Goal: Use online tool/utility: Utilize a website feature to perform a specific function

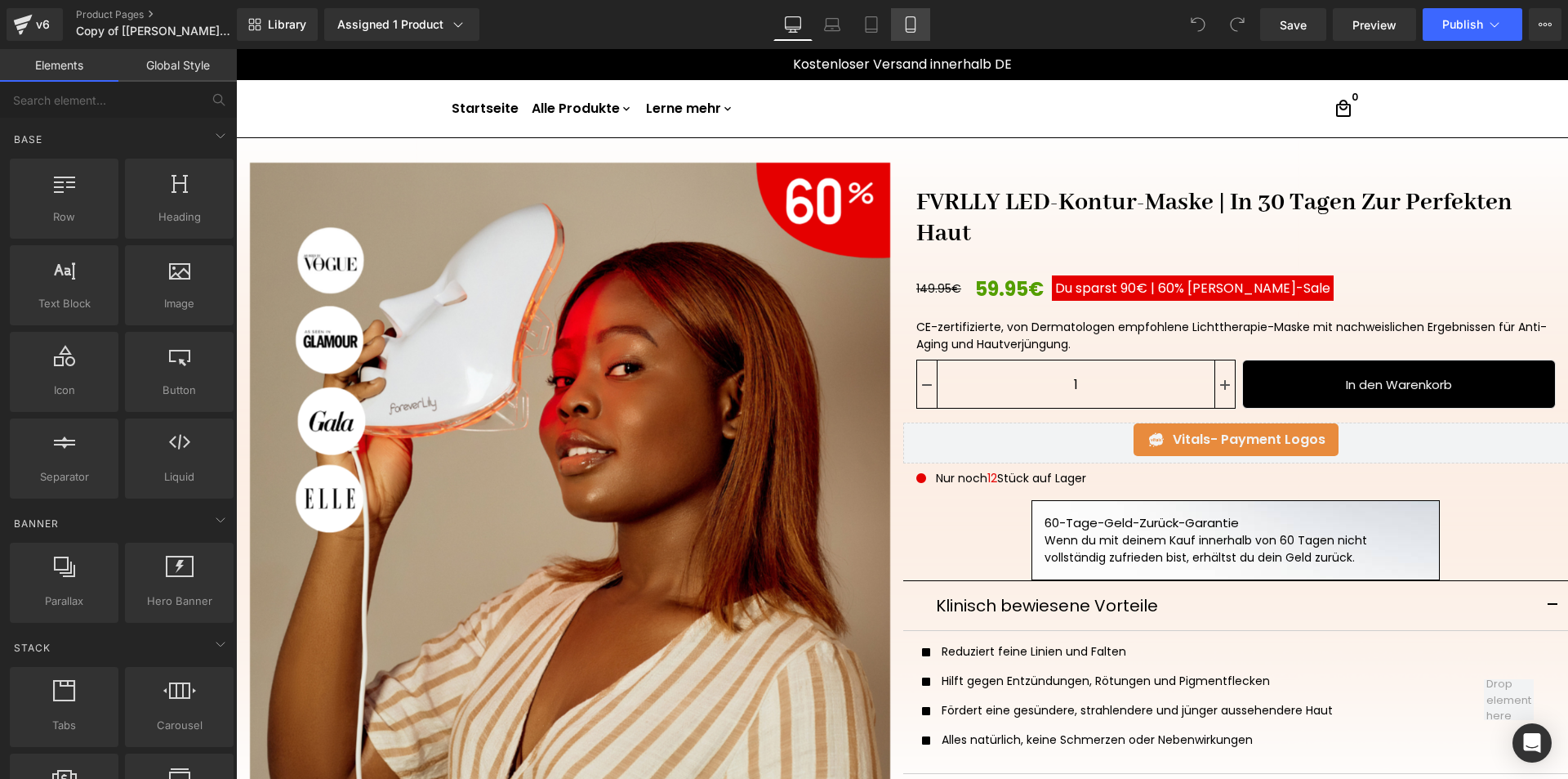
click at [900, 15] on link "Mobile" at bounding box center [910, 24] width 39 height 32
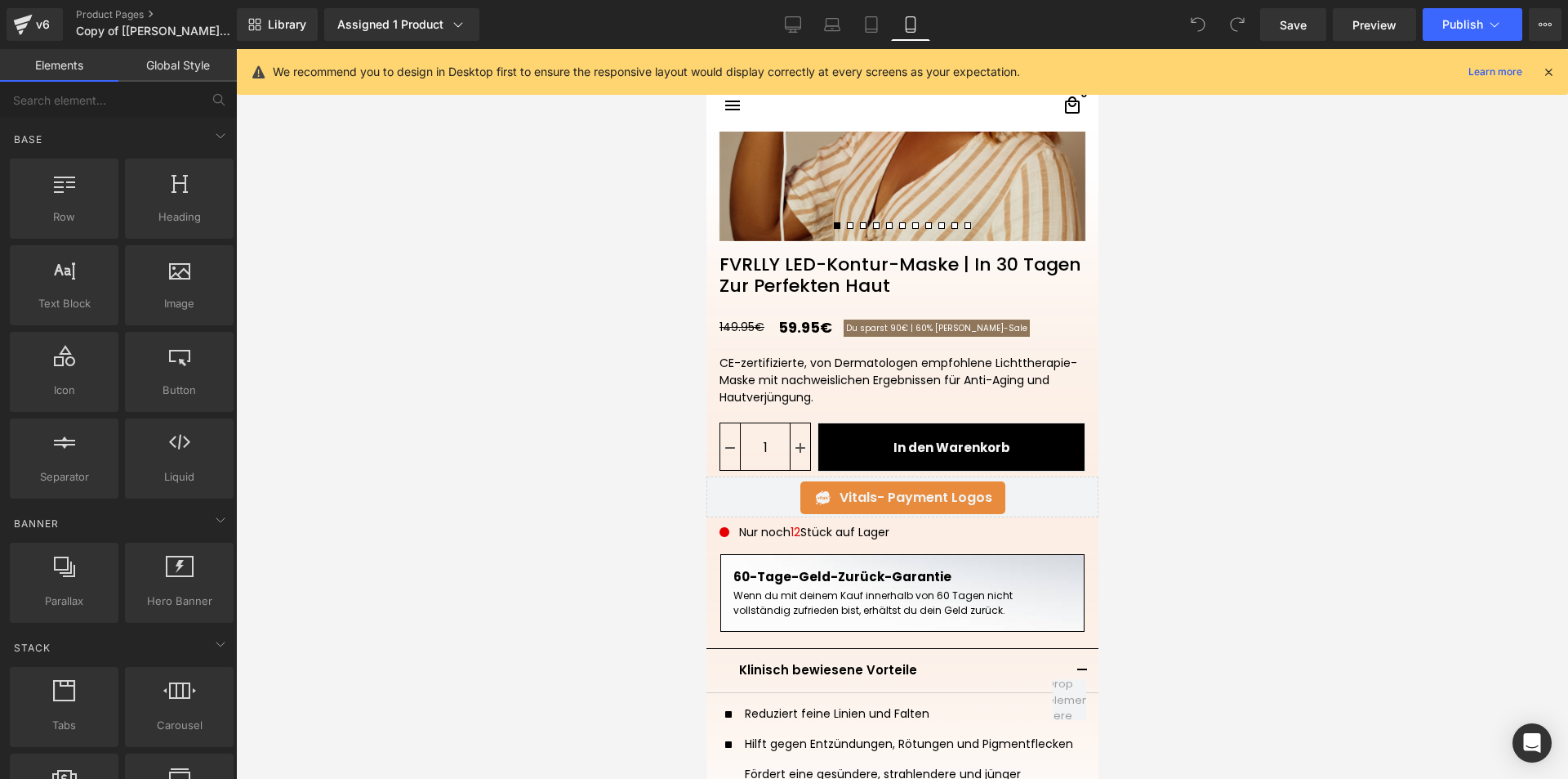
scroll to position [408, 0]
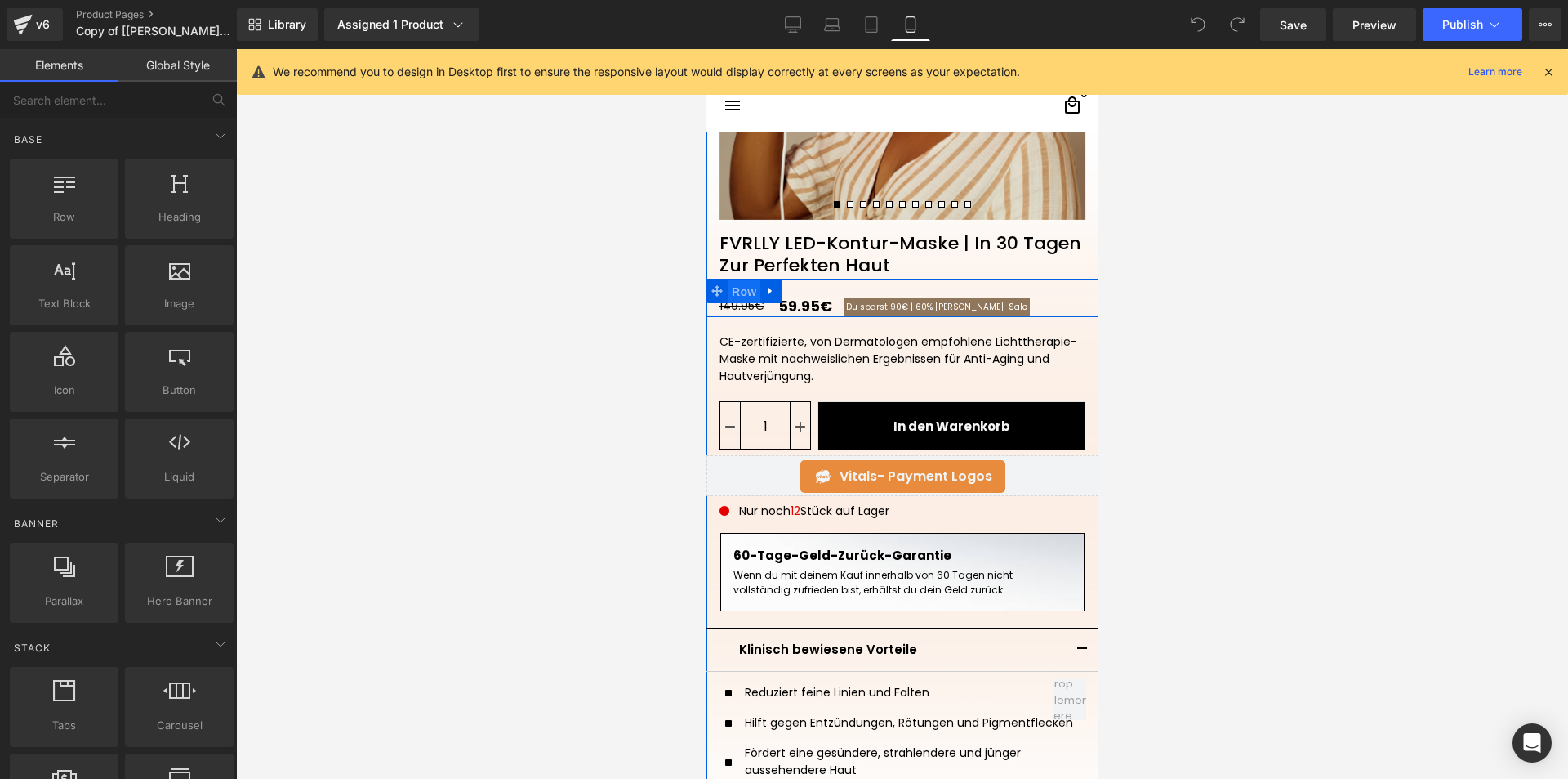
click at [736, 293] on span "Row" at bounding box center [743, 291] width 32 height 24
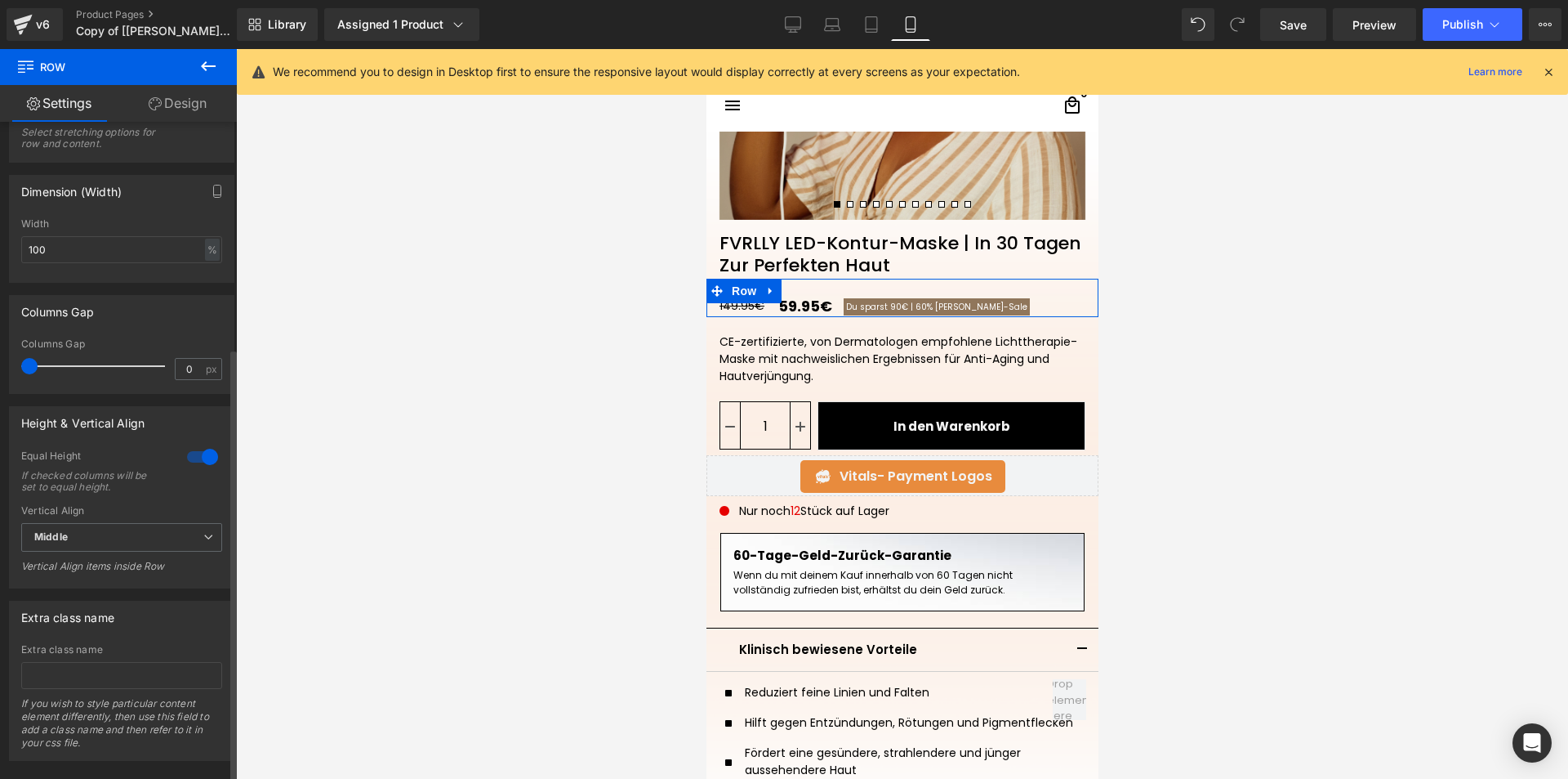
scroll to position [343, 0]
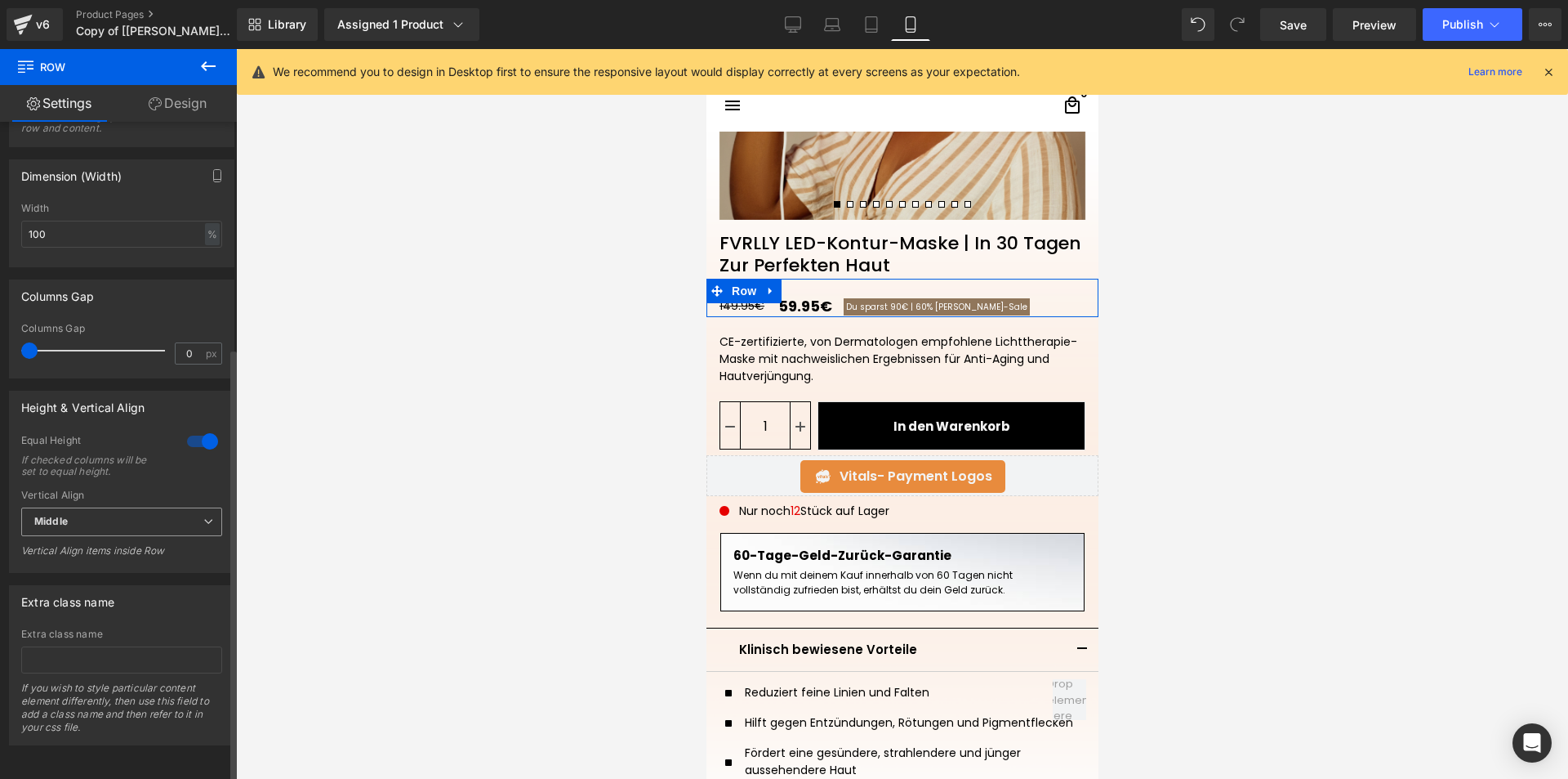
drag, startPoint x: 120, startPoint y: 505, endPoint x: 105, endPoint y: 500, distance: 15.8
click at [120, 507] on span "Middle" at bounding box center [122, 521] width 201 height 28
click at [101, 543] on li "Top" at bounding box center [119, 550] width 194 height 24
click at [145, 510] on span "Top" at bounding box center [122, 521] width 201 height 28
click at [101, 569] on li "Middle" at bounding box center [119, 574] width 194 height 24
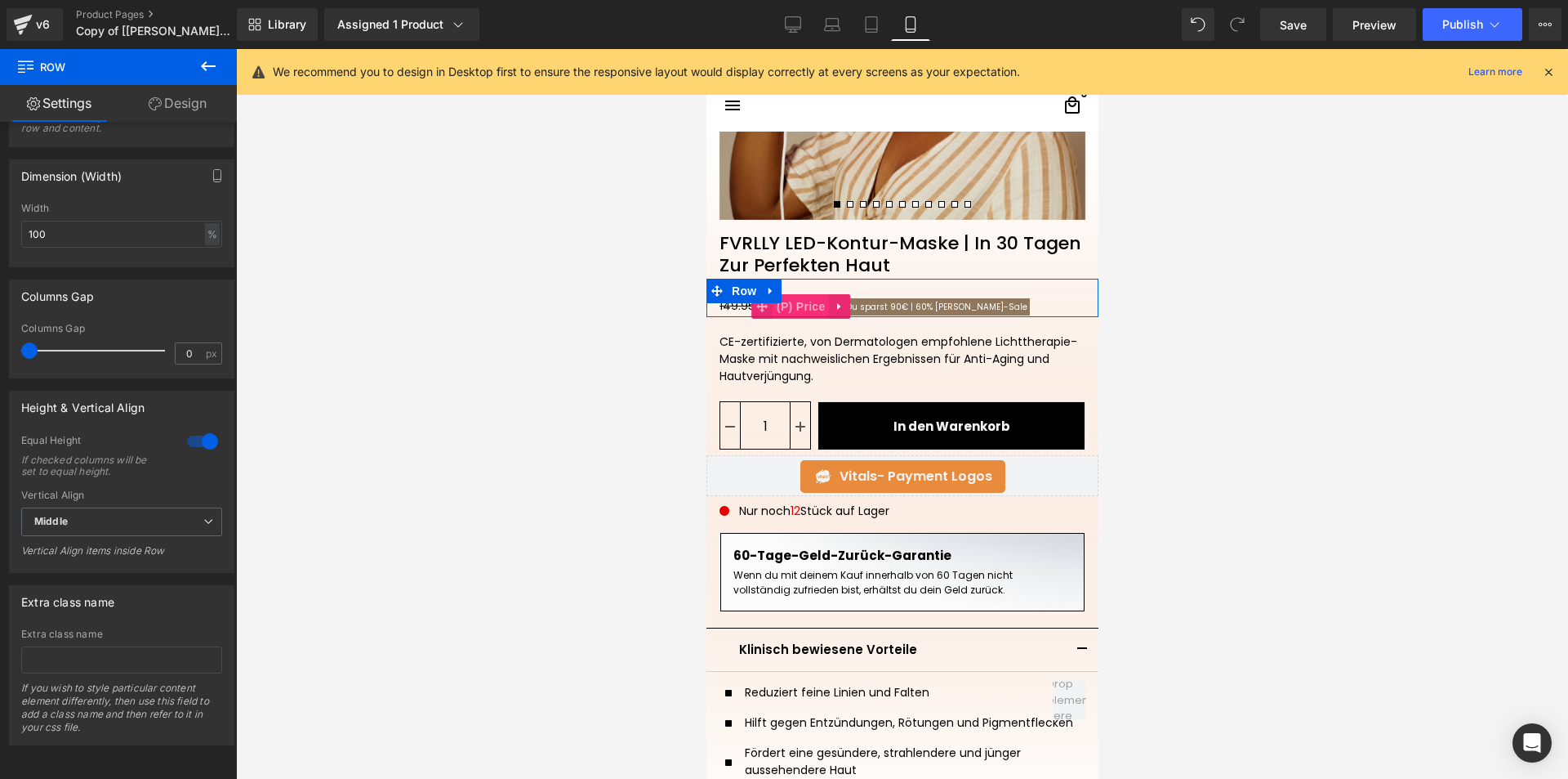
click at [795, 304] on span "(P) Price" at bounding box center [800, 306] width 57 height 24
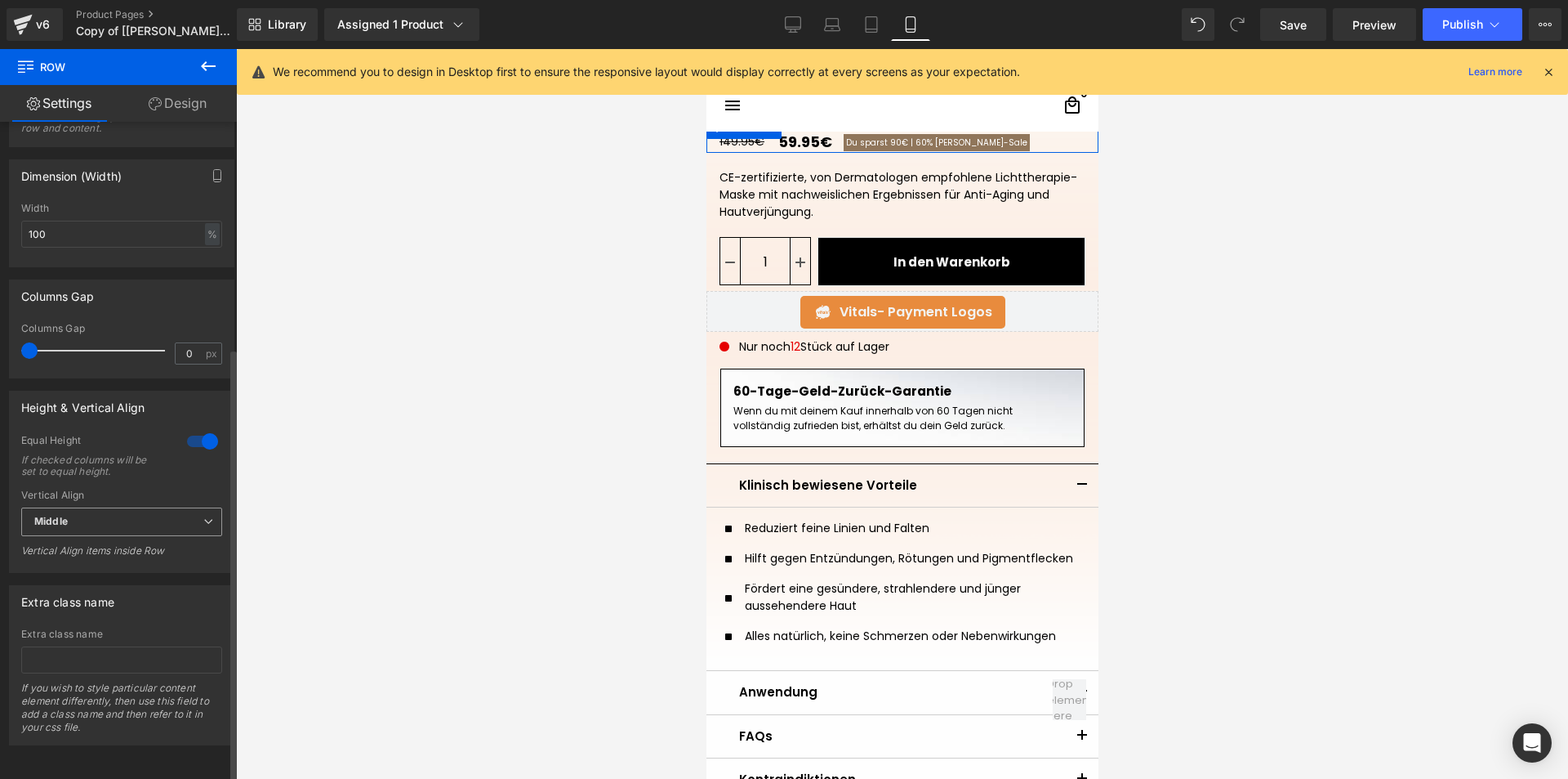
click at [170, 515] on span "Middle" at bounding box center [122, 521] width 201 height 28
click at [115, 563] on li "Middle" at bounding box center [119, 574] width 194 height 24
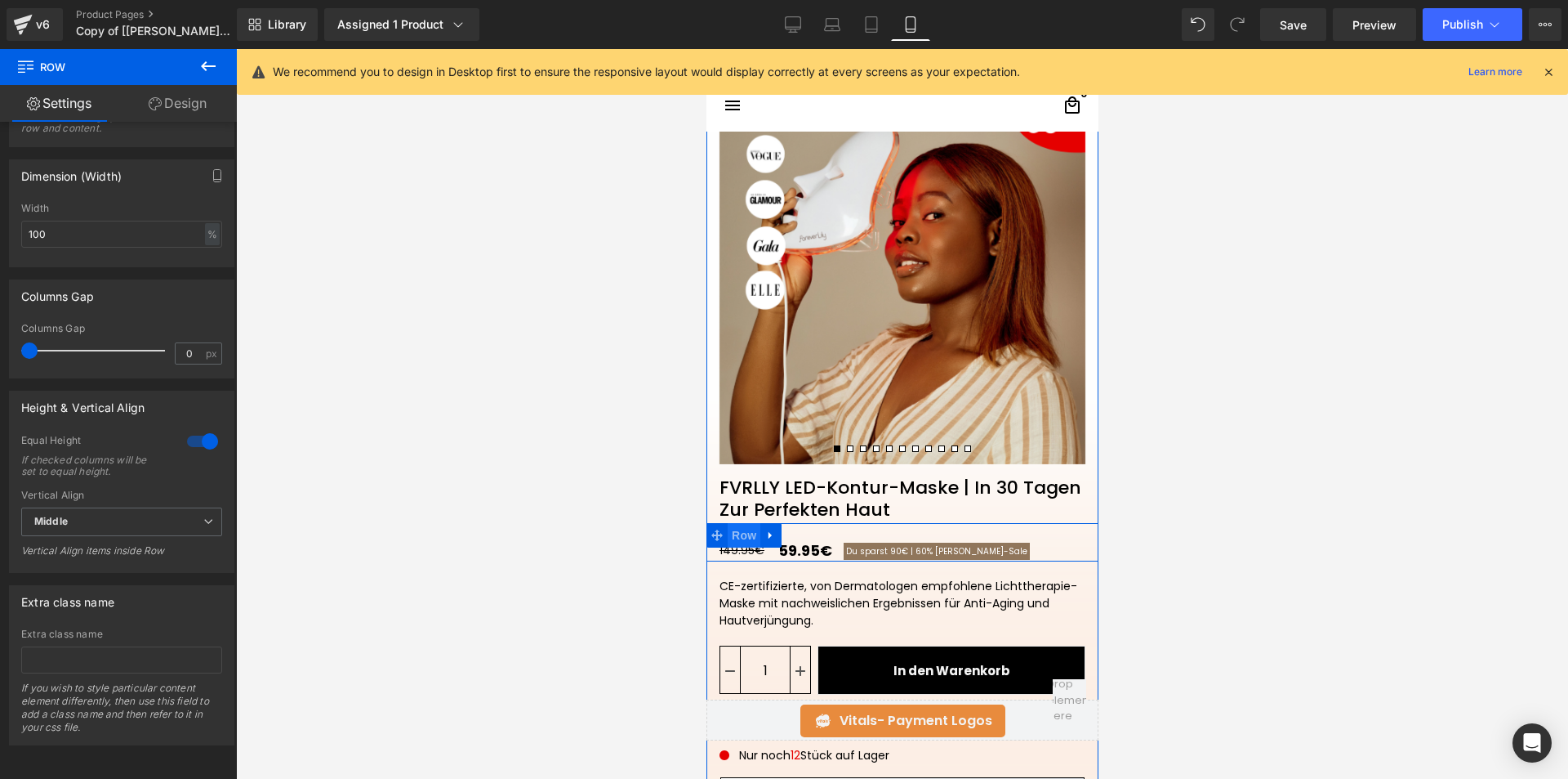
click at [741, 538] on span "Row" at bounding box center [743, 535] width 32 height 24
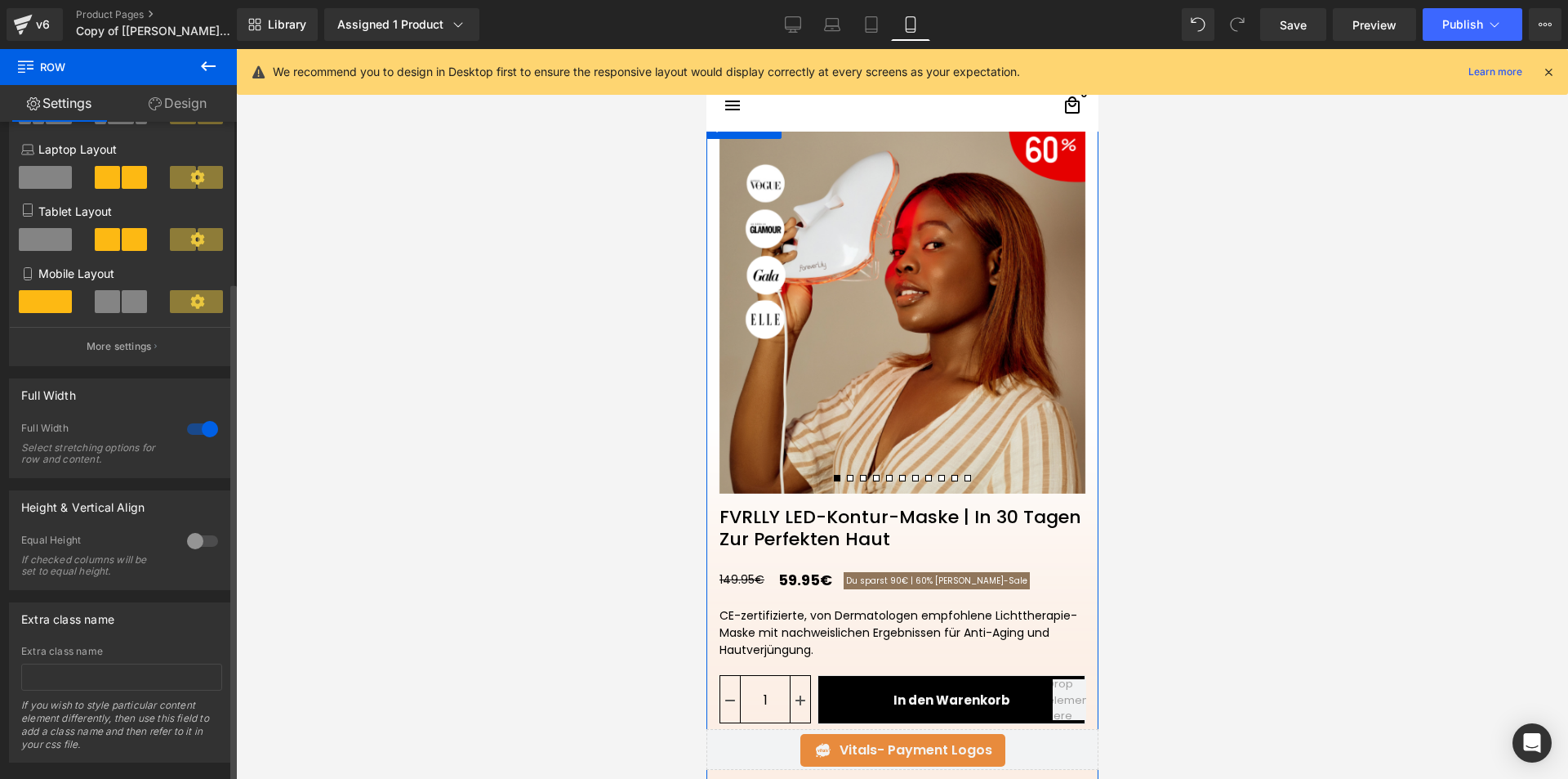
scroll to position [211, 0]
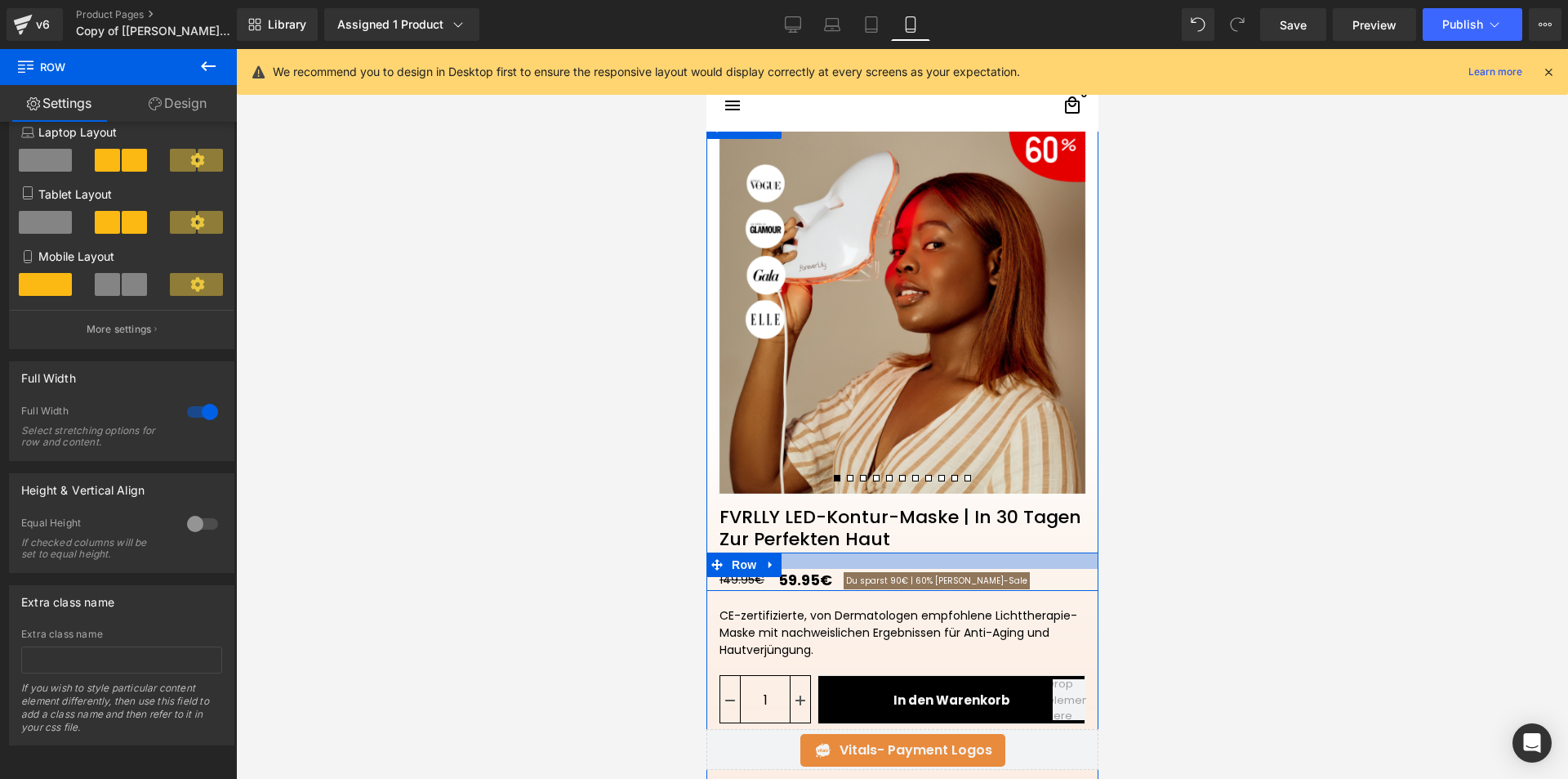
click at [918, 559] on div at bounding box center [902, 560] width 392 height 17
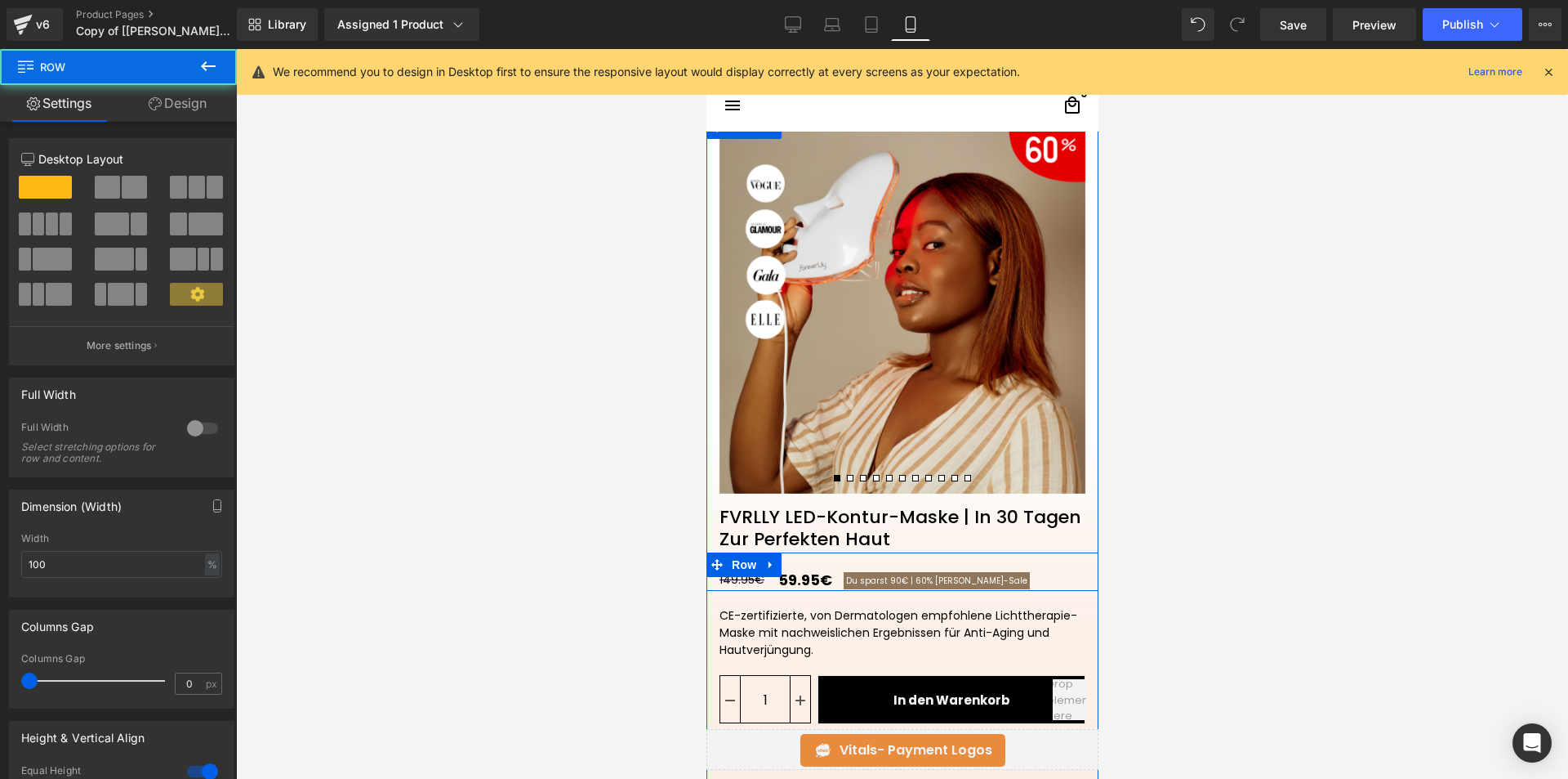
click at [1010, 576] on div "149.95€ 59.95€ Du sparst 90€ | 60% Sommer-Saleㅤ" at bounding box center [908, 579] width 379 height 22
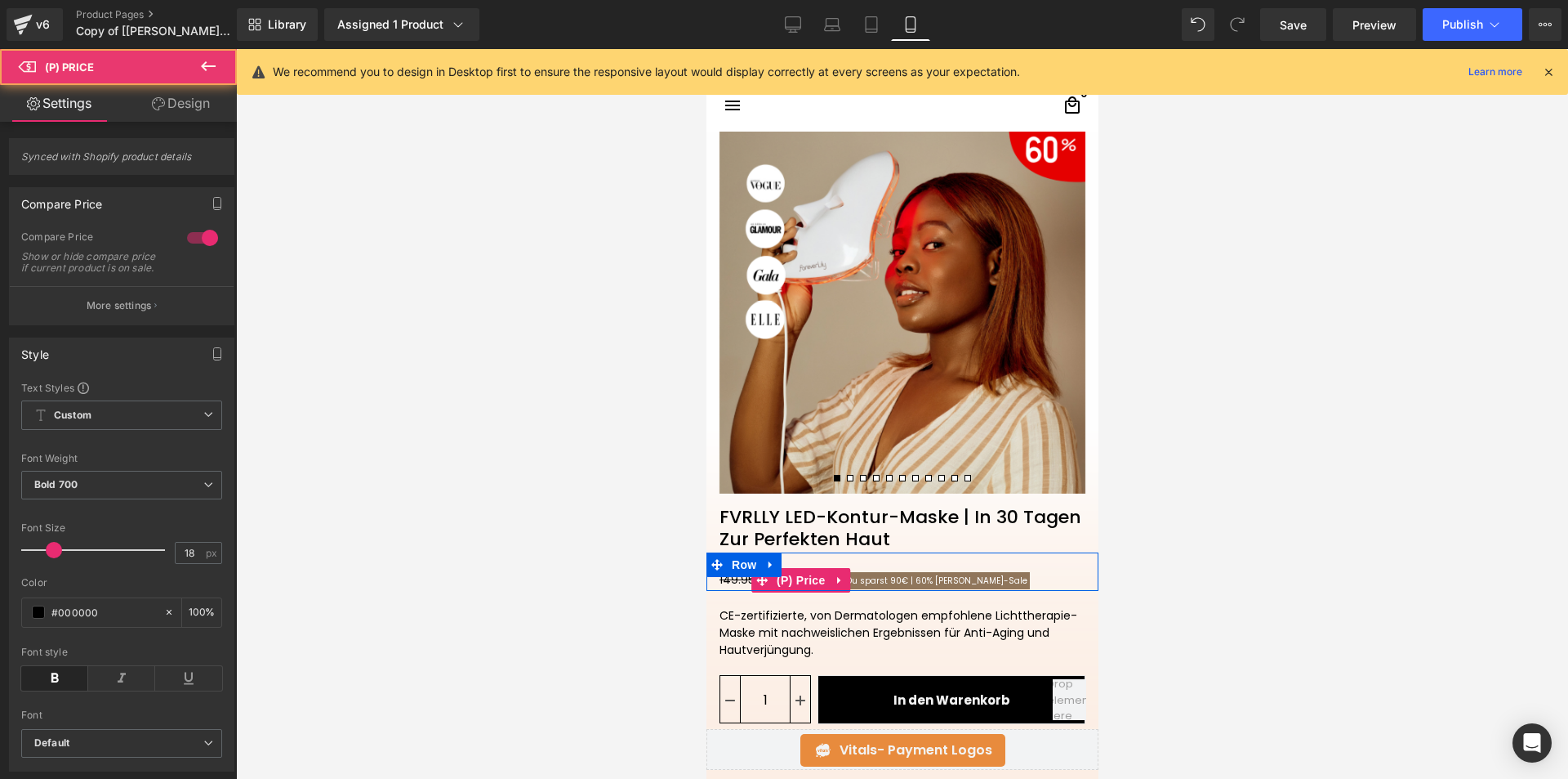
click at [882, 575] on span "Du sparst 90€ |" at bounding box center [878, 580] width 67 height 12
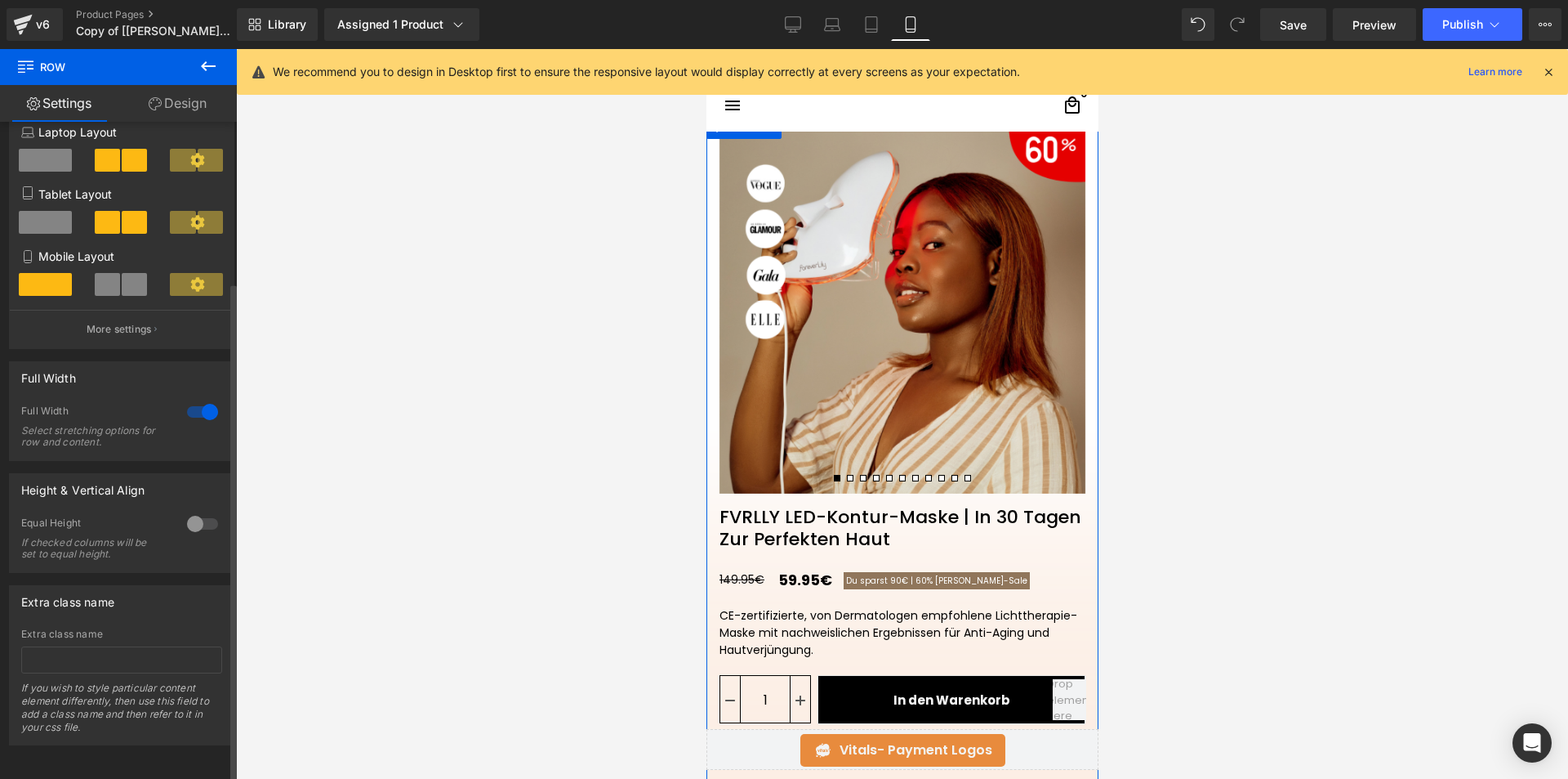
click at [196, 399] on div at bounding box center [202, 412] width 39 height 26
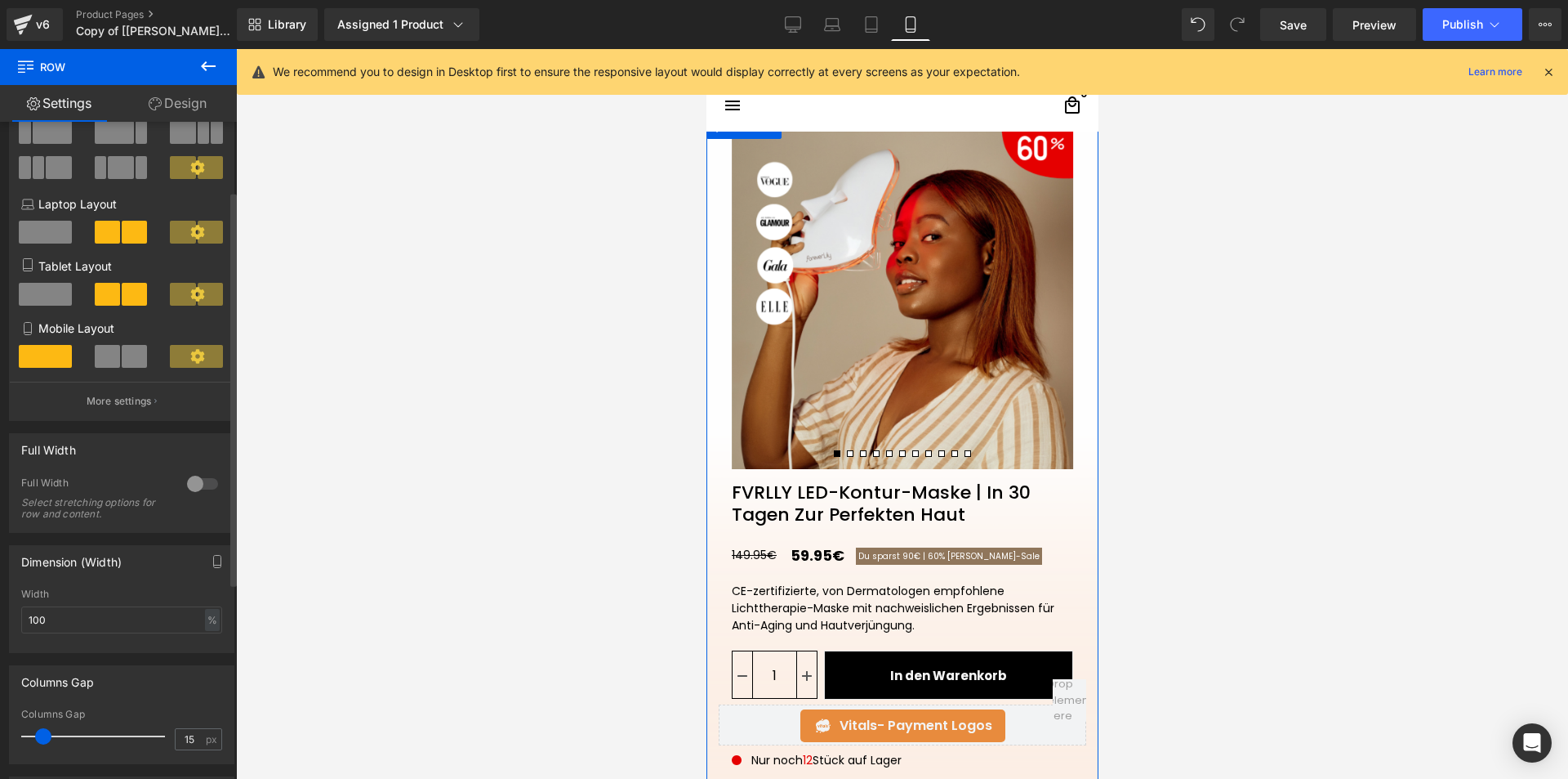
scroll to position [116, 0]
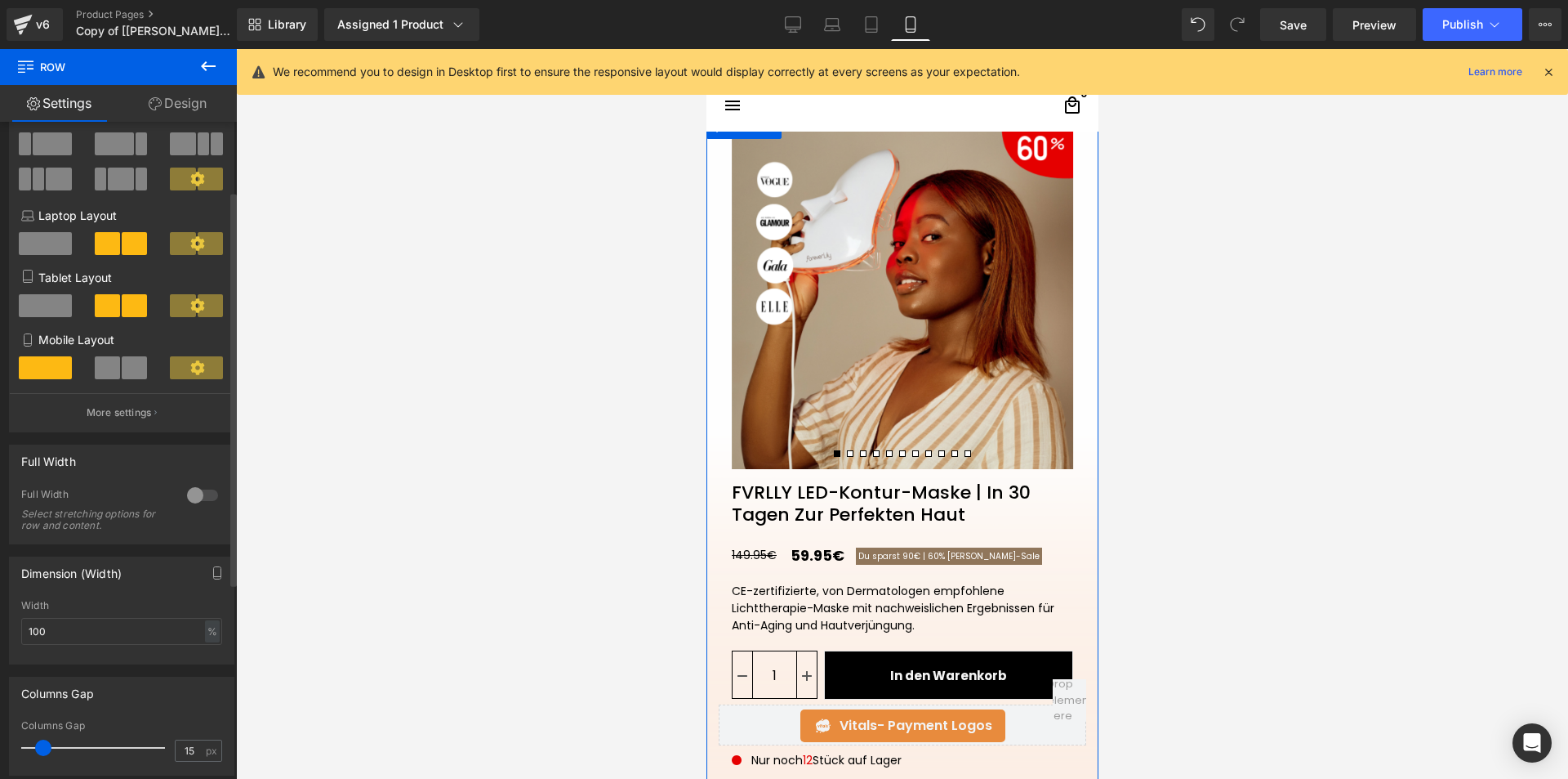
click at [193, 498] on div at bounding box center [202, 495] width 39 height 26
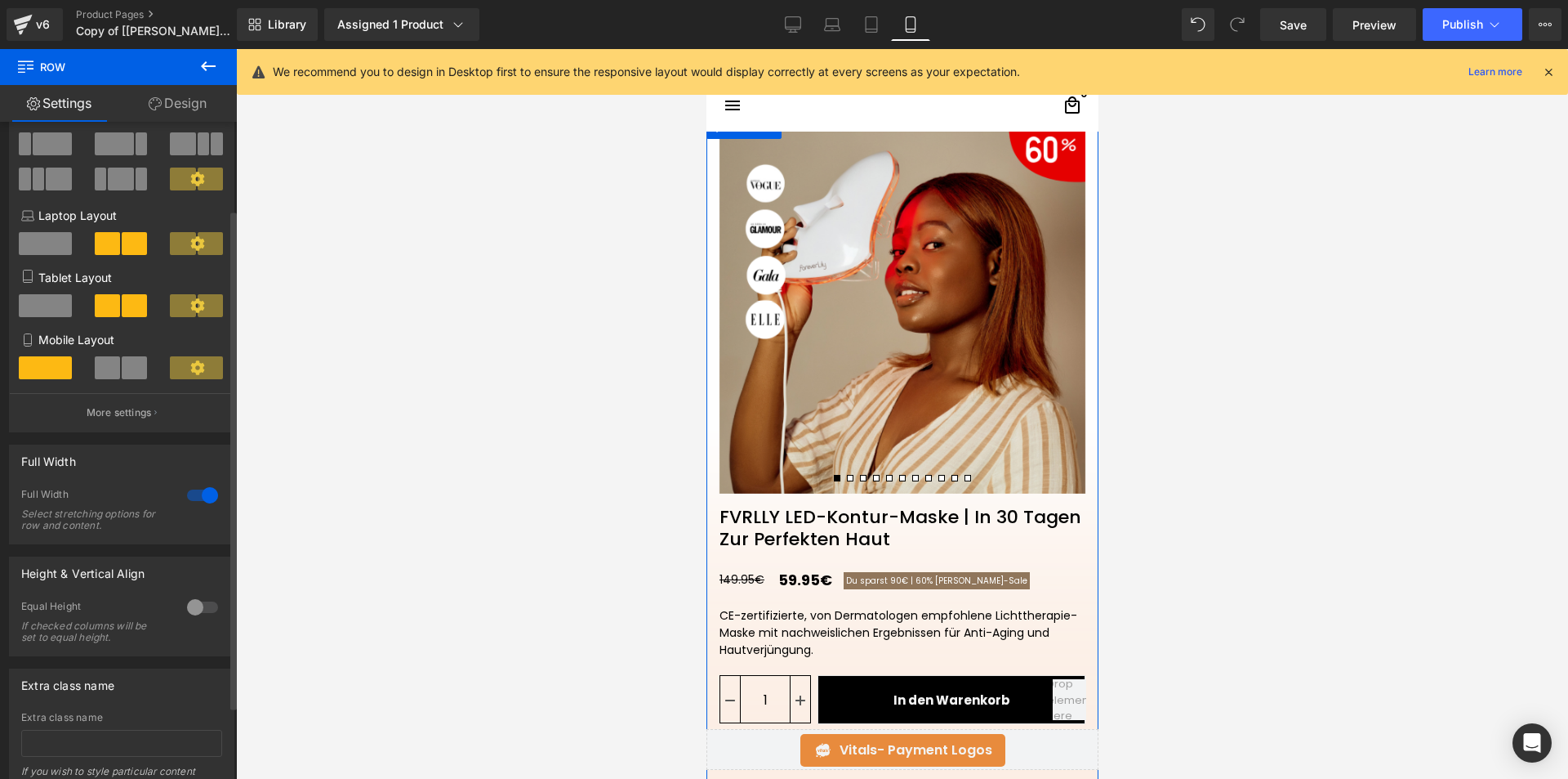
click at [193, 498] on div at bounding box center [202, 495] width 39 height 26
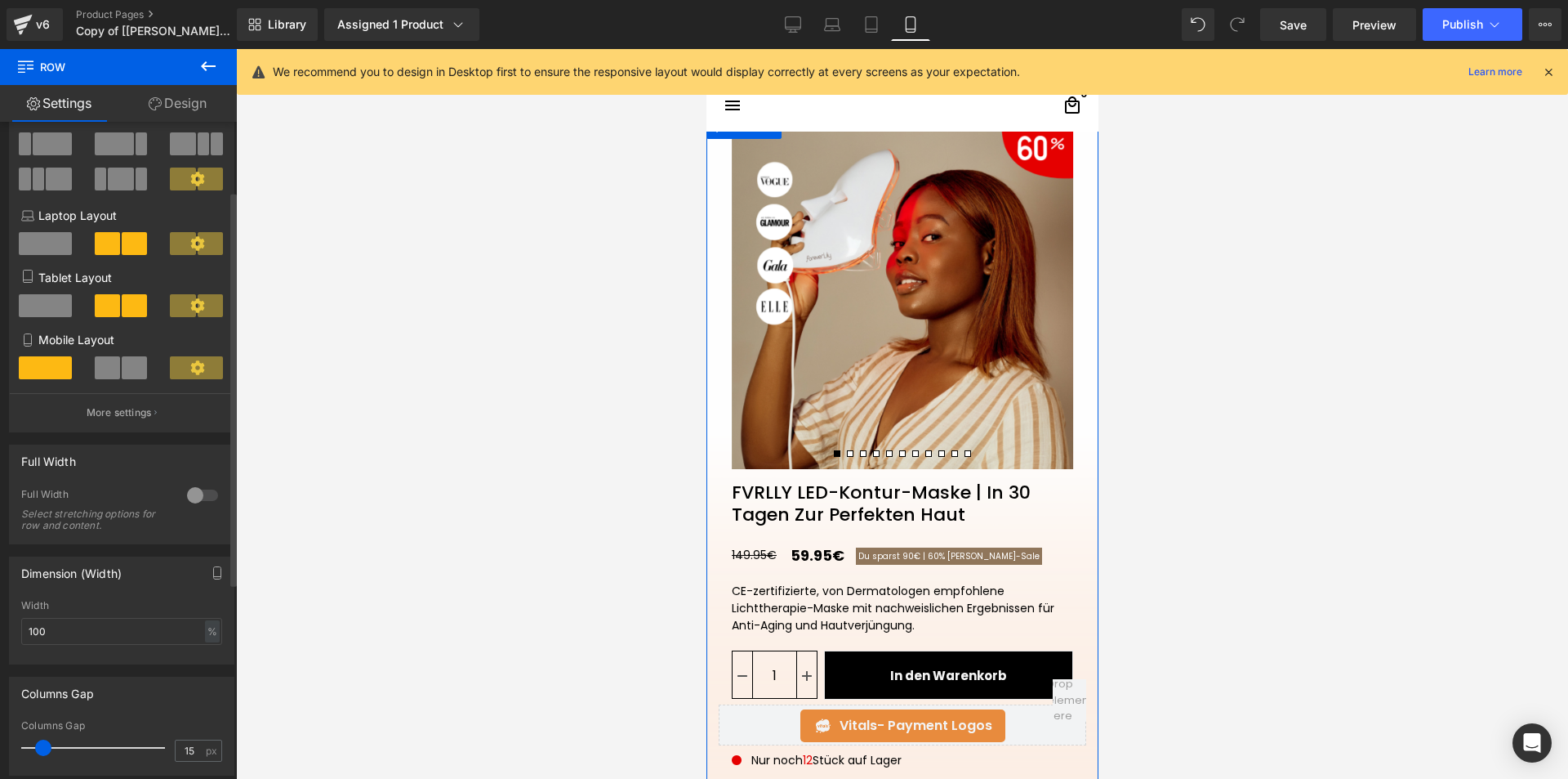
click at [193, 498] on div at bounding box center [202, 495] width 39 height 26
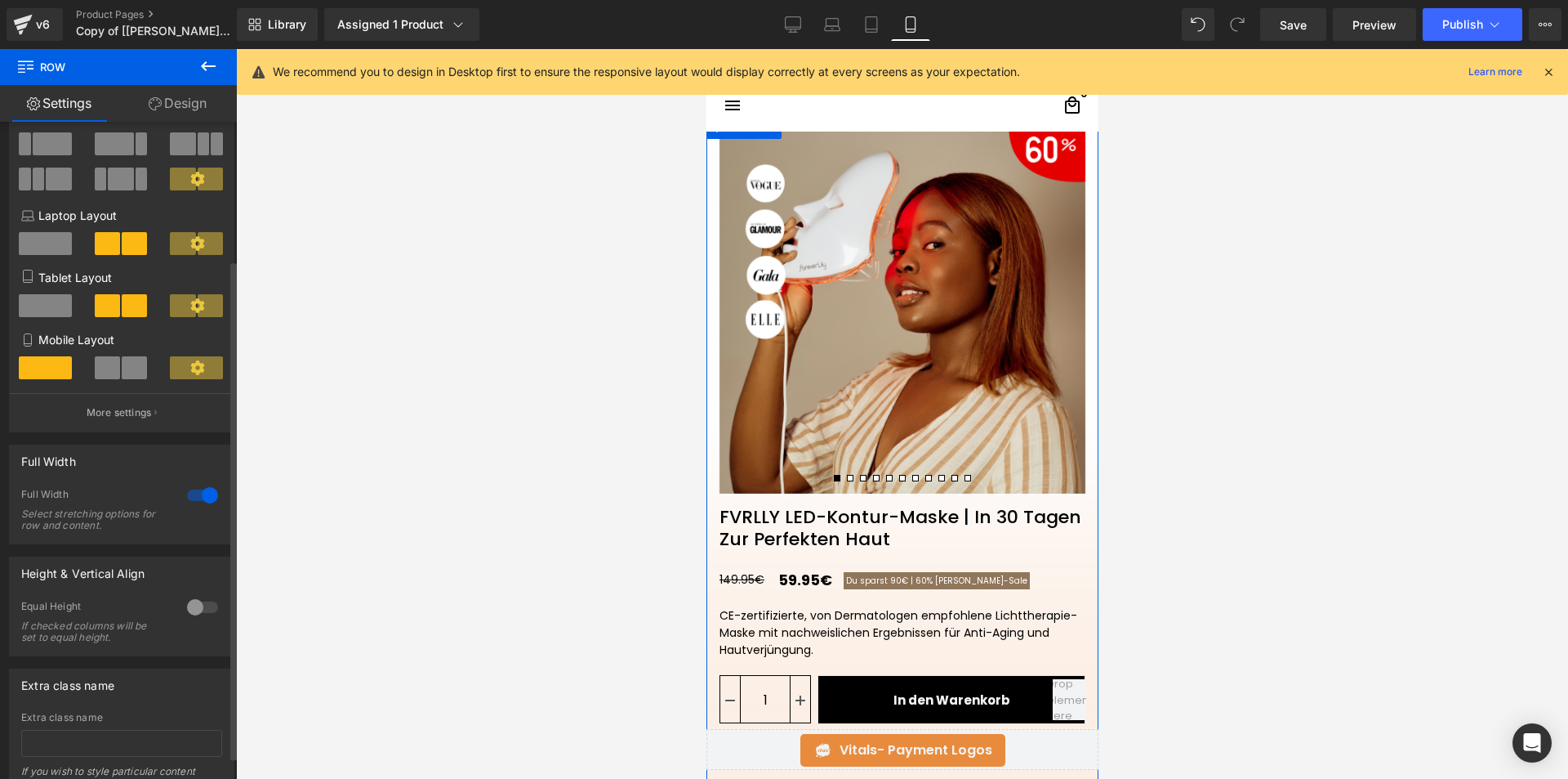
scroll to position [211, 0]
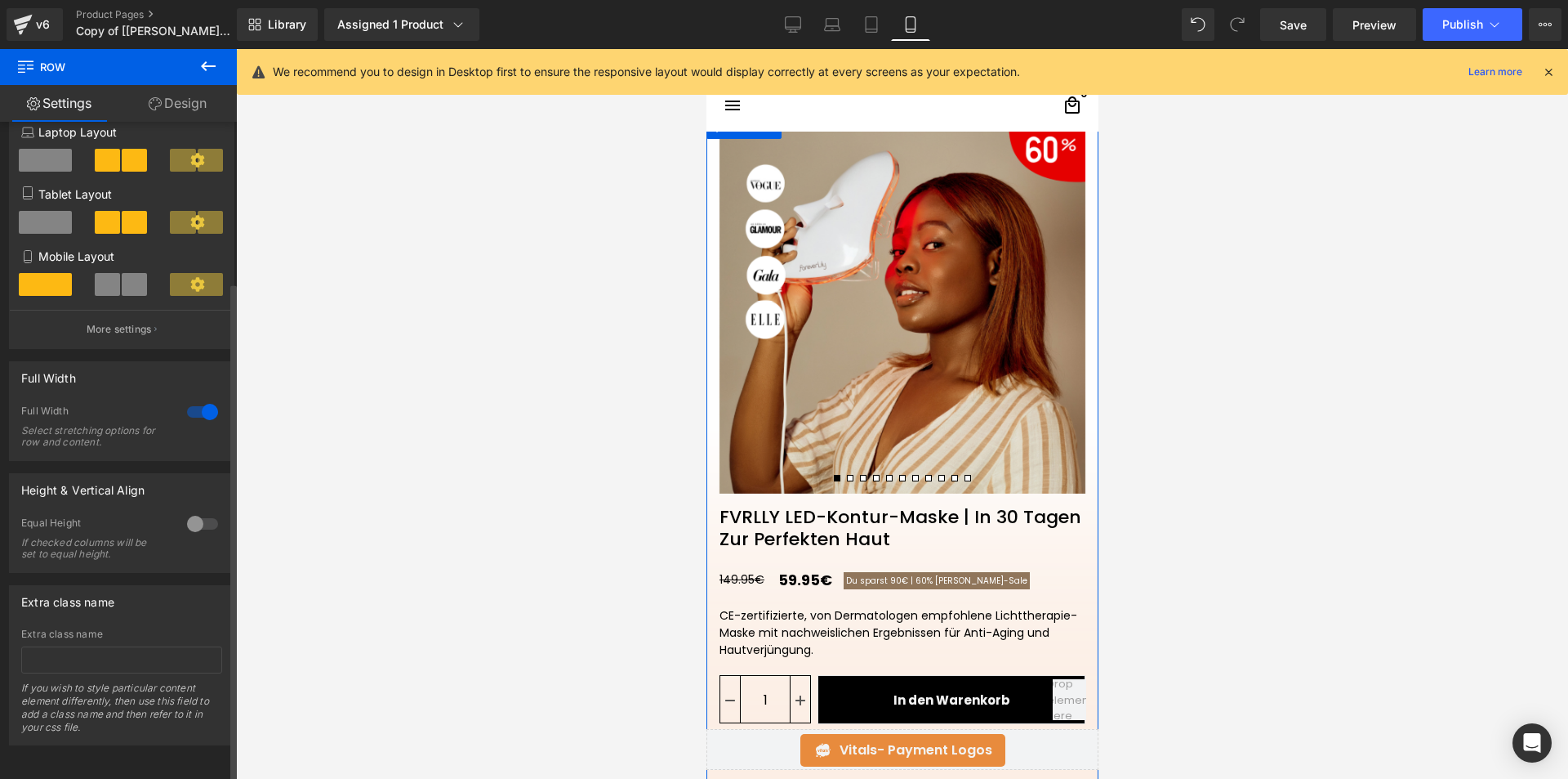
click at [194, 510] on div at bounding box center [202, 523] width 39 height 26
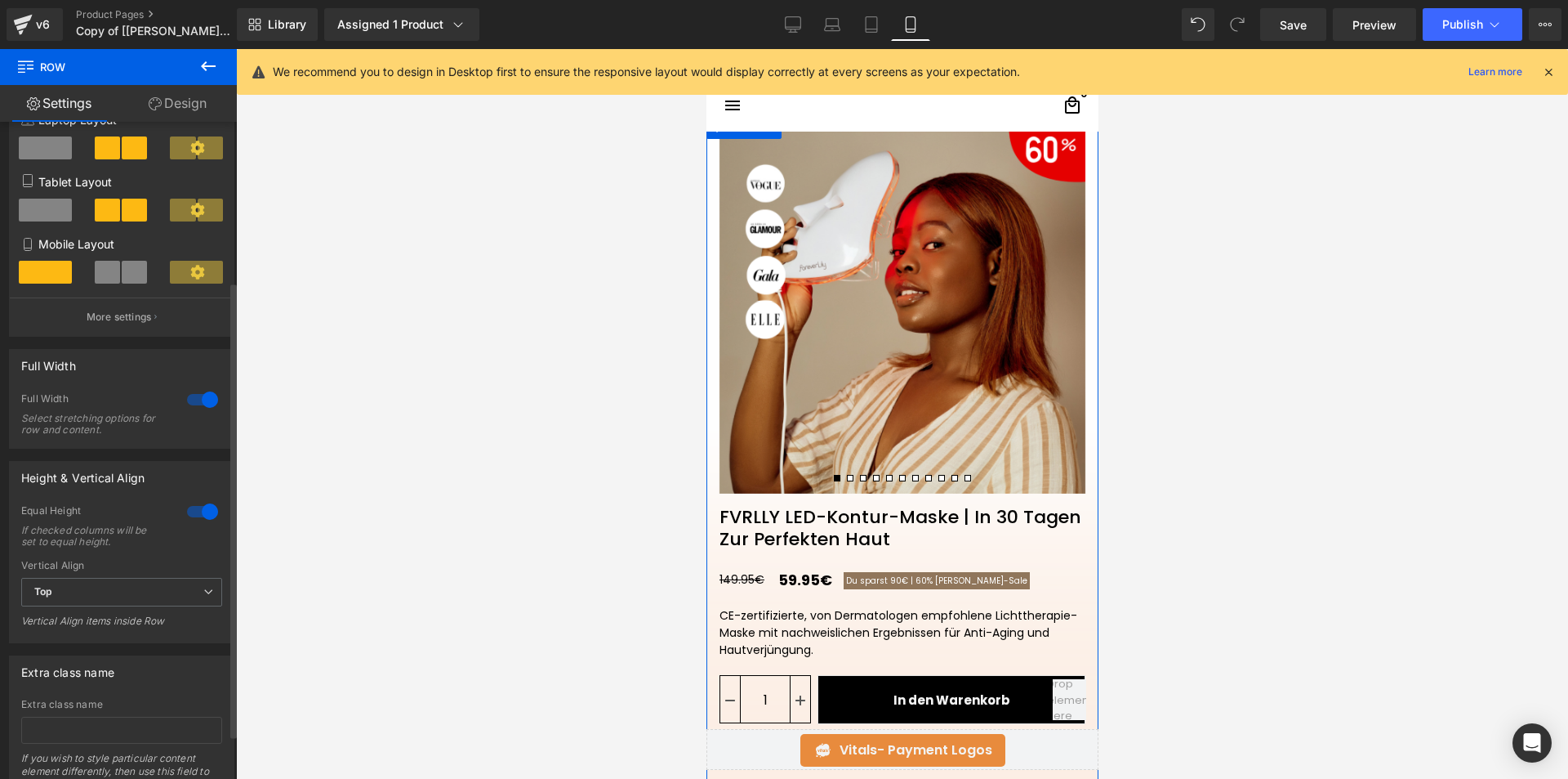
scroll to position [293, 0]
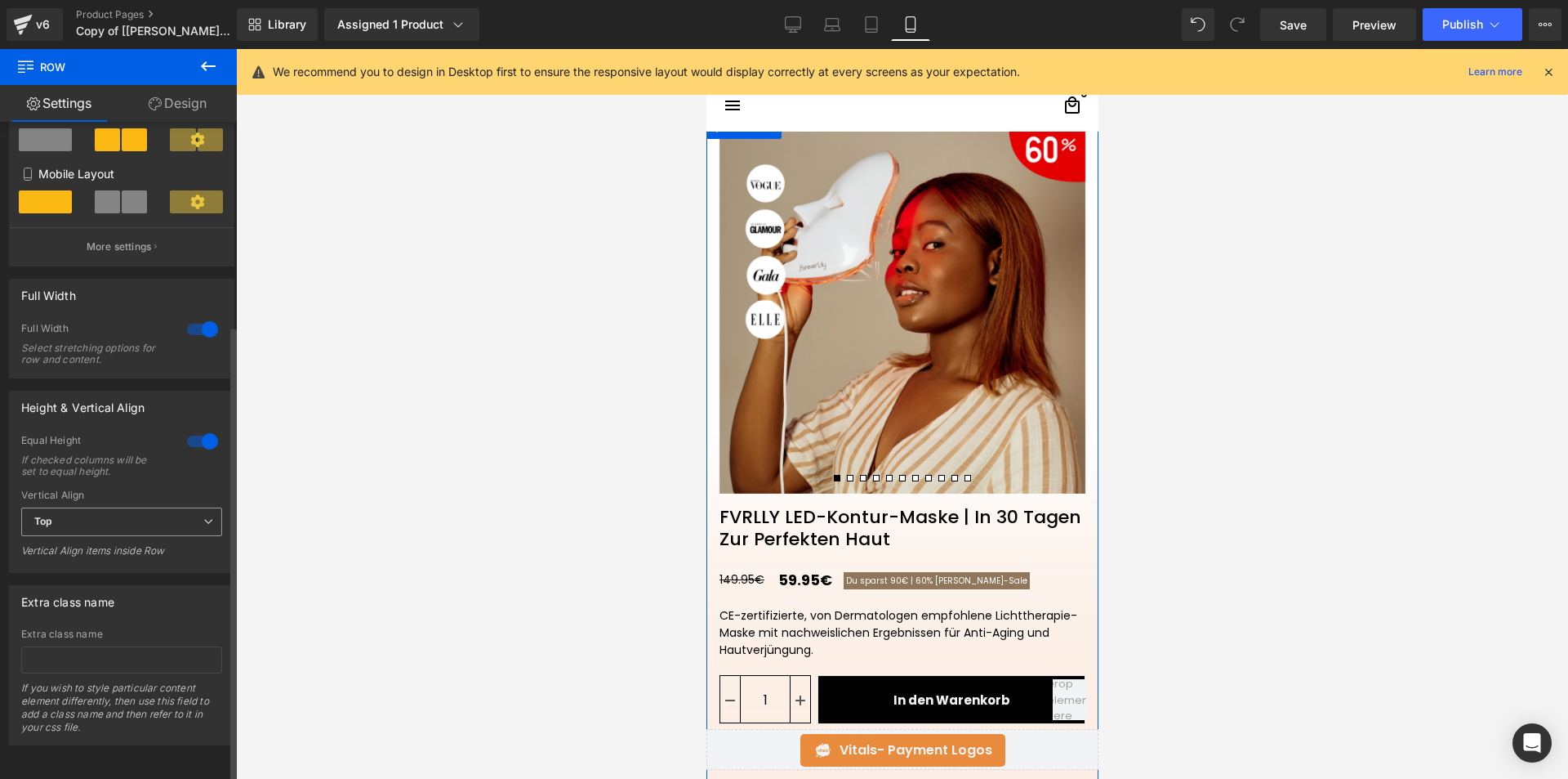
click at [175, 507] on span "Top" at bounding box center [122, 521] width 201 height 28
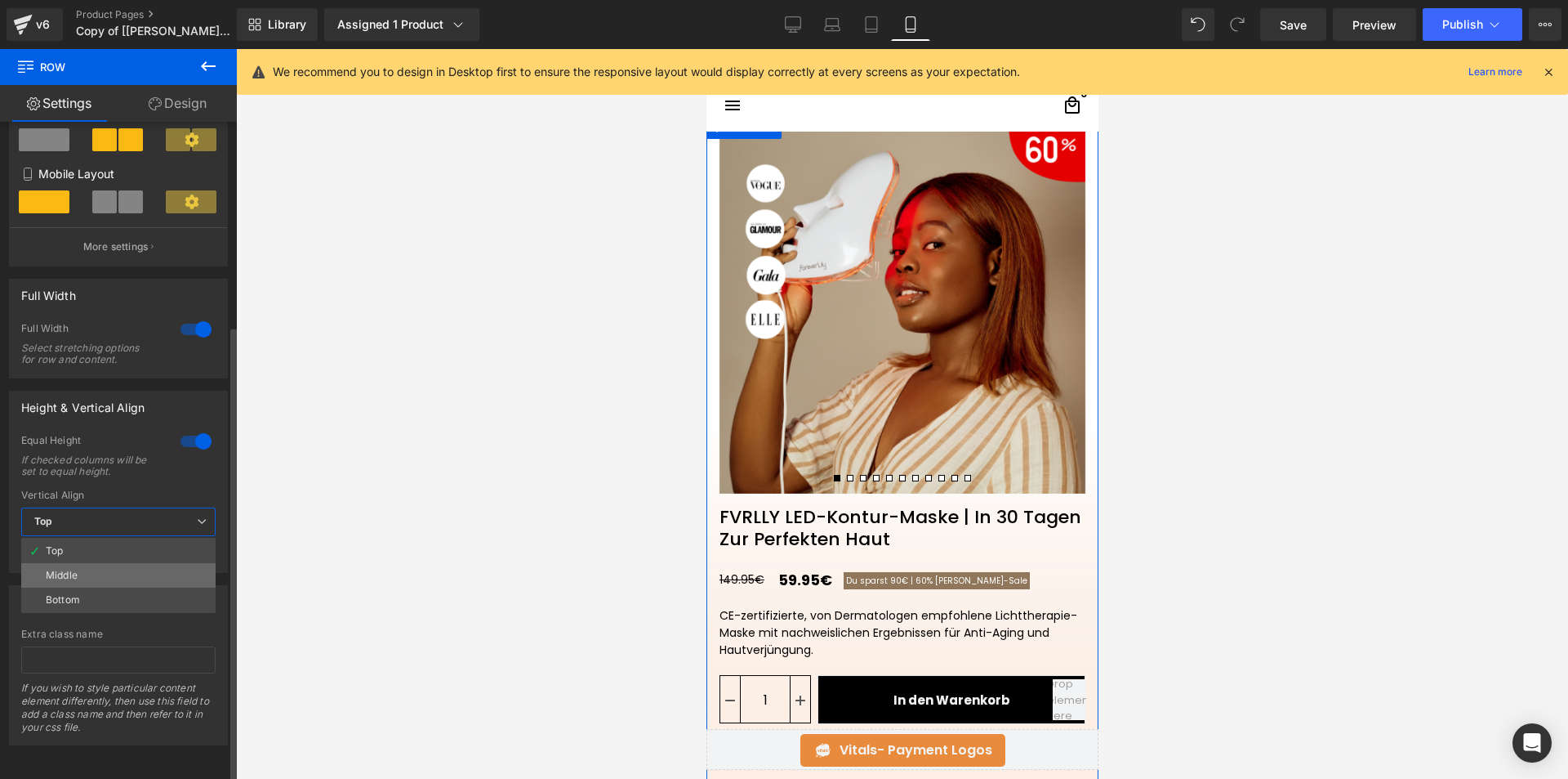
click at [122, 563] on li "Middle" at bounding box center [119, 574] width 194 height 24
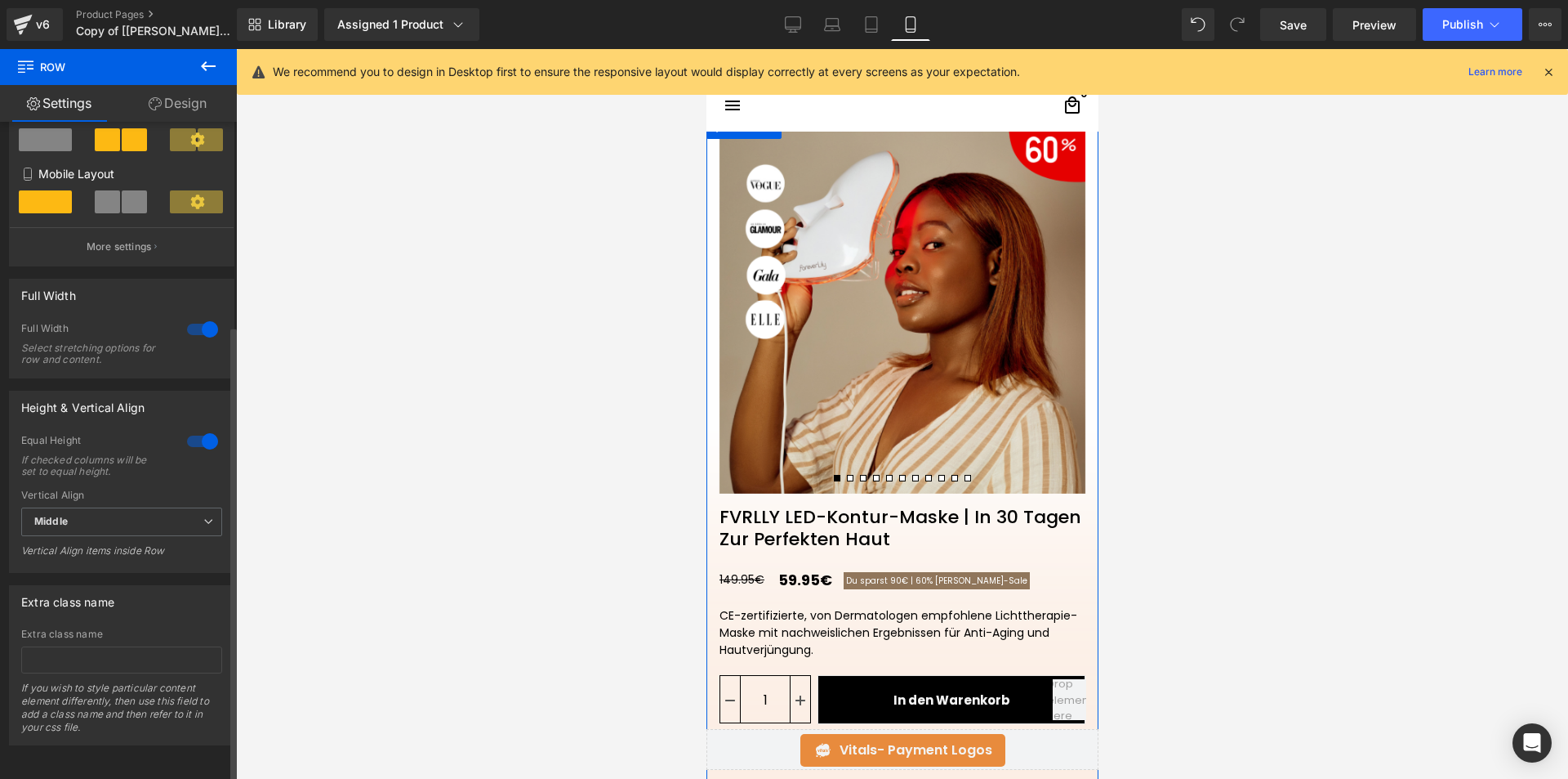
click at [196, 428] on div at bounding box center [202, 441] width 39 height 26
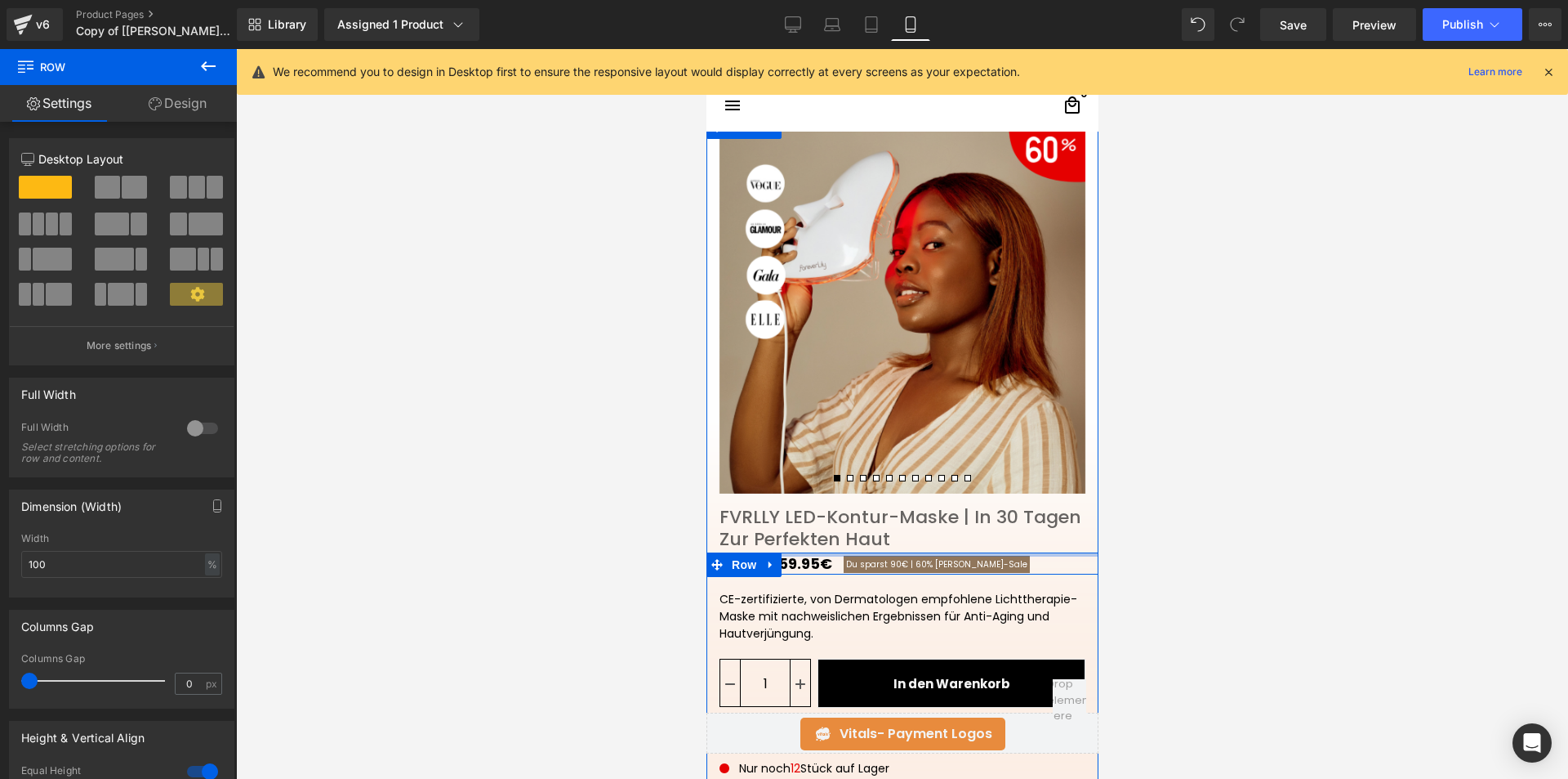
drag, startPoint x: 872, startPoint y: 566, endPoint x: 868, endPoint y: 537, distance: 29.3
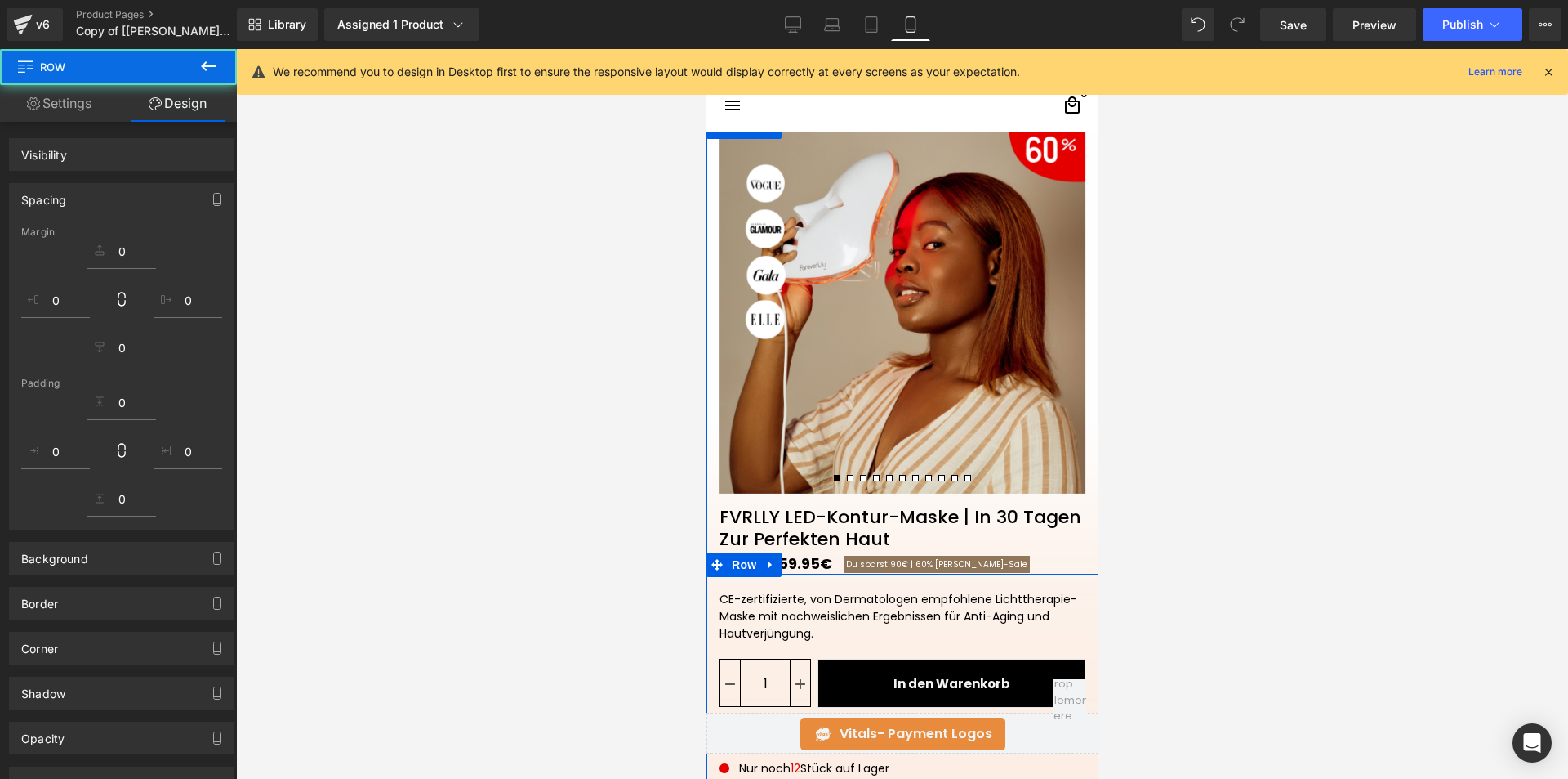
click at [1012, 555] on div at bounding box center [902, 554] width 392 height 4
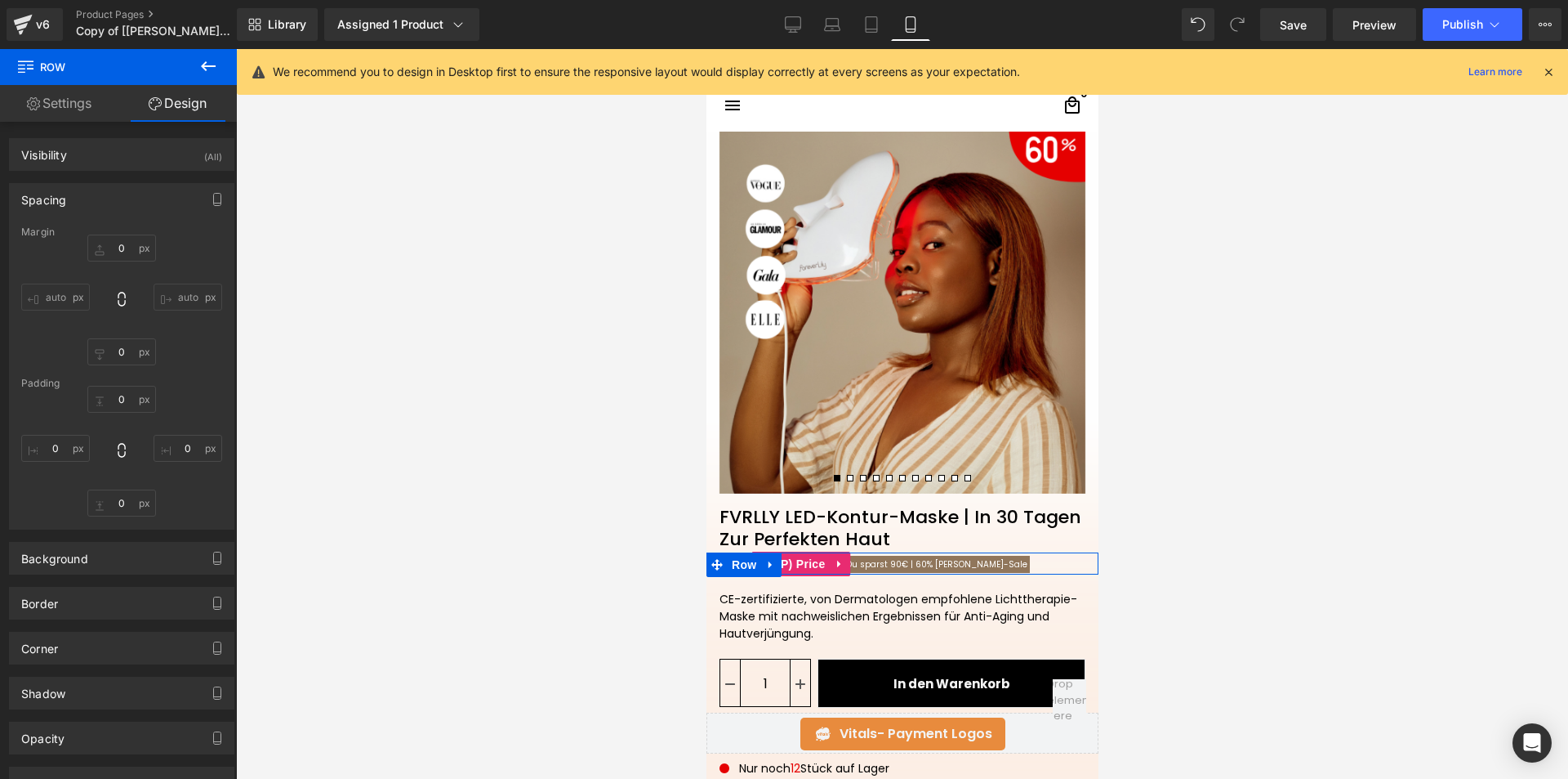
click at [957, 564] on span "[PERSON_NAME]-Saleㅤ" at bounding box center [980, 564] width 92 height 12
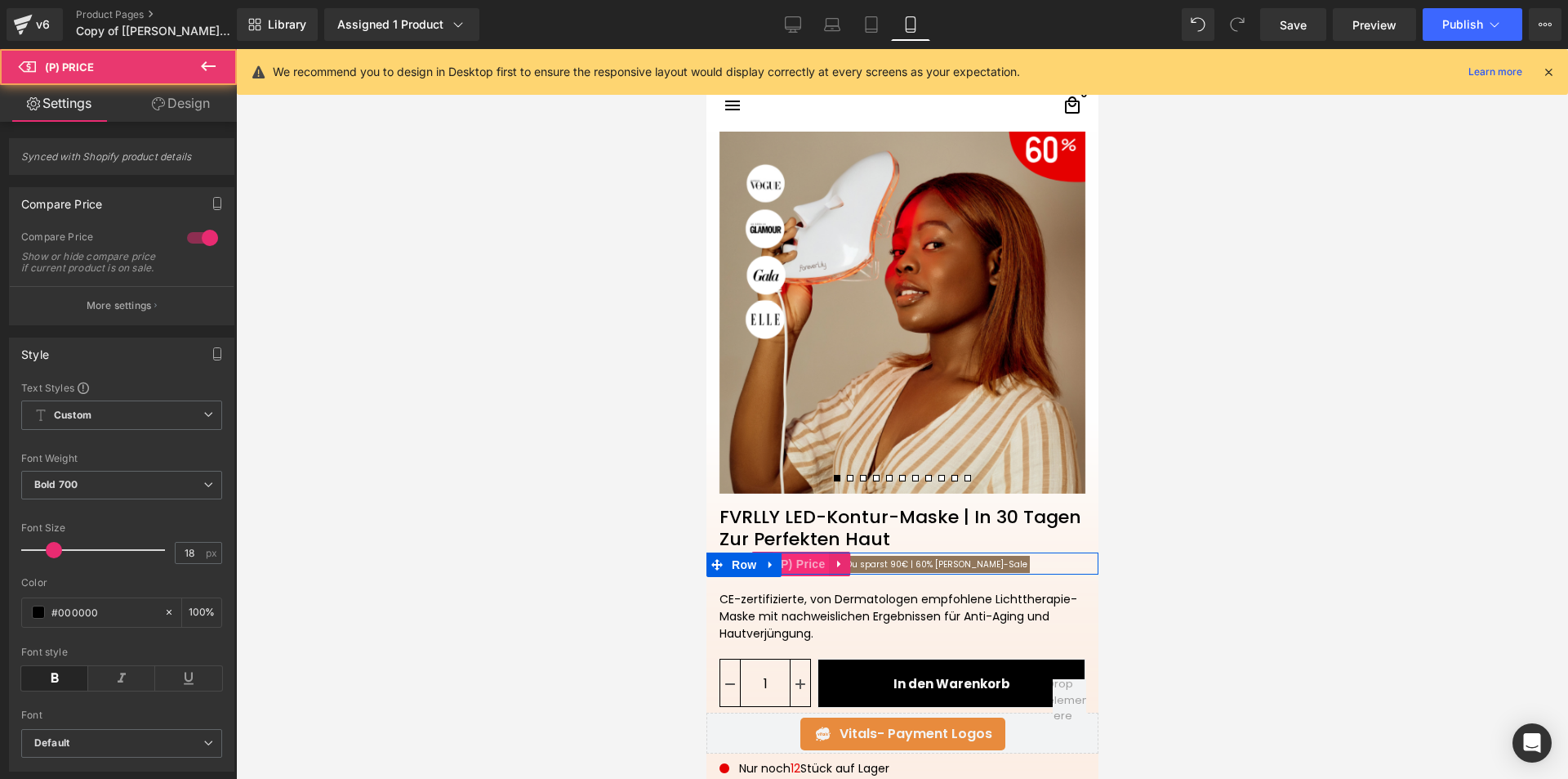
click at [808, 561] on span "(P) Price" at bounding box center [800, 563] width 57 height 24
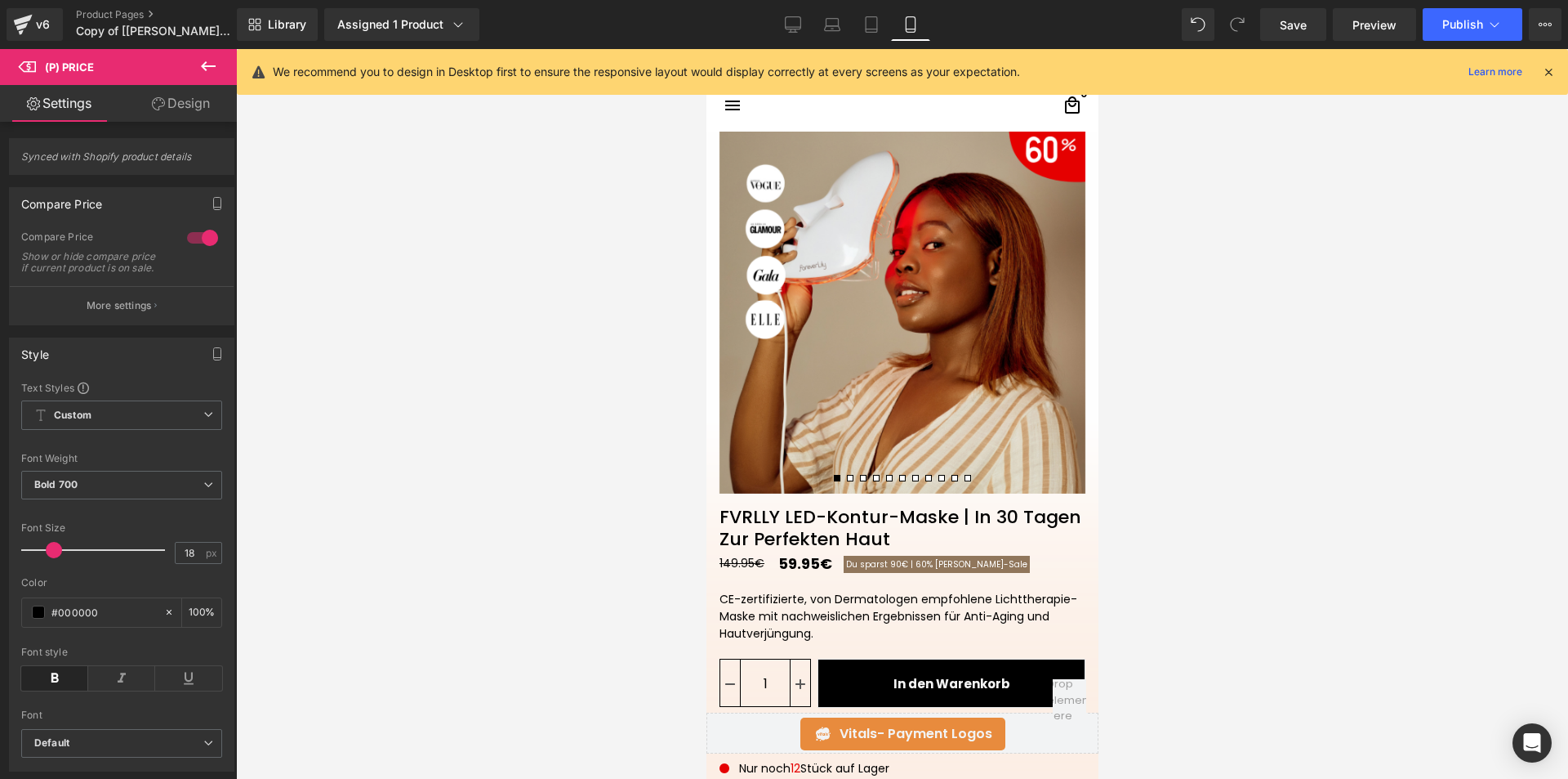
click at [202, 106] on link "Design" at bounding box center [180, 103] width 119 height 37
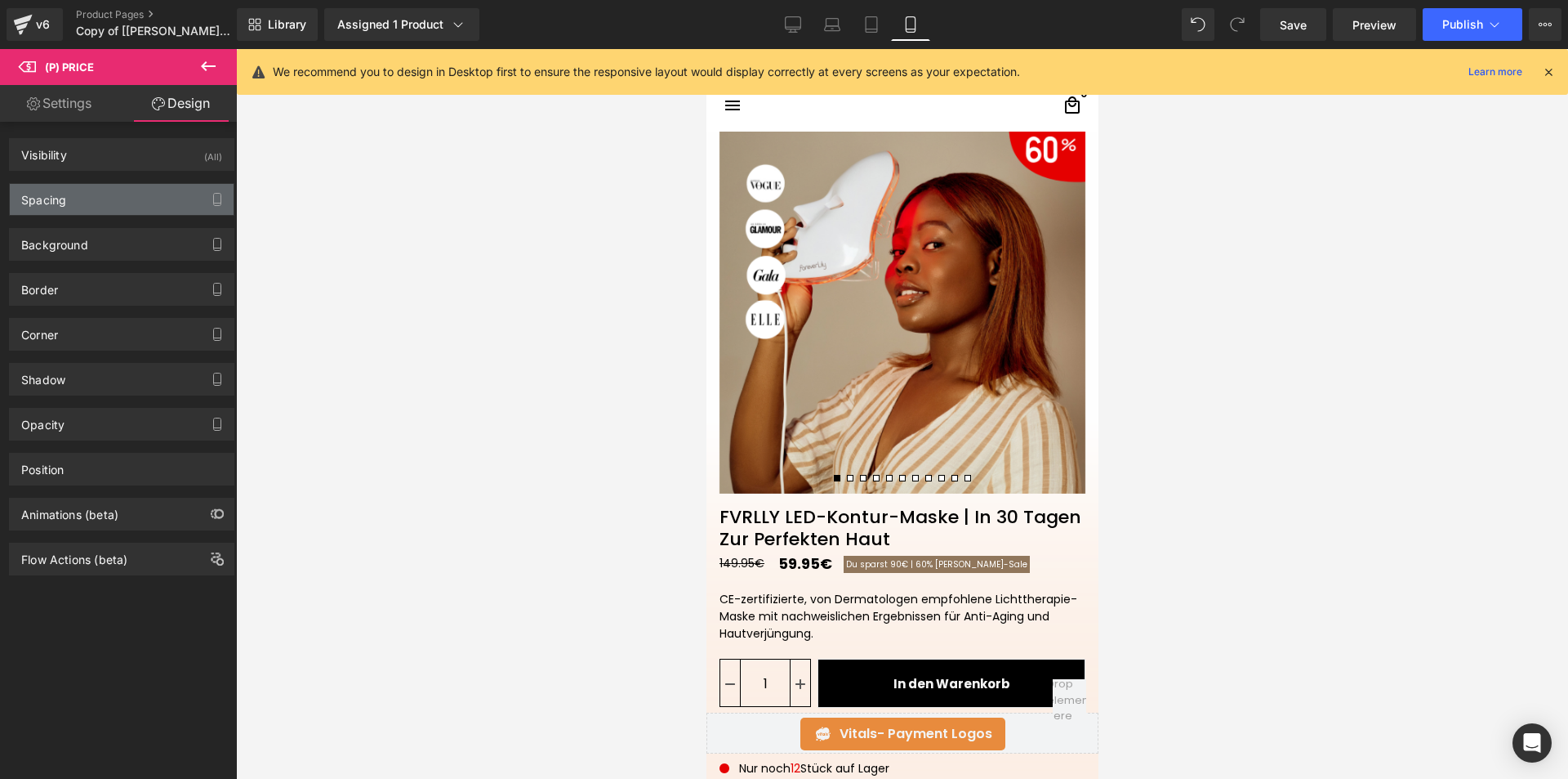
click at [87, 192] on div "Spacing" at bounding box center [121, 199] width 224 height 31
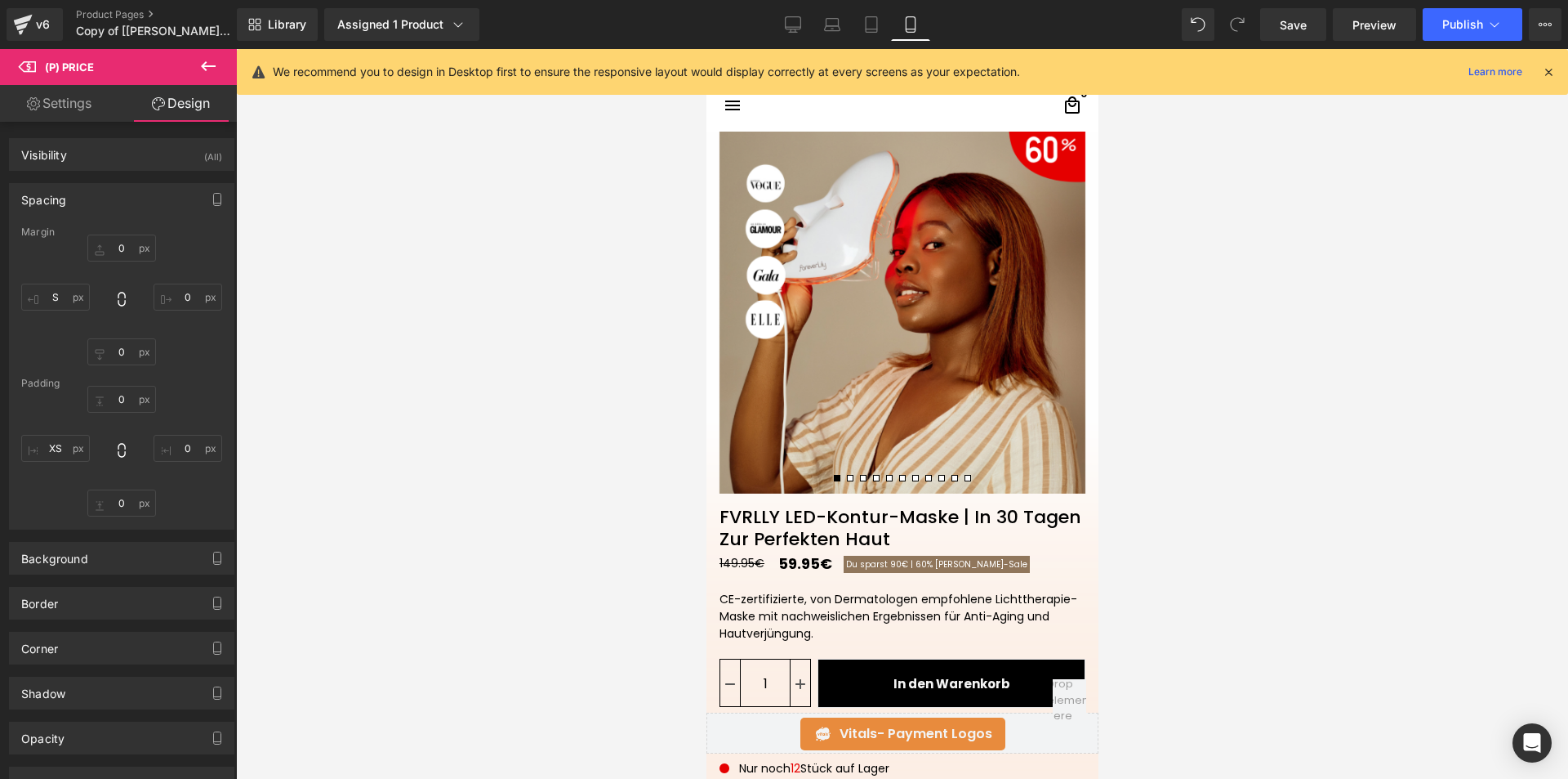
click at [52, 108] on link "Settings" at bounding box center [59, 103] width 119 height 37
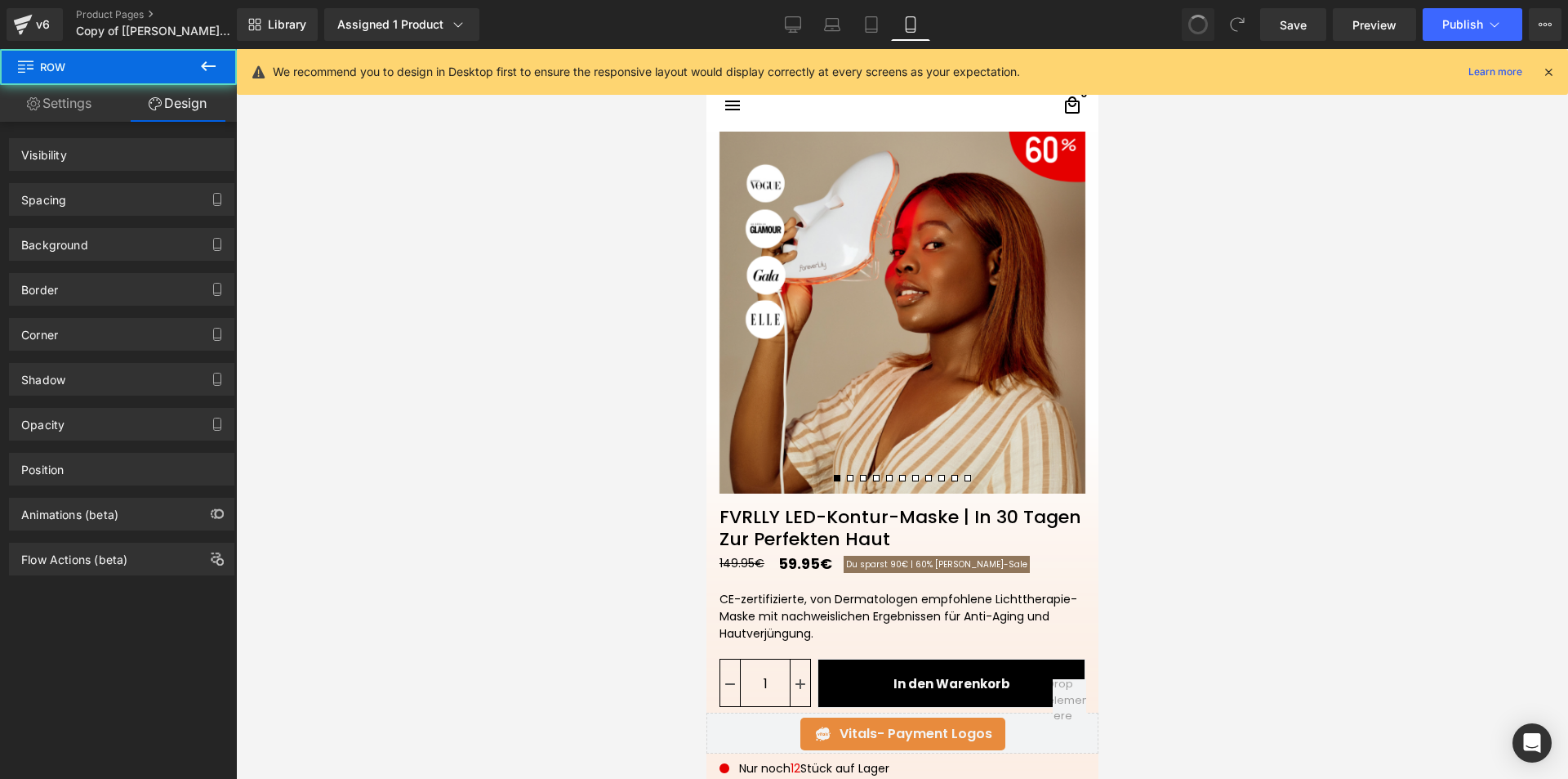
click at [1197, 24] on span at bounding box center [1198, 25] width 20 height 20
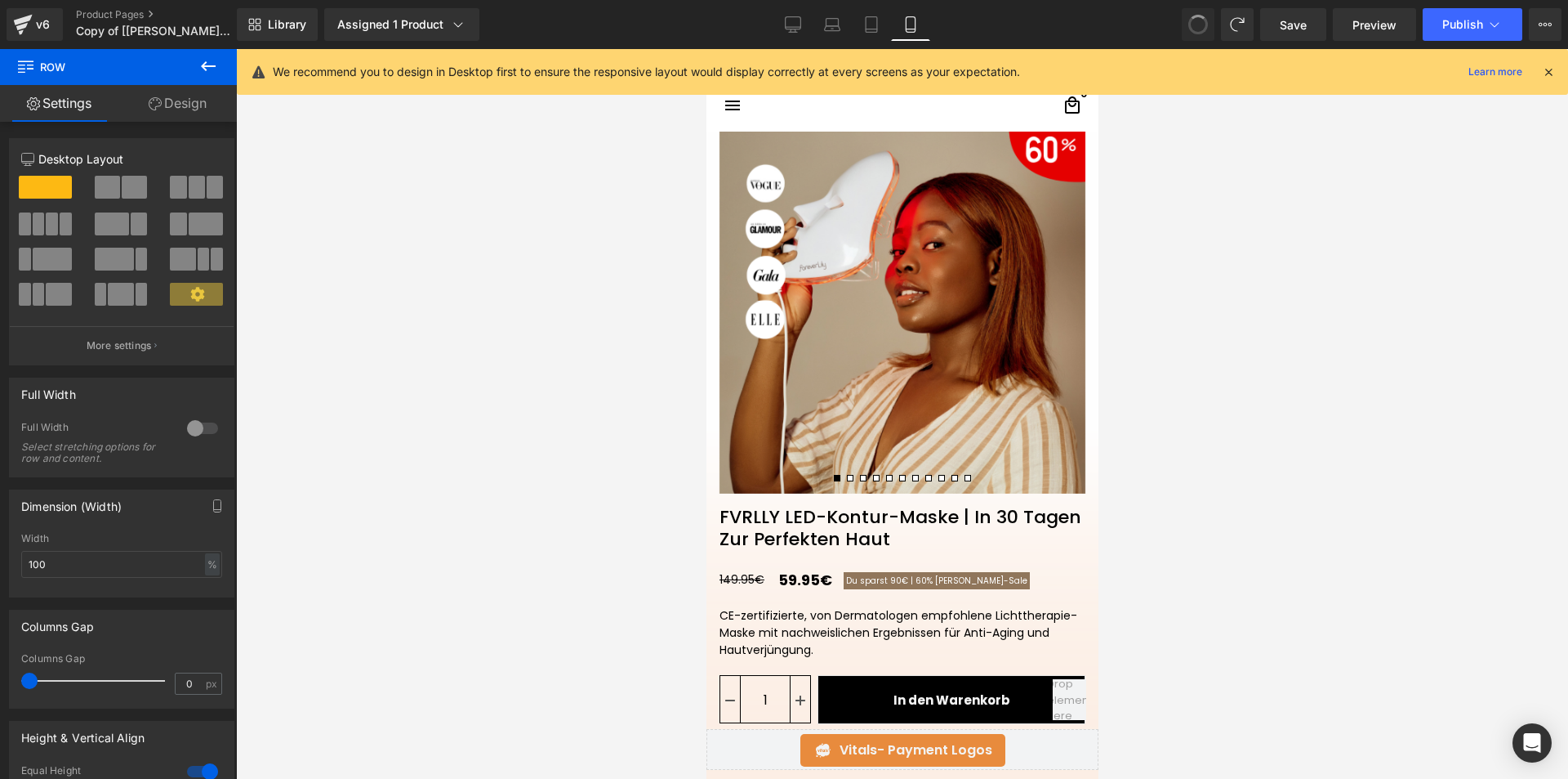
click at [1197, 24] on span at bounding box center [1198, 25] width 20 height 20
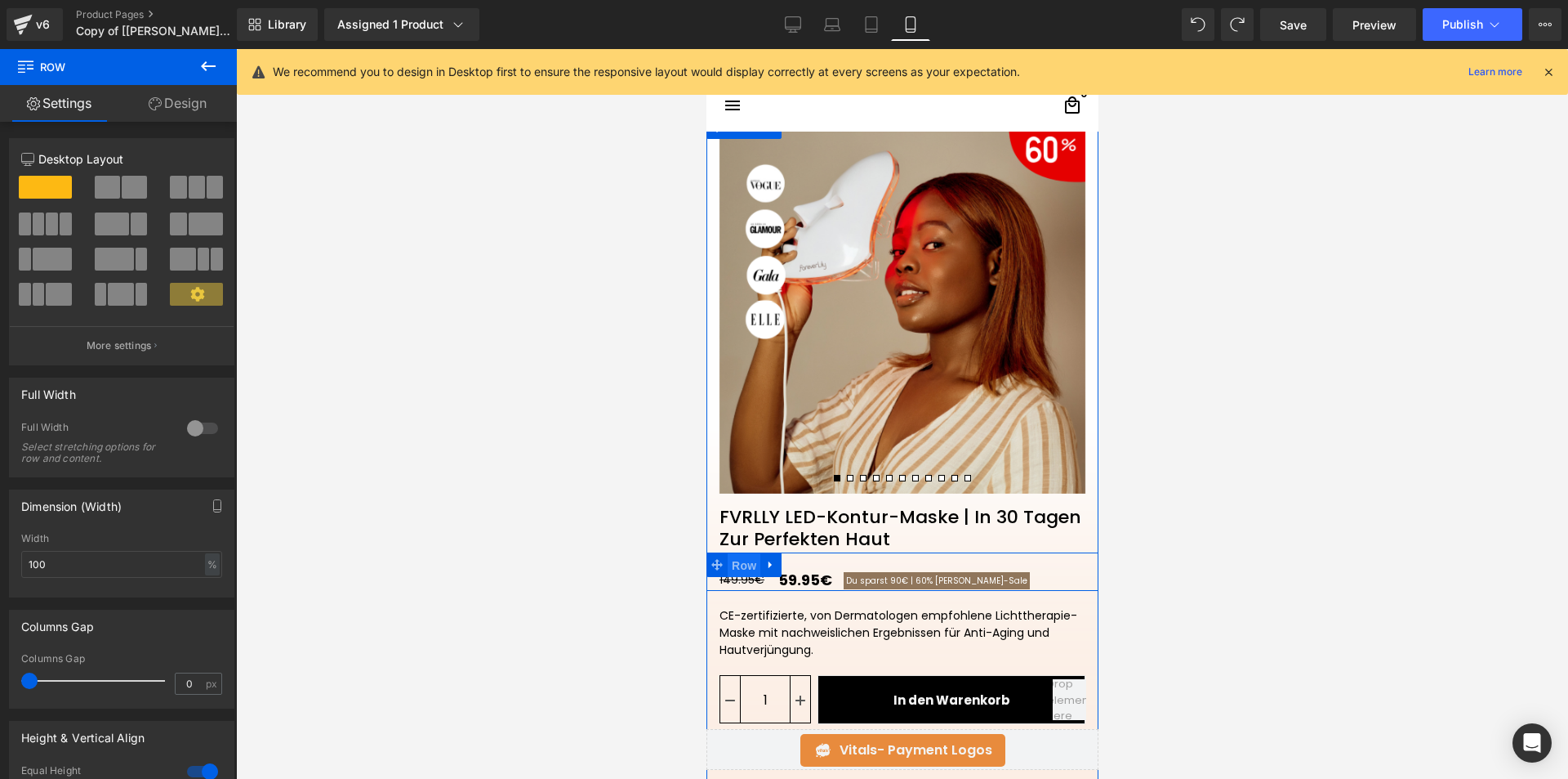
click at [750, 567] on span "Row" at bounding box center [743, 565] width 32 height 24
click at [853, 557] on div at bounding box center [902, 560] width 392 height 17
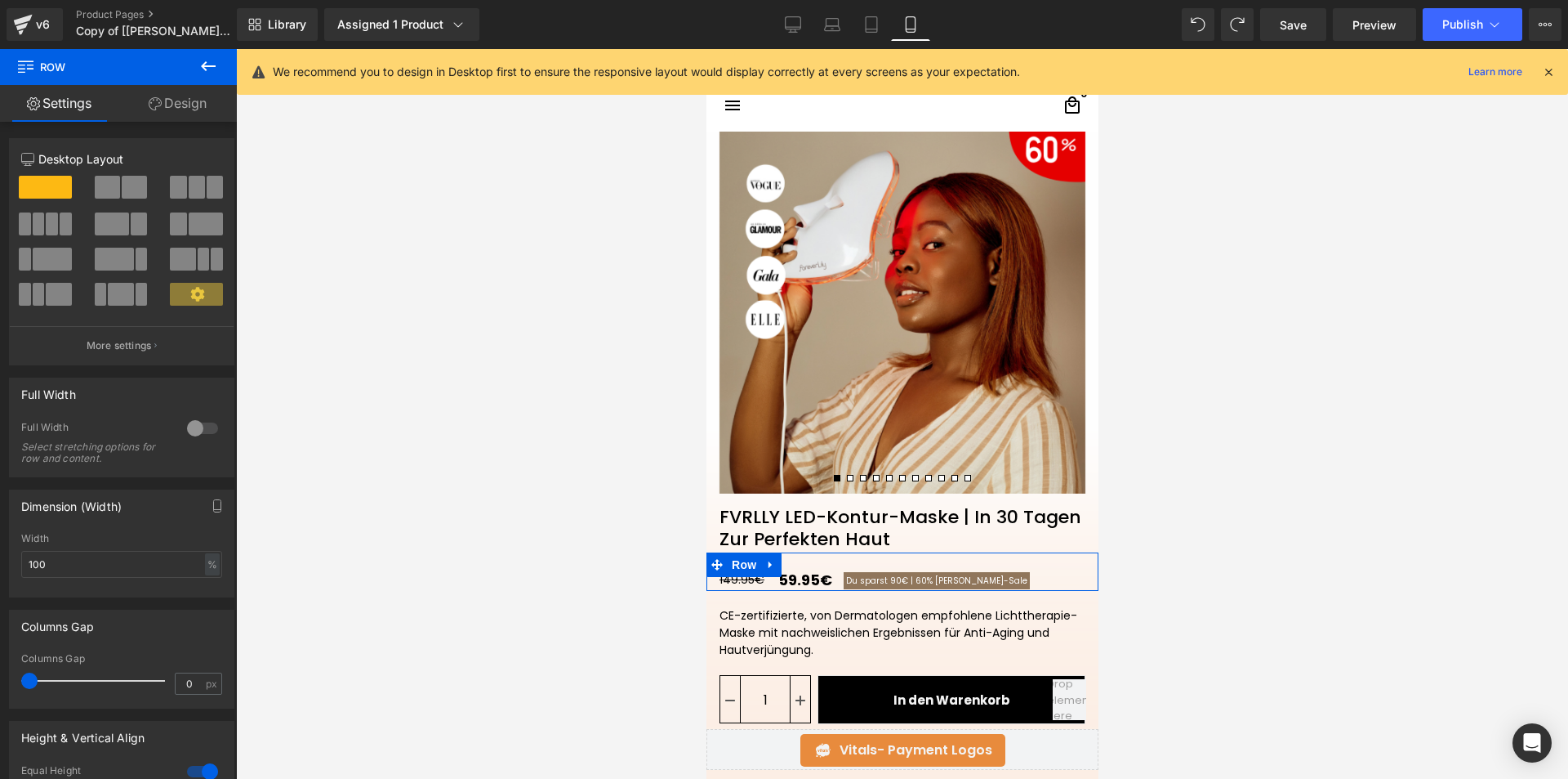
click at [191, 100] on link "Design" at bounding box center [178, 103] width 119 height 37
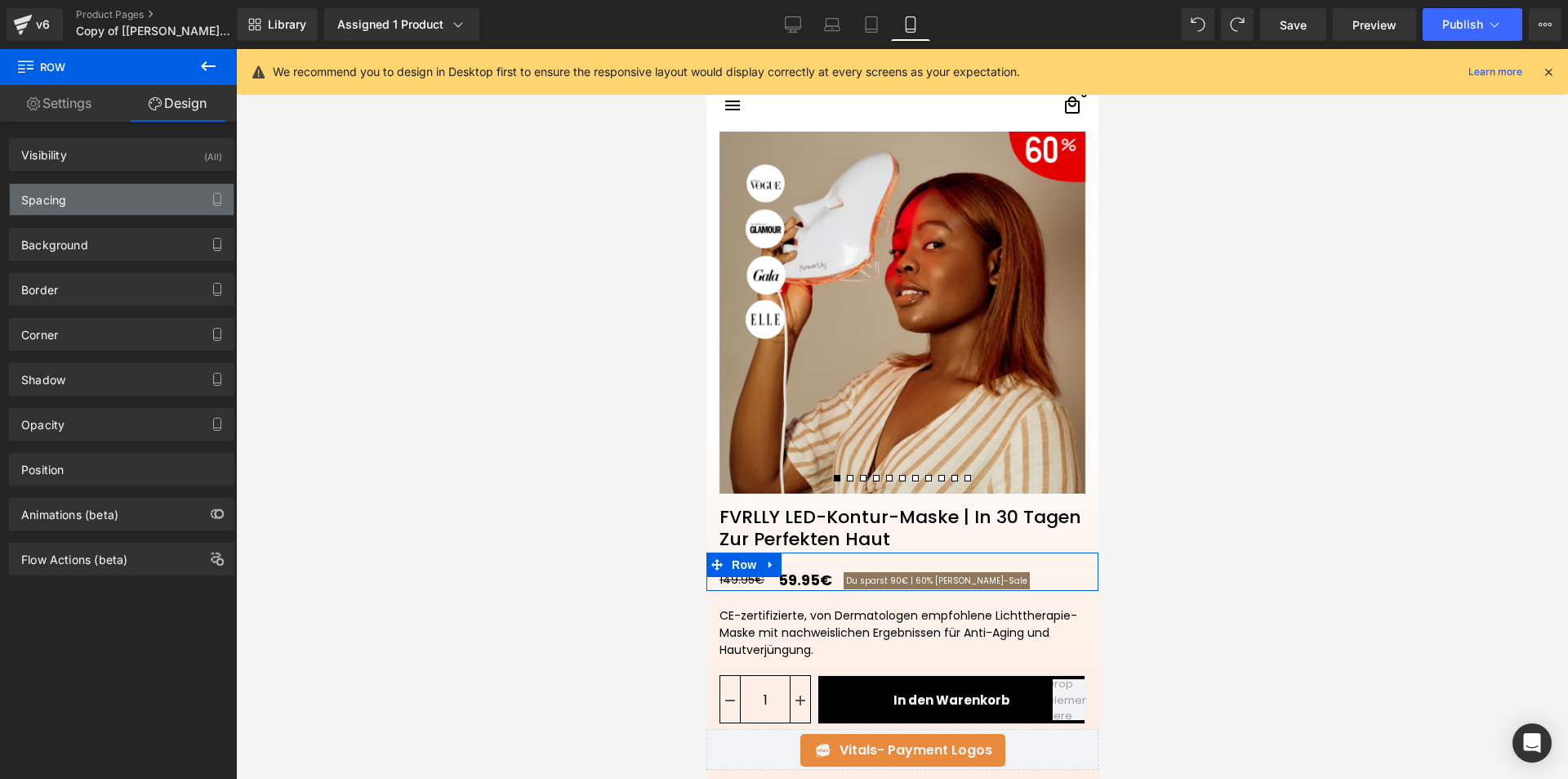
click at [99, 198] on div "Spacing" at bounding box center [121, 199] width 224 height 31
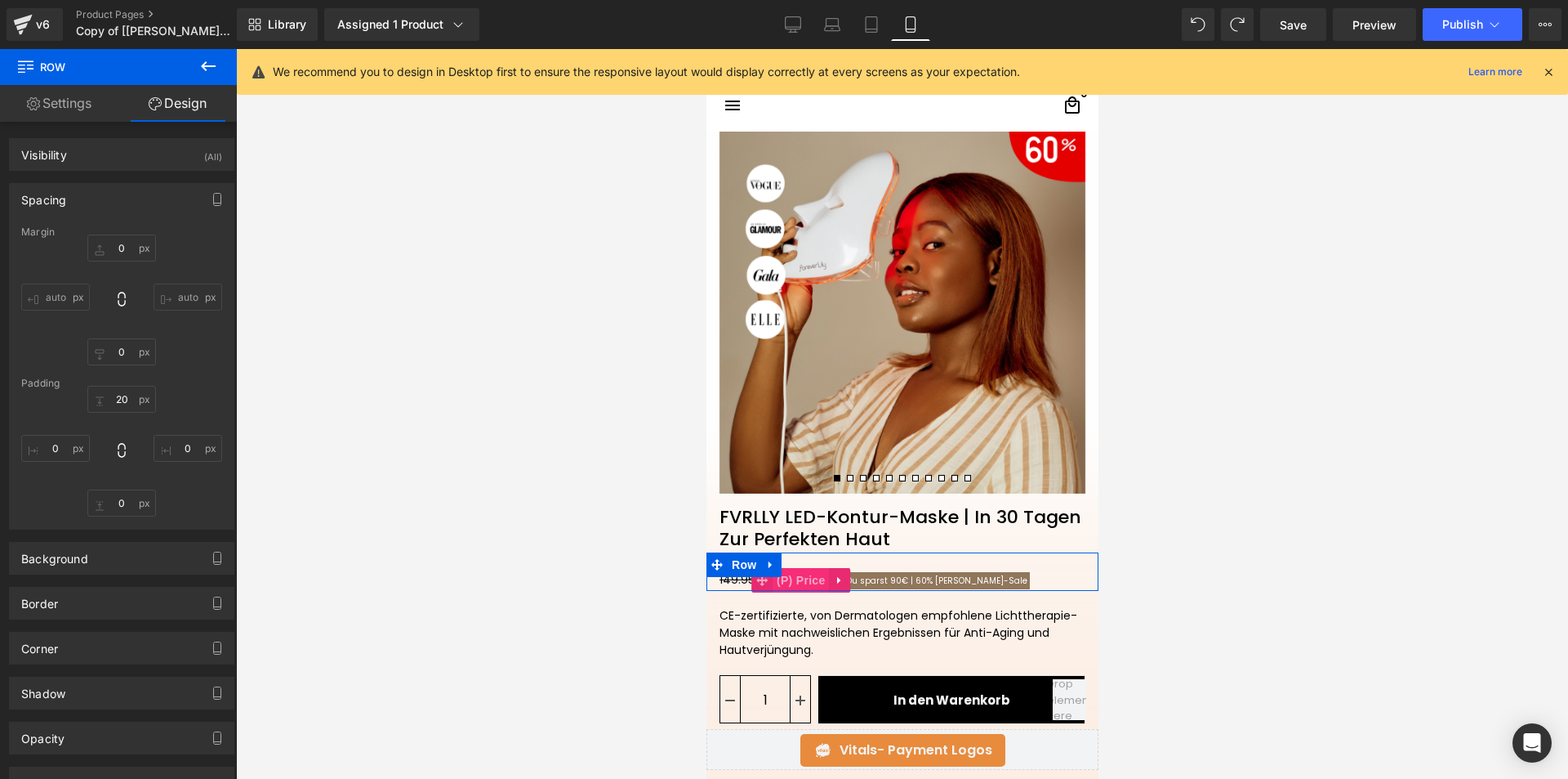
click at [790, 581] on span "(P) Price" at bounding box center [800, 579] width 57 height 24
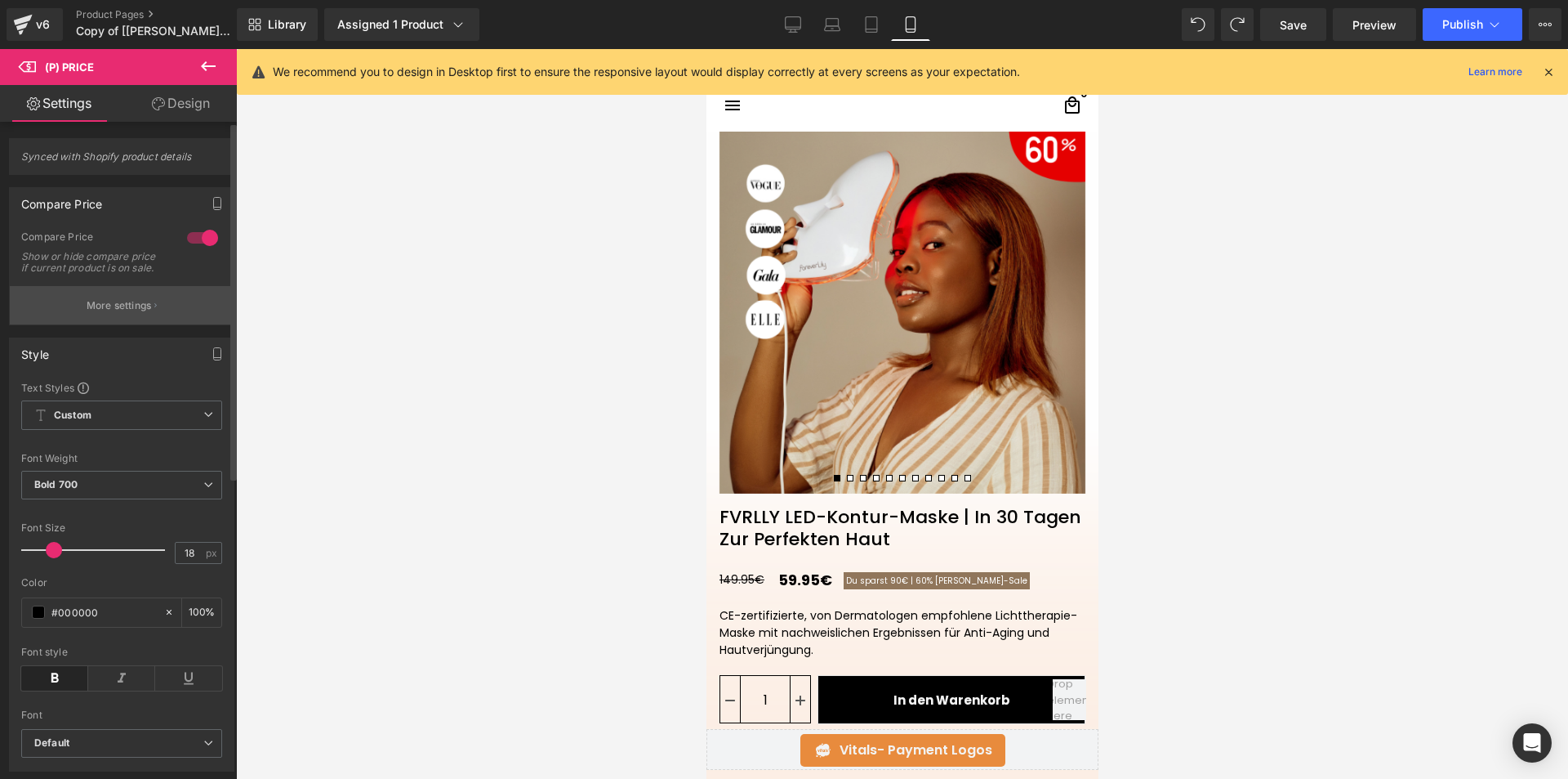
click at [139, 313] on p "More settings" at bounding box center [119, 306] width 66 height 15
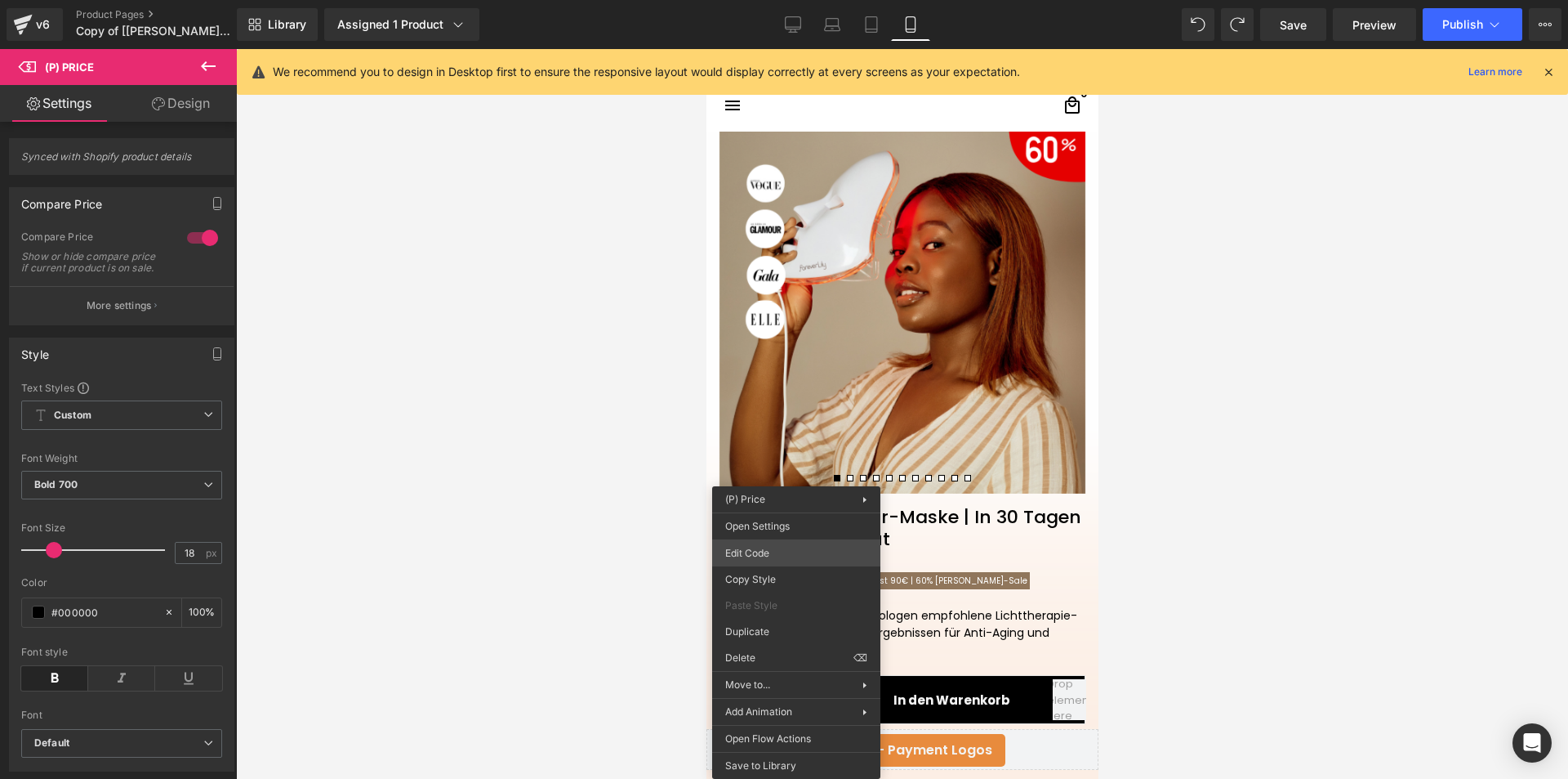
click at [793, 0] on div "(P) Price You are previewing how the will restyle your page. You can not edit E…" at bounding box center [784, 0] width 1568 height 0
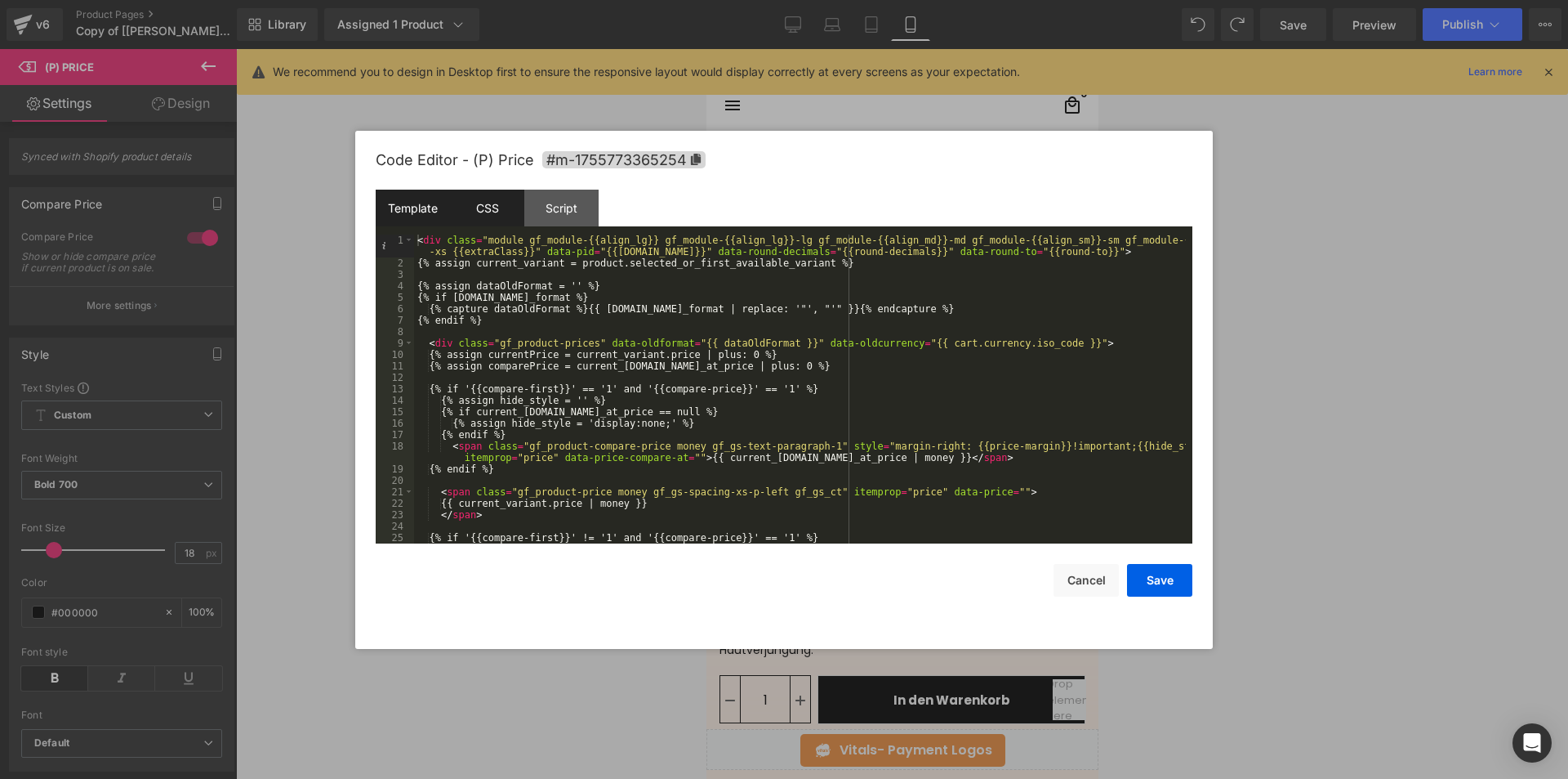
click at [467, 207] on div "CSS" at bounding box center [487, 208] width 74 height 37
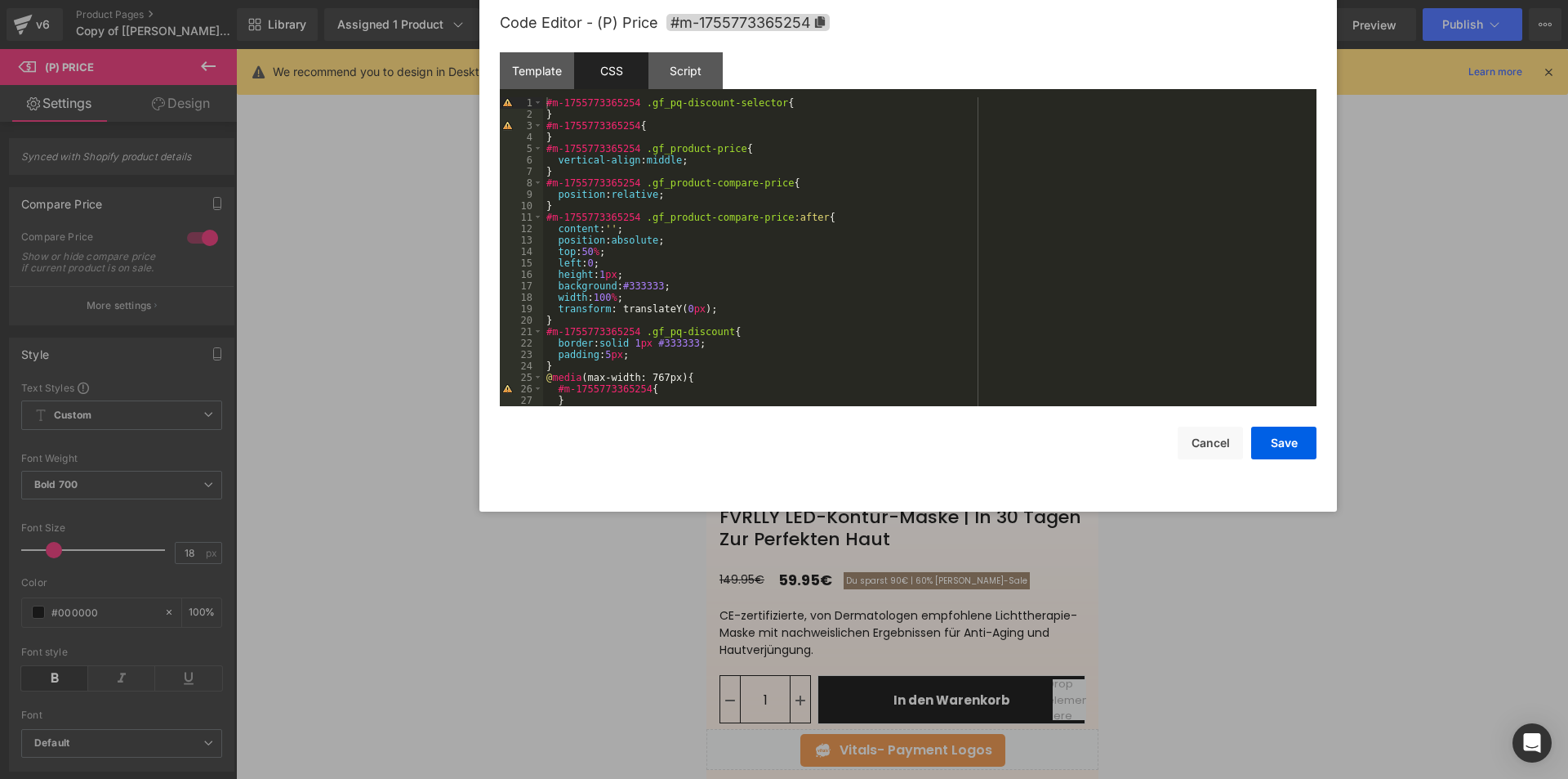
drag, startPoint x: 748, startPoint y: 136, endPoint x: 859, endPoint y: 28, distance: 154.9
click at [862, 17] on div "Code Editor - (P) Price #m-1755773365254" at bounding box center [908, 22] width 817 height 59
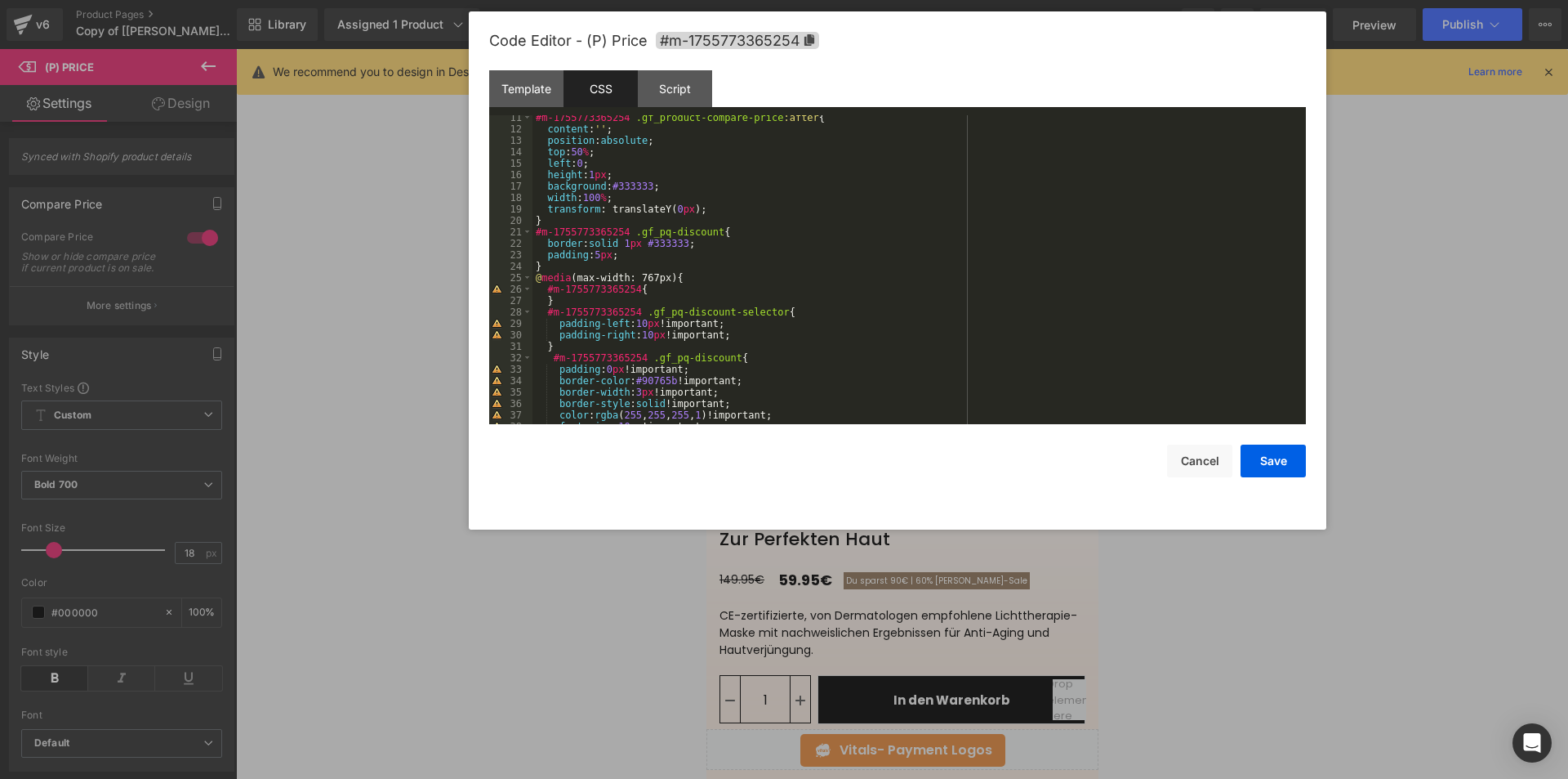
scroll to position [0, 0]
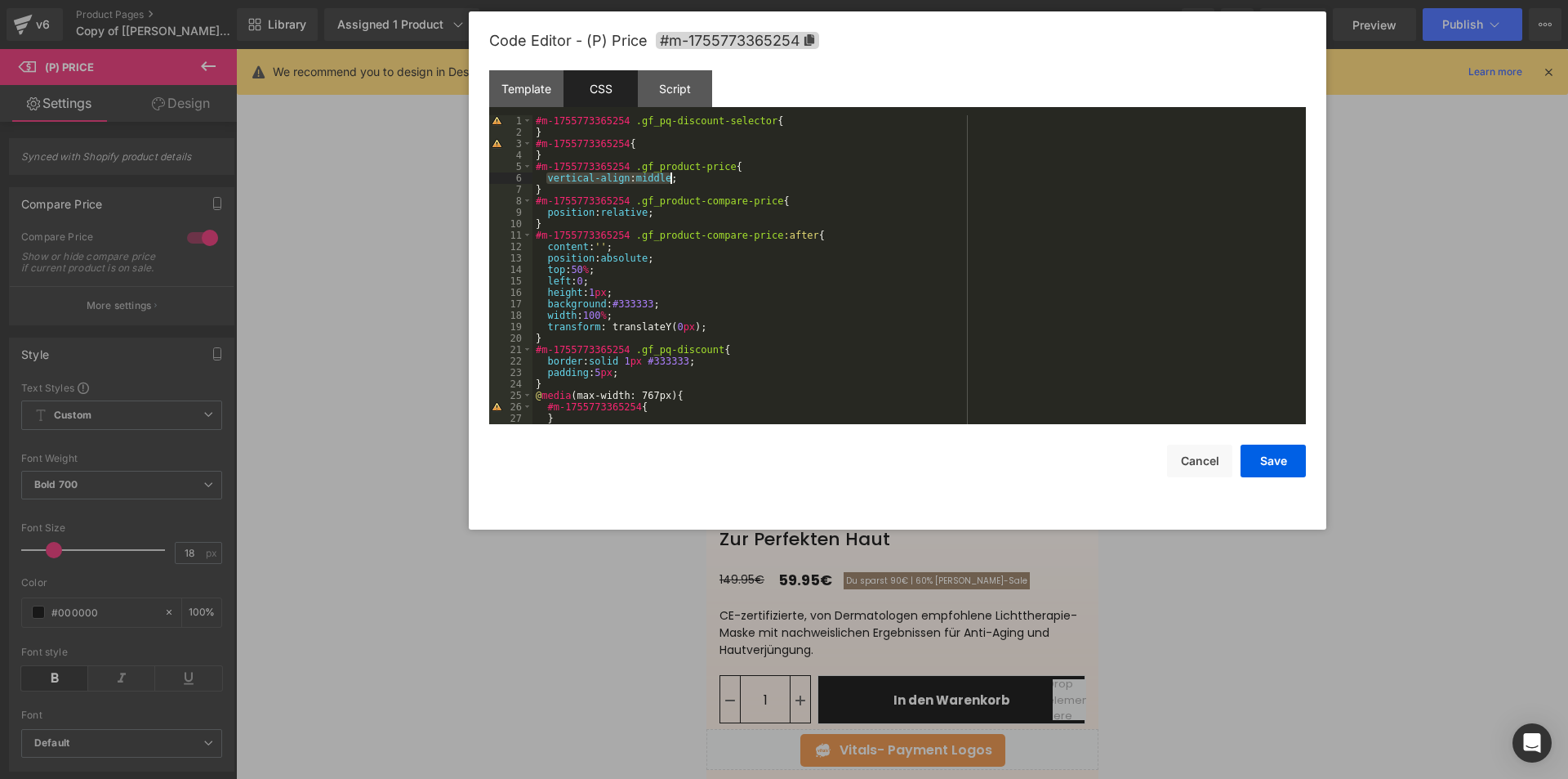
drag, startPoint x: 547, startPoint y: 178, endPoint x: 679, endPoint y: 175, distance: 132.0
click at [679, 175] on div "#m-1755773365254 .gf_pq-discount-selector { } #m-1755773365254 { } #m-175577336…" at bounding box center [916, 281] width 767 height 332
click at [667, 213] on div "#m-1755773365254 .gf_pq-discount-selector { } #m-1755773365254 { } #m-175577336…" at bounding box center [916, 281] width 767 height 332
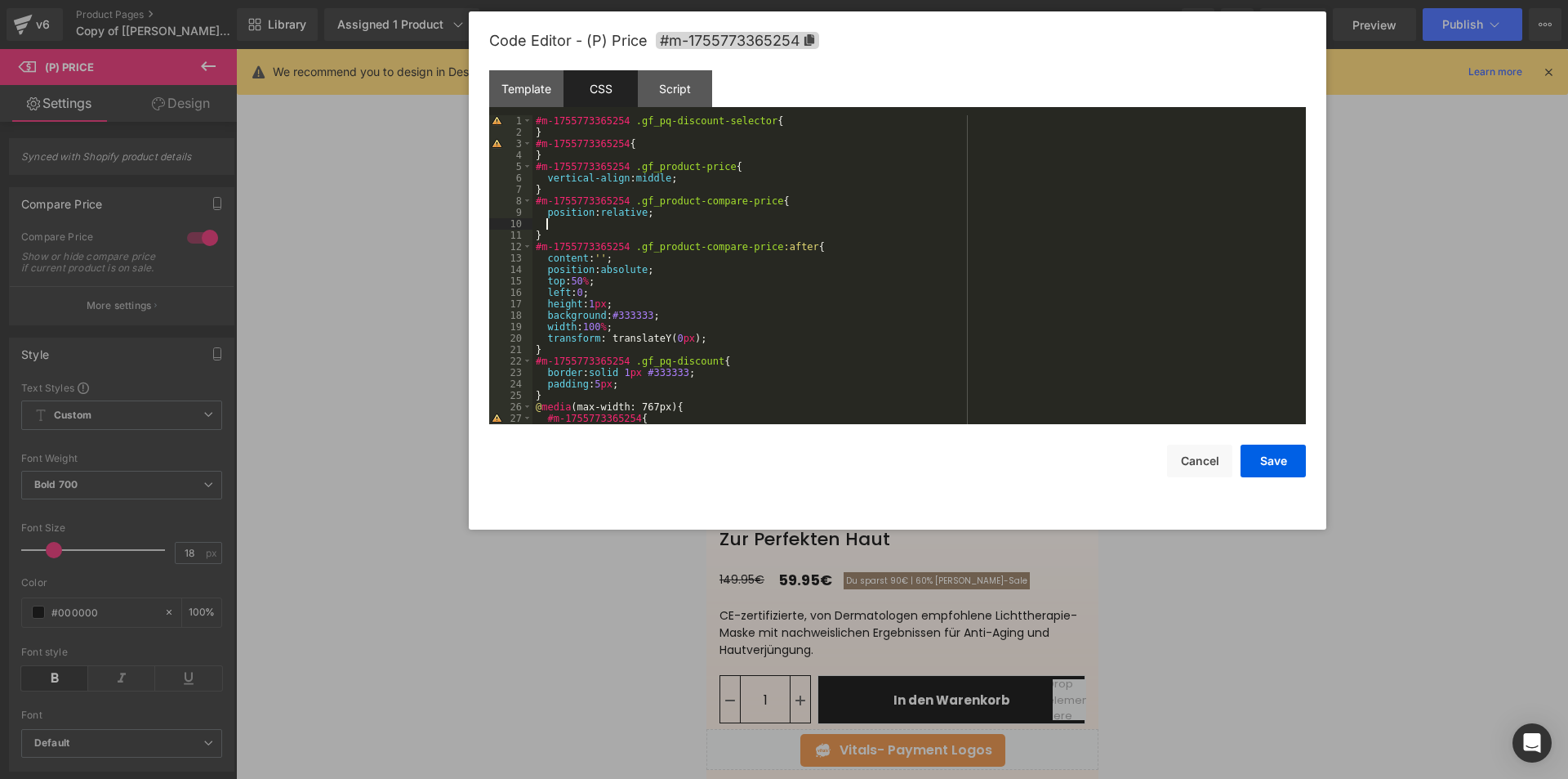
paste textarea
click at [737, 338] on div "#m-1755773365254 .gf_pq-discount-selector { } #m-1755773365254 { } #m-175577336…" at bounding box center [916, 281] width 767 height 332
click at [1296, 466] on button "Save" at bounding box center [1273, 461] width 66 height 32
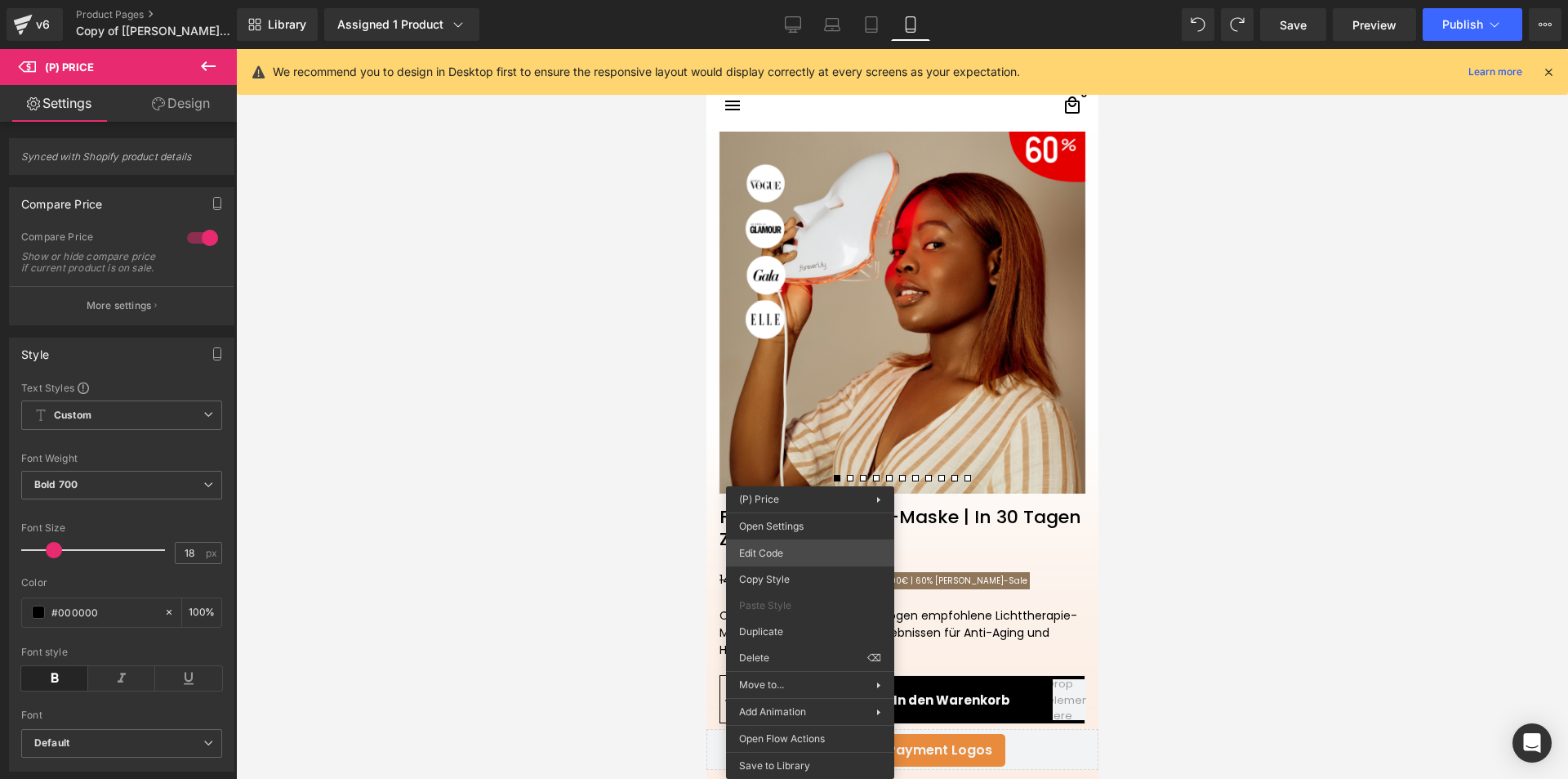
click at [804, 0] on div "(P) Price You are previewing how the will restyle your page. You can not edit E…" at bounding box center [784, 0] width 1568 height 0
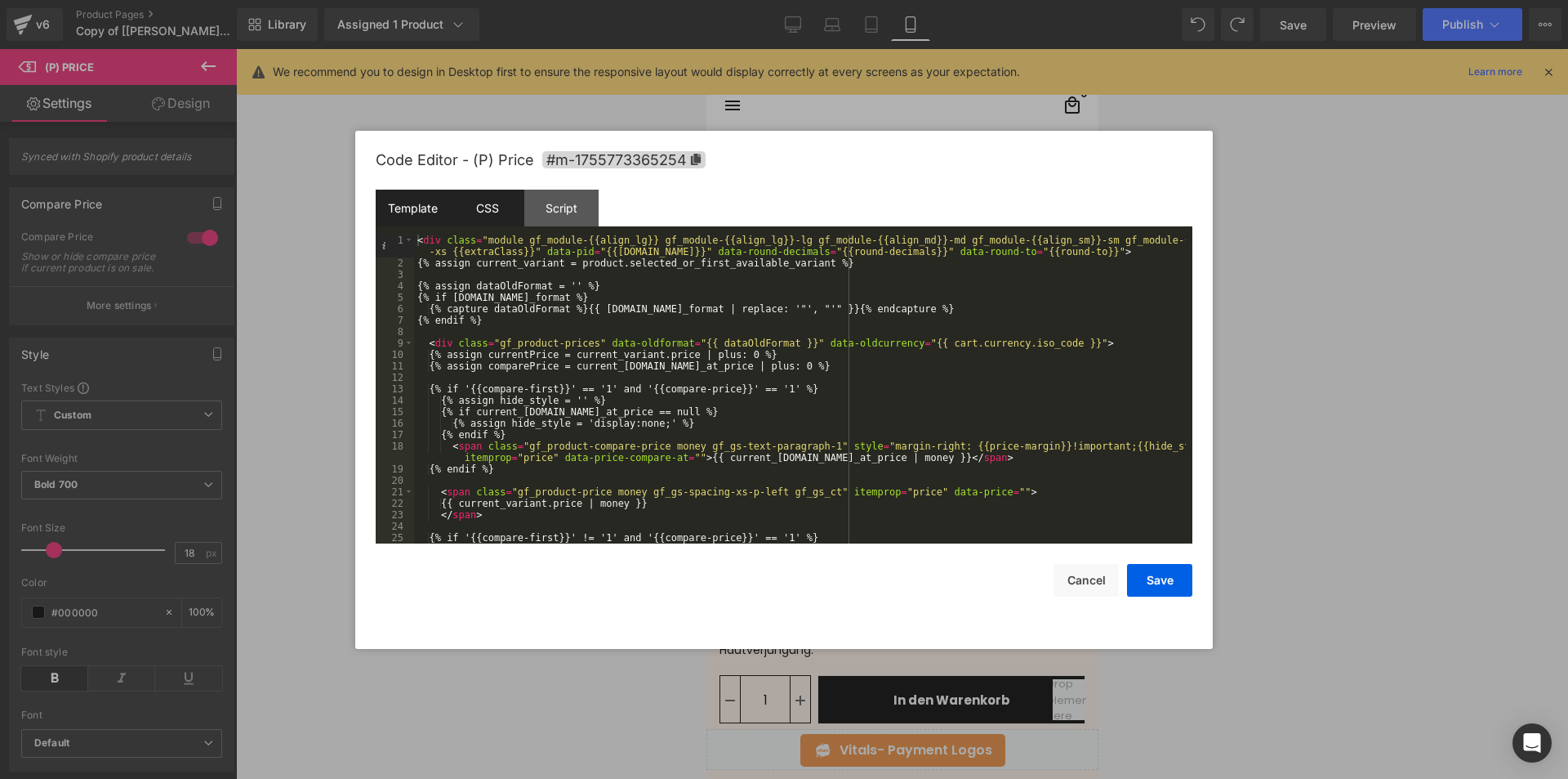
click at [489, 196] on div "CSS" at bounding box center [487, 208] width 74 height 37
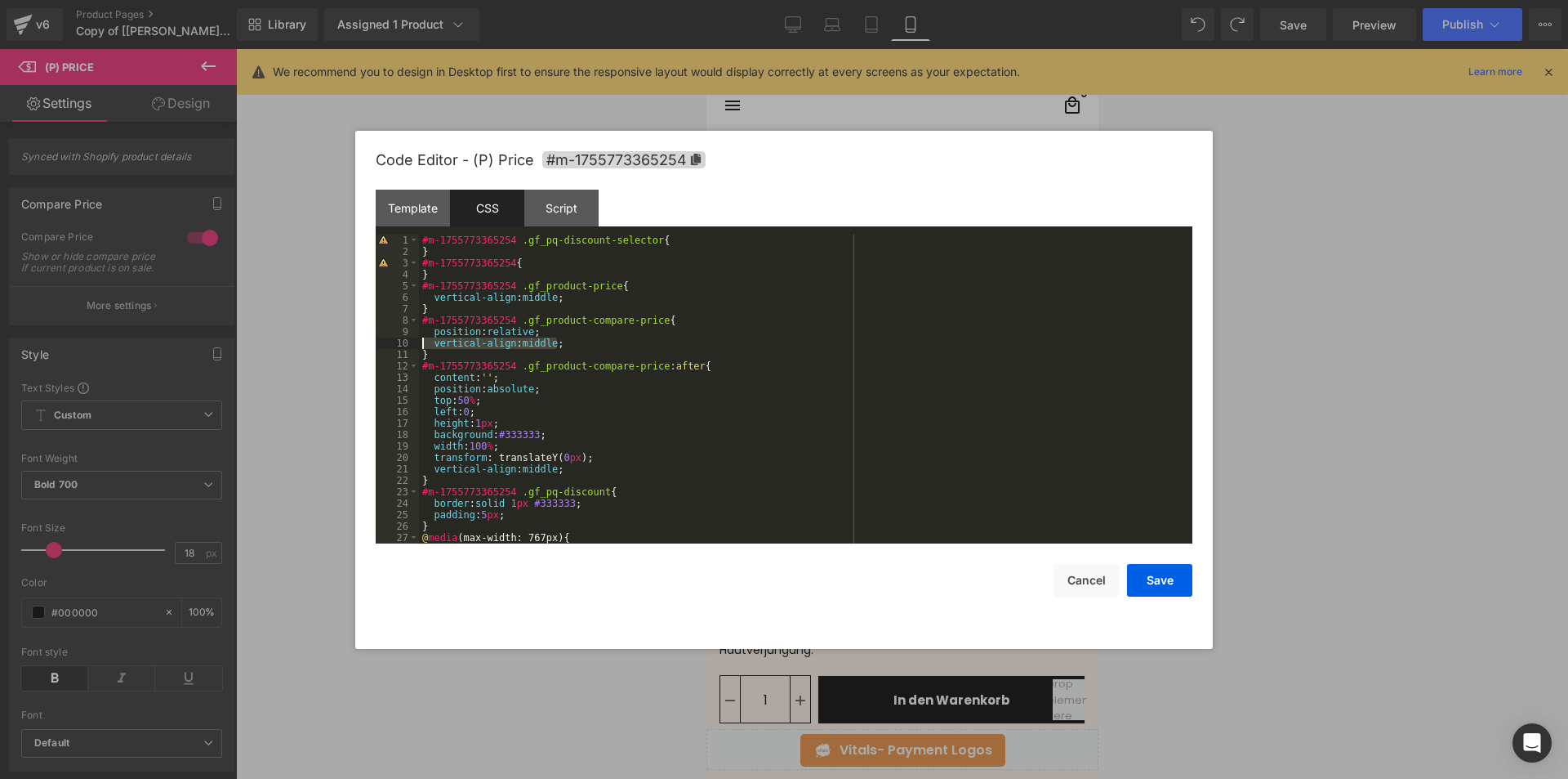
drag, startPoint x: 564, startPoint y: 342, endPoint x: 412, endPoint y: 345, distance: 152.0
click at [412, 345] on pre "1 2 3 4 5 6 7 8 9 10 11 12 13 14 15 16 17 18 19 20 21 22 23 24 25 26 27 28 #m-1…" at bounding box center [784, 389] width 817 height 309
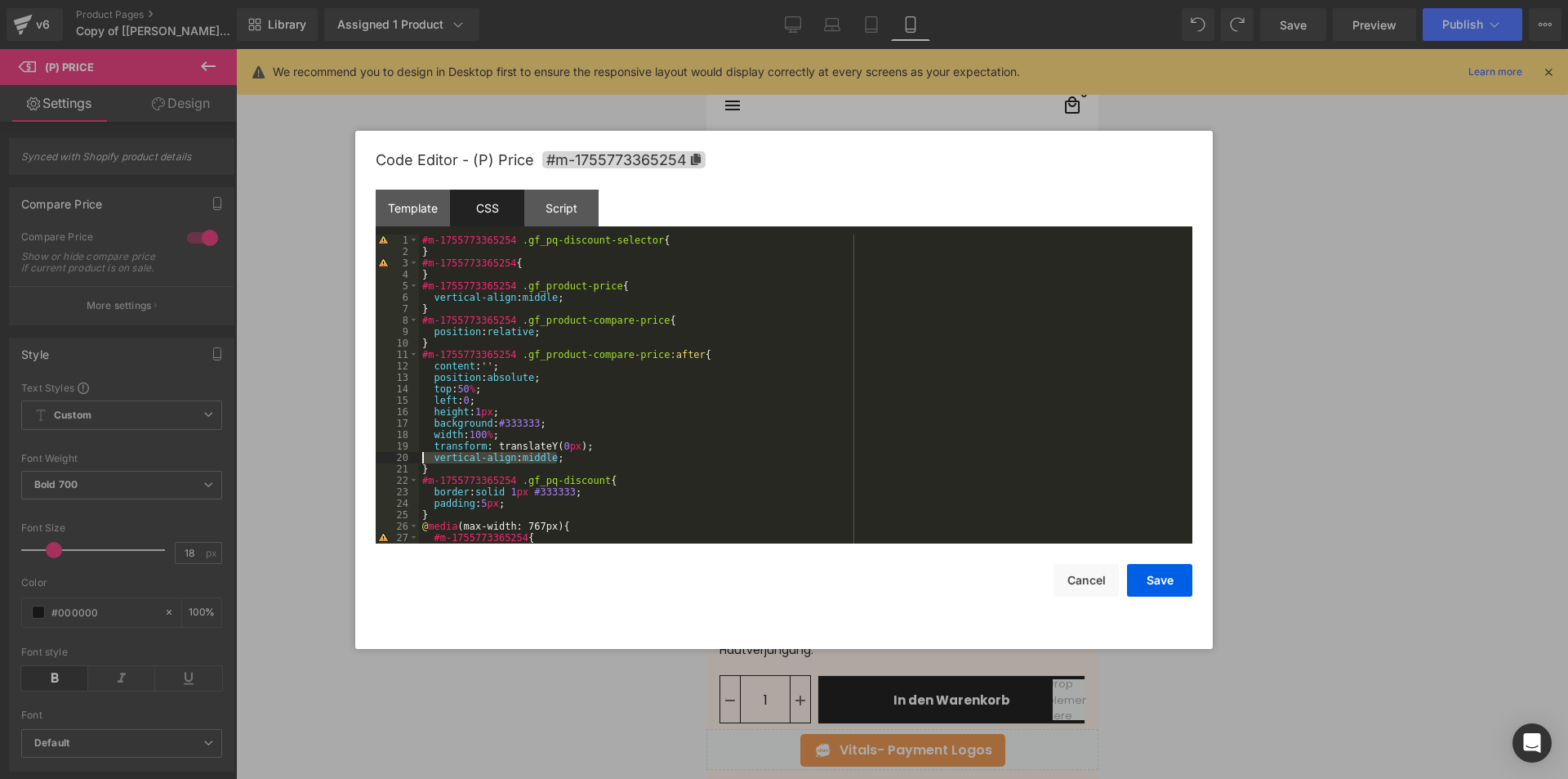
drag, startPoint x: 568, startPoint y: 456, endPoint x: 426, endPoint y: 457, distance: 142.0
click at [426, 457] on div "#m-1755773365254 .gf_pq-discount-selector { } #m-1755773365254 { } #m-175577336…" at bounding box center [802, 400] width 767 height 332
click at [536, 496] on div "#m-1755773365254 .gf_pq-discount-selector { } #m-1755773365254 { } #m-175577336…" at bounding box center [802, 400] width 767 height 332
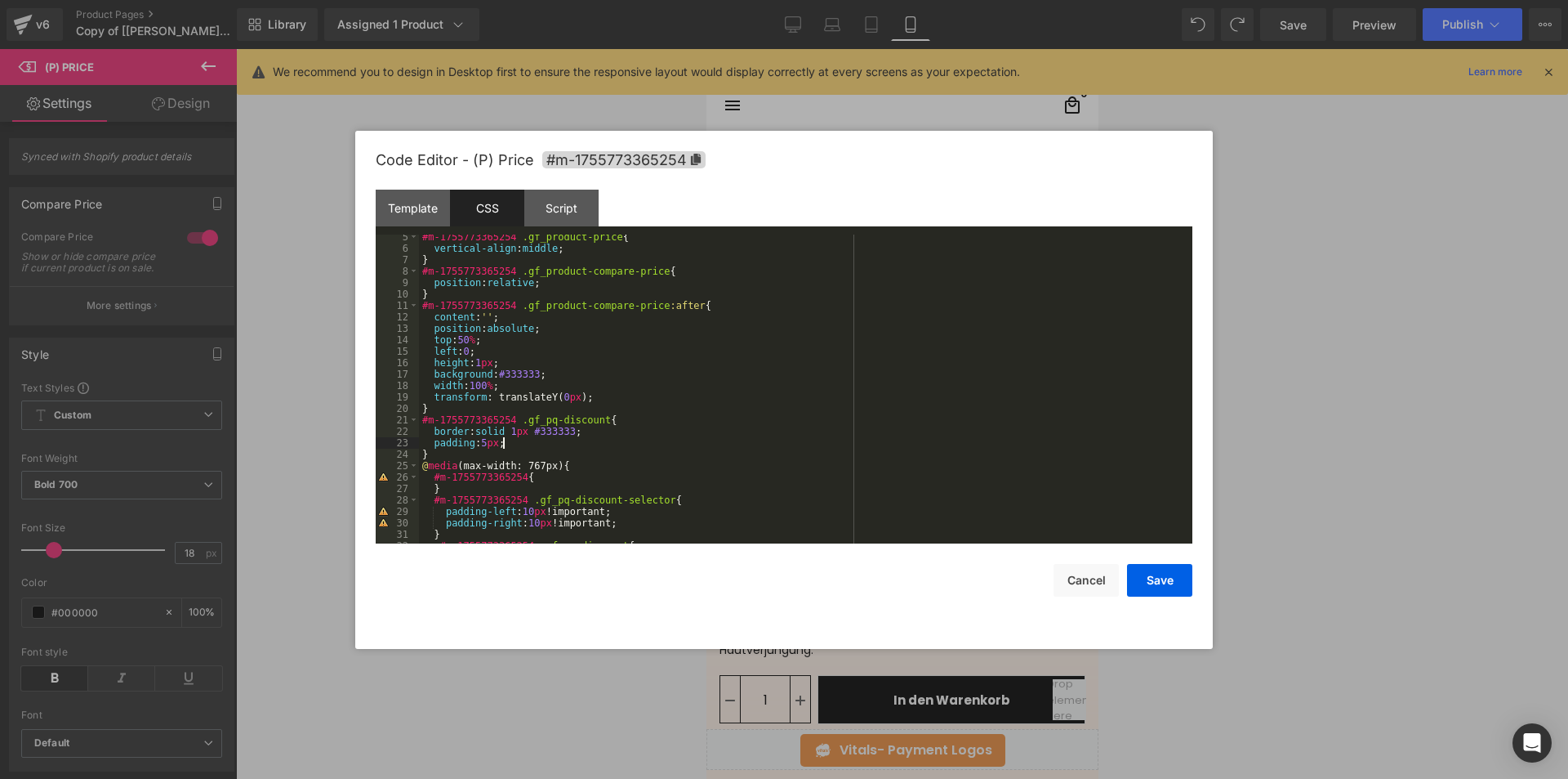
scroll to position [49, 0]
click at [485, 442] on div "#m-1755773365254 .gf_product-price { vertical-align : middle ; } #m-17557733652…" at bounding box center [802, 397] width 767 height 332
click at [1169, 570] on button "Save" at bounding box center [1159, 579] width 66 height 32
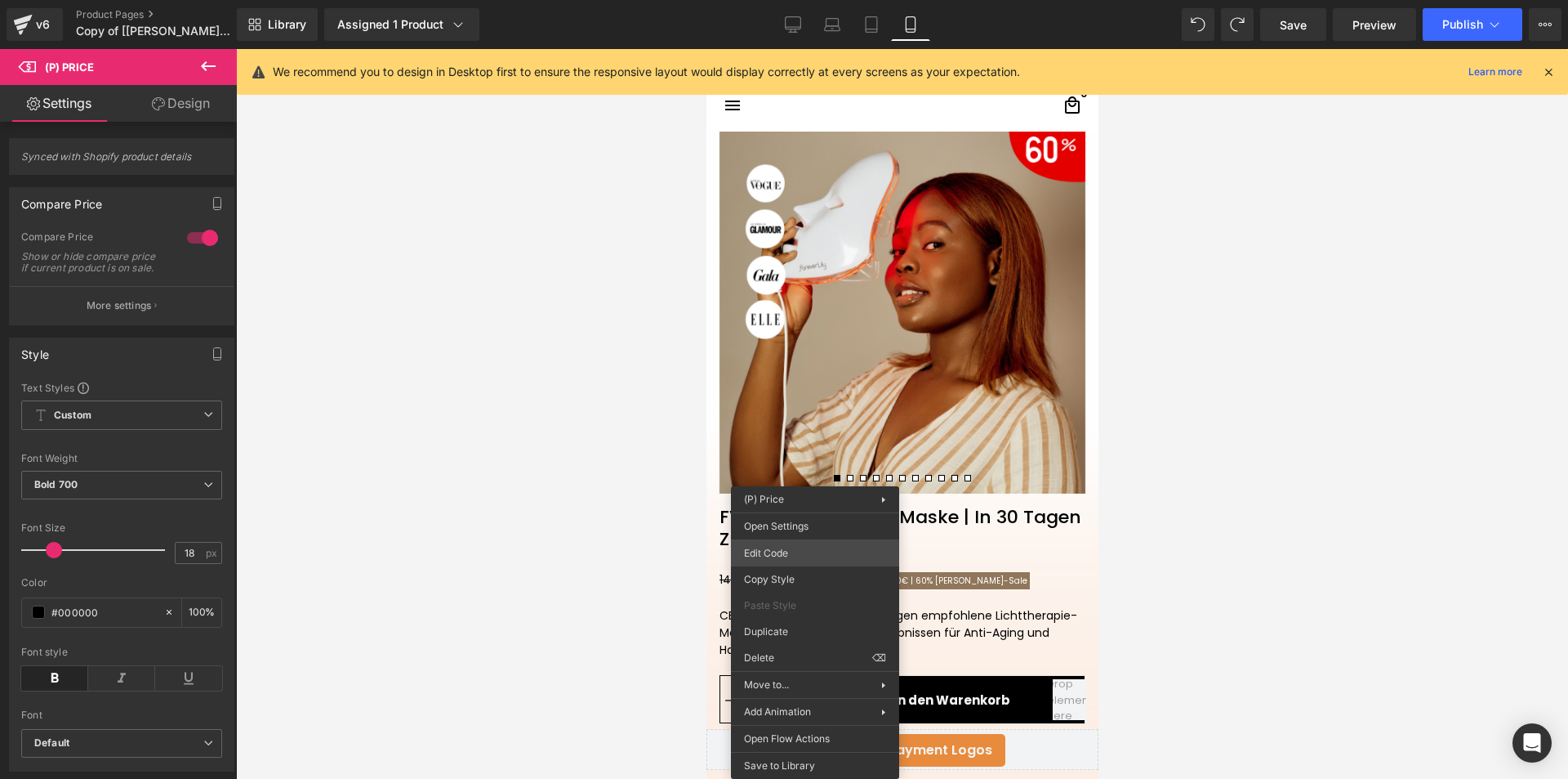
click at [784, 0] on div "(P) Price You are previewing how the will restyle your page. You can not edit E…" at bounding box center [784, 0] width 1568 height 0
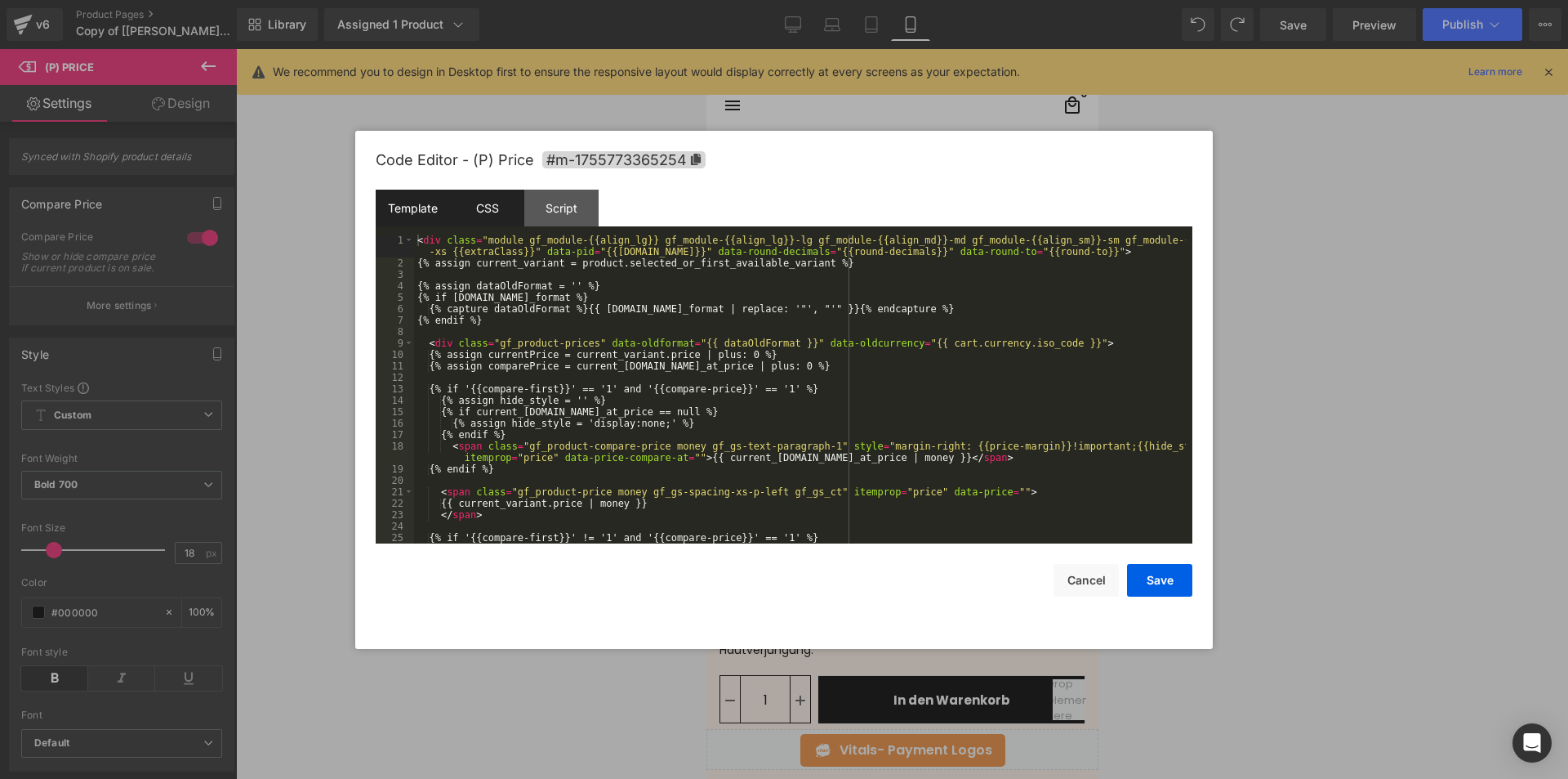
click at [489, 205] on div "CSS" at bounding box center [487, 208] width 74 height 37
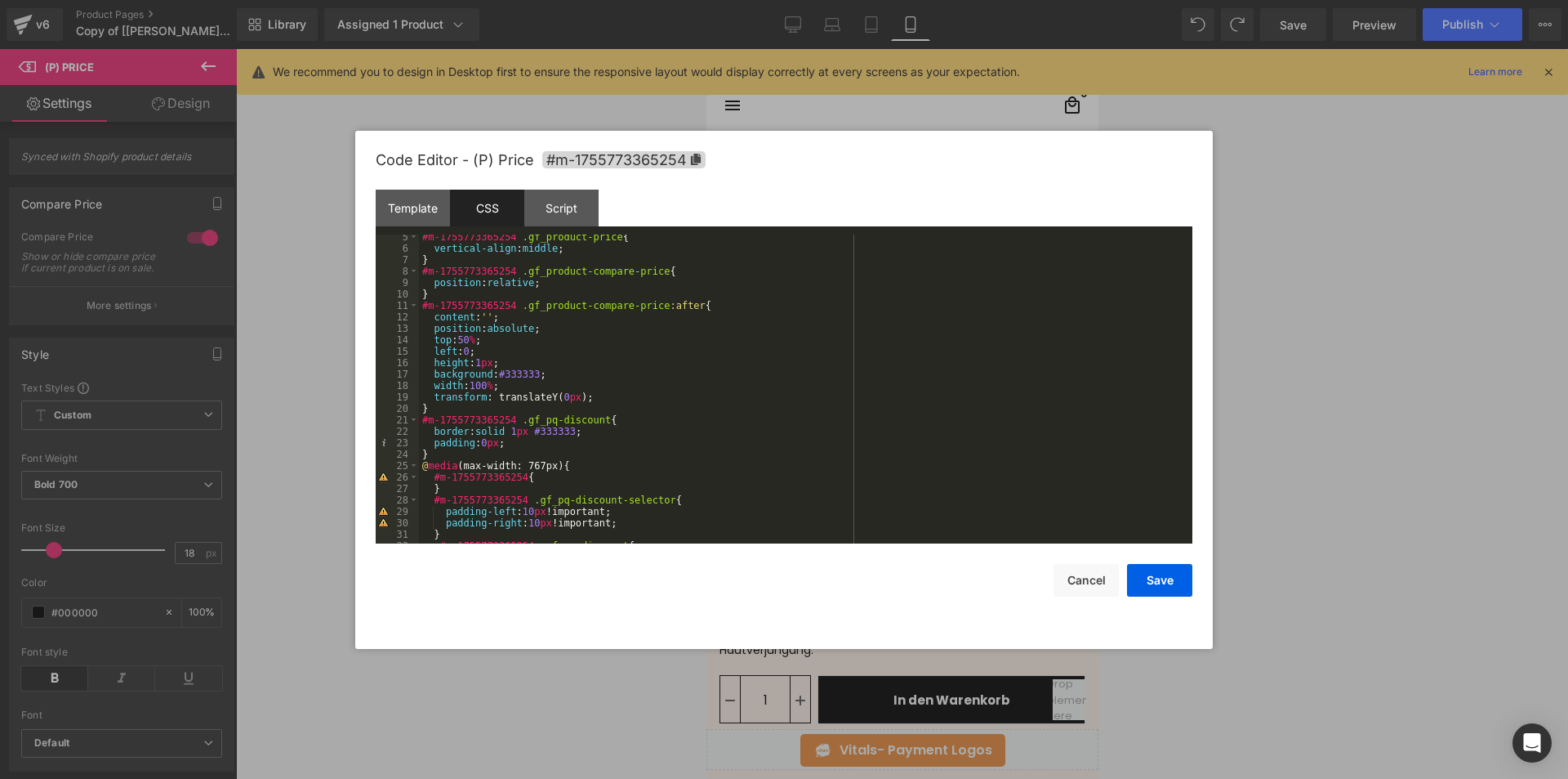
click at [486, 441] on div "#m-1755773365254 .gf_product-price { vertical-align : middle ; } #m-17557733652…" at bounding box center [802, 397] width 767 height 332
click at [1173, 579] on button "Save" at bounding box center [1159, 579] width 66 height 32
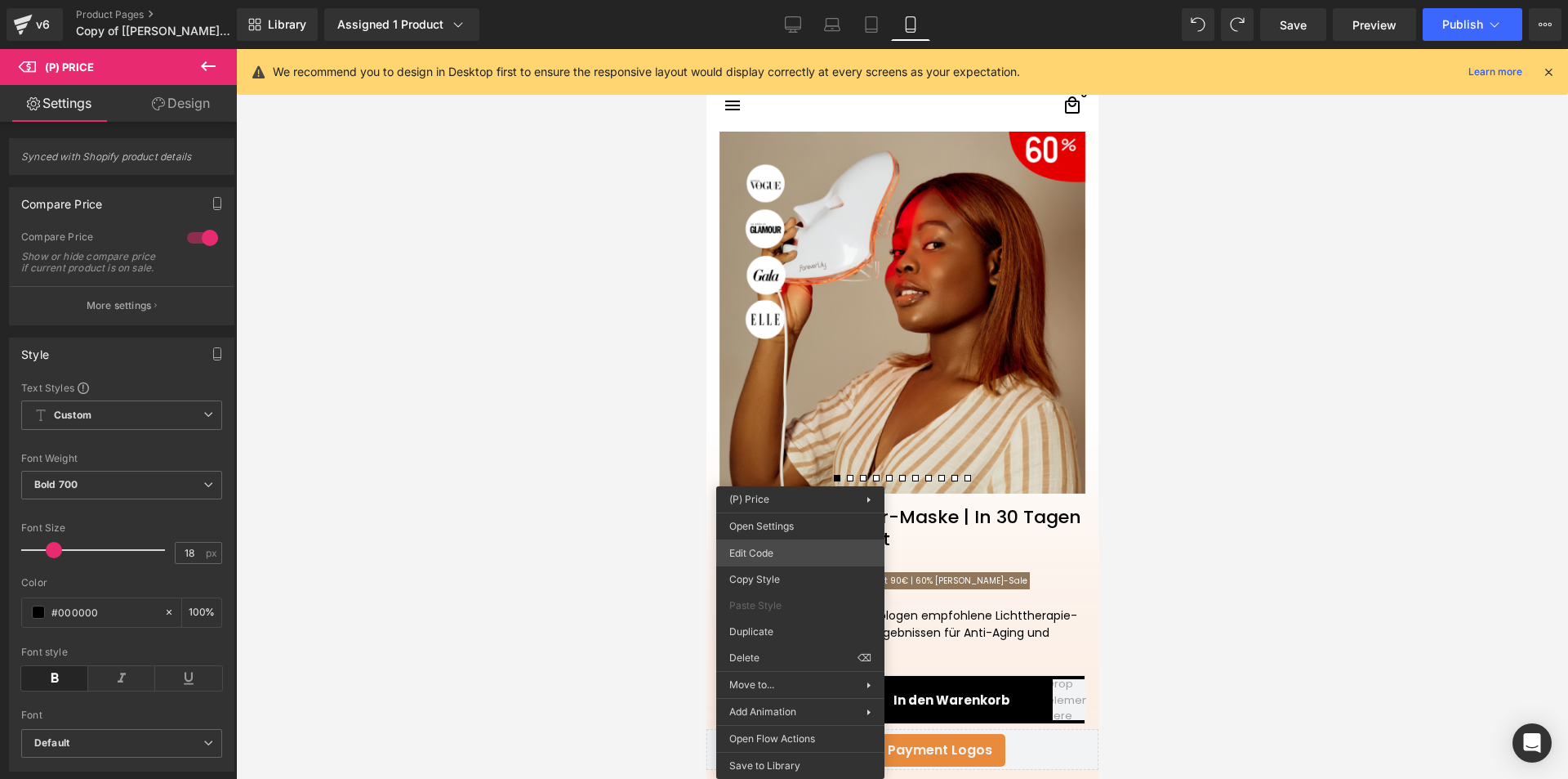
click at [767, 0] on div "(P) Price You are previewing how the will restyle your page. You can not edit E…" at bounding box center [784, 0] width 1568 height 0
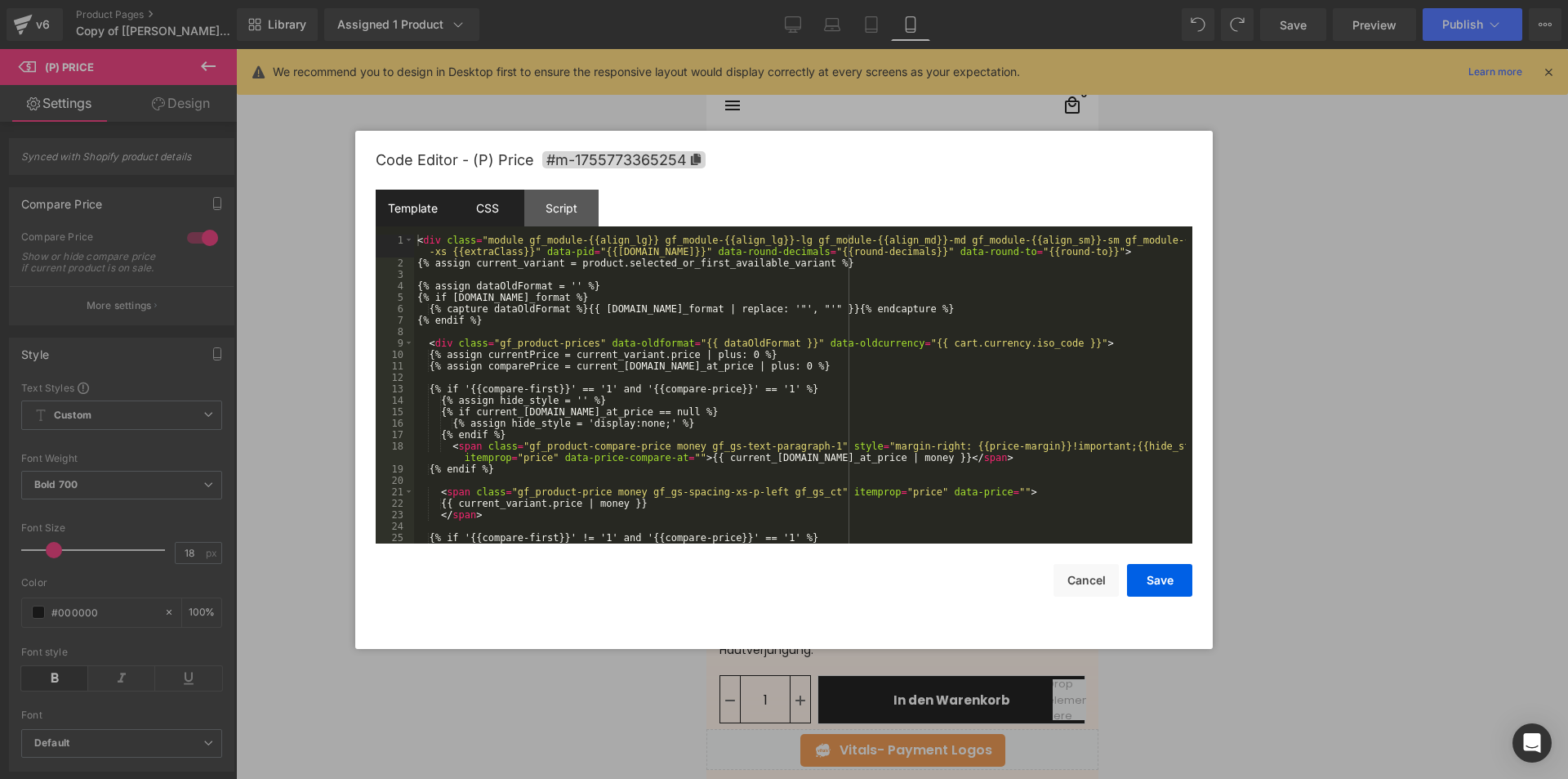
click at [519, 204] on div "CSS" at bounding box center [487, 208] width 74 height 37
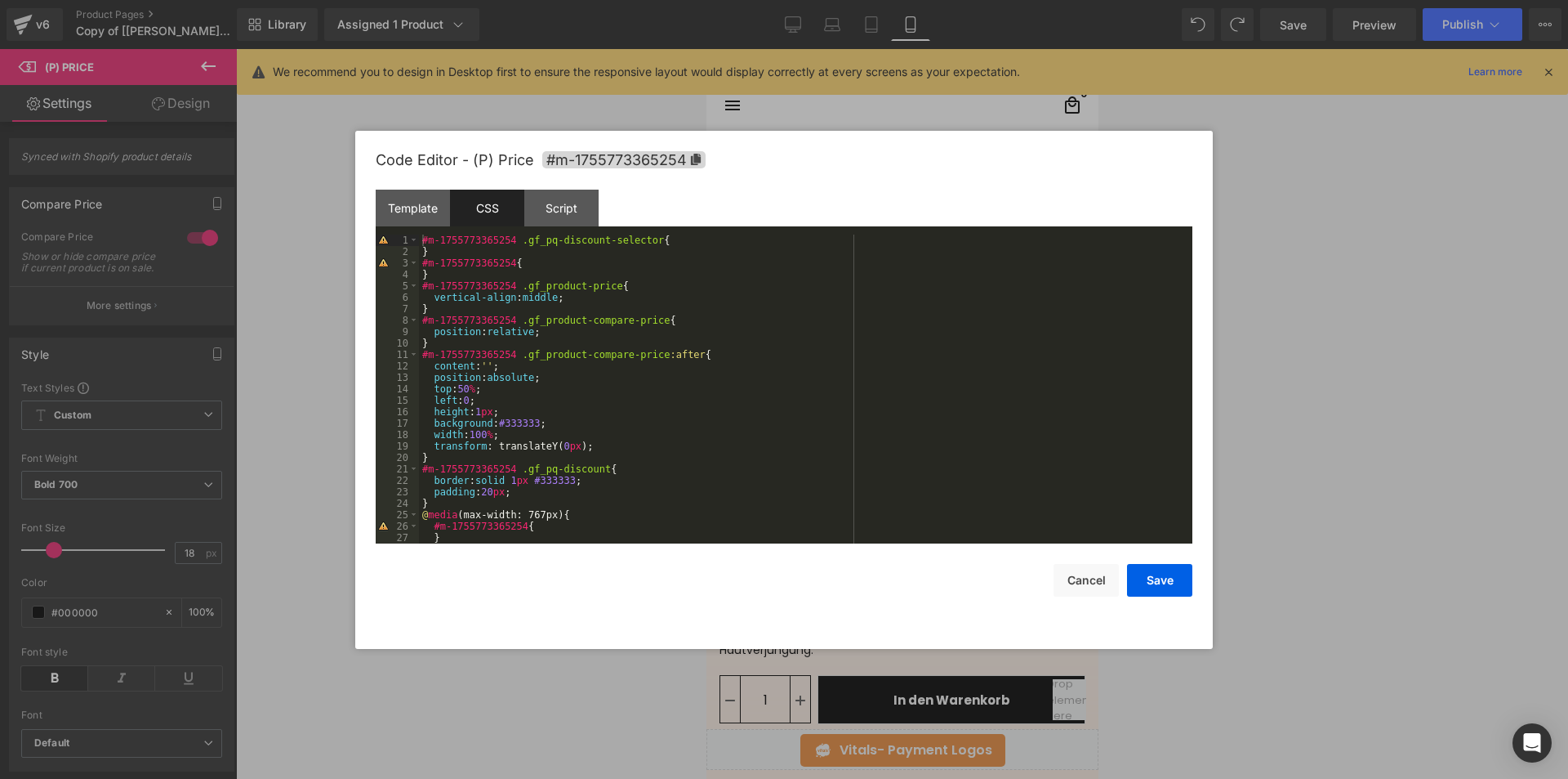
scroll to position [98, 0]
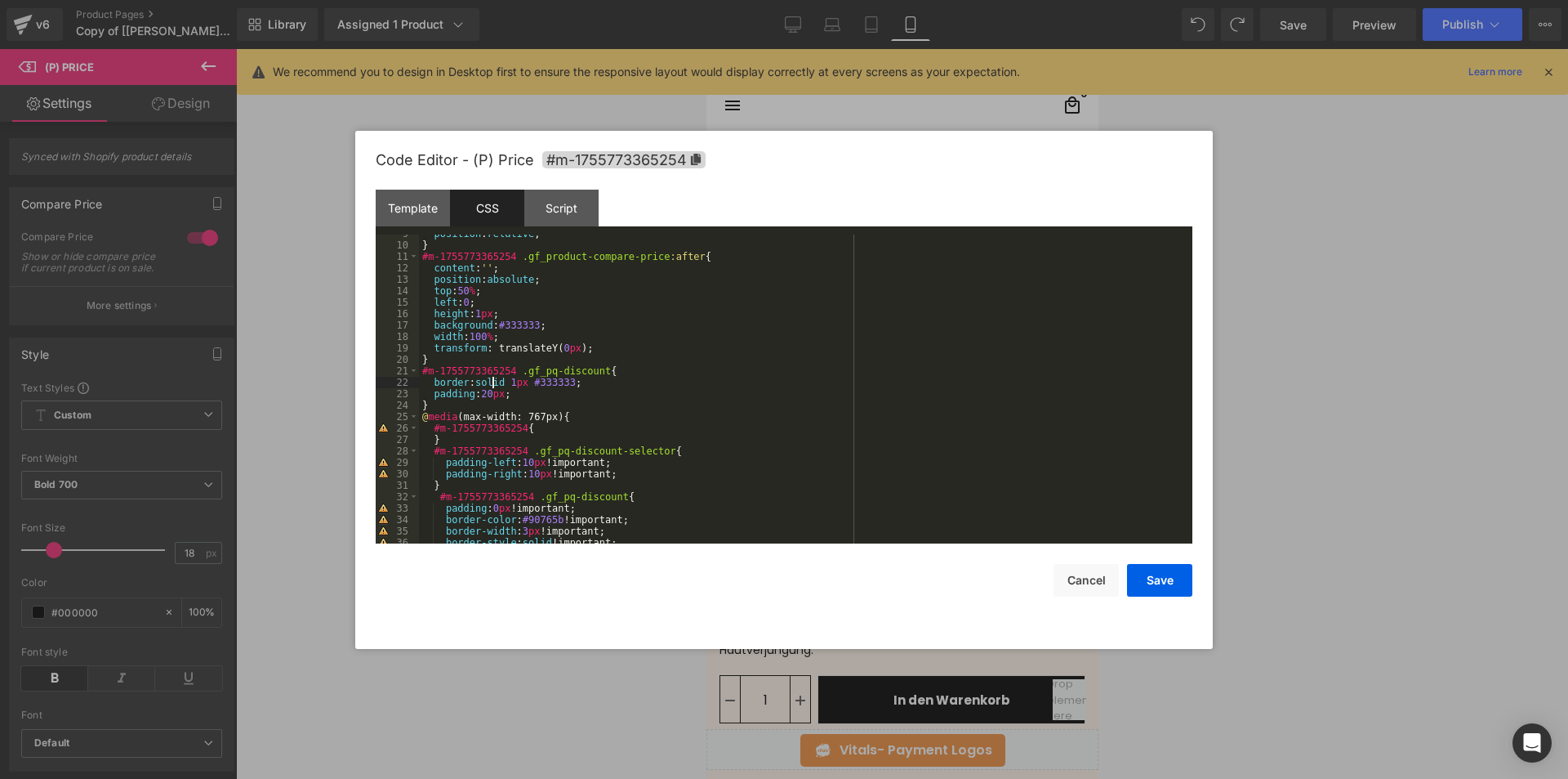
click at [491, 387] on div "position : relative ; } #m-1755773365254 .gf_product-compare-price :after { con…" at bounding box center [802, 393] width 767 height 332
click at [493, 399] on div "position : relative ; } #m-1755773365254 .gf_product-compare-price :after { con…" at bounding box center [802, 393] width 767 height 332
click at [530, 396] on div "position : relative ; } #m-1755773365254 .gf_product-compare-price :after { con…" at bounding box center [802, 393] width 767 height 332
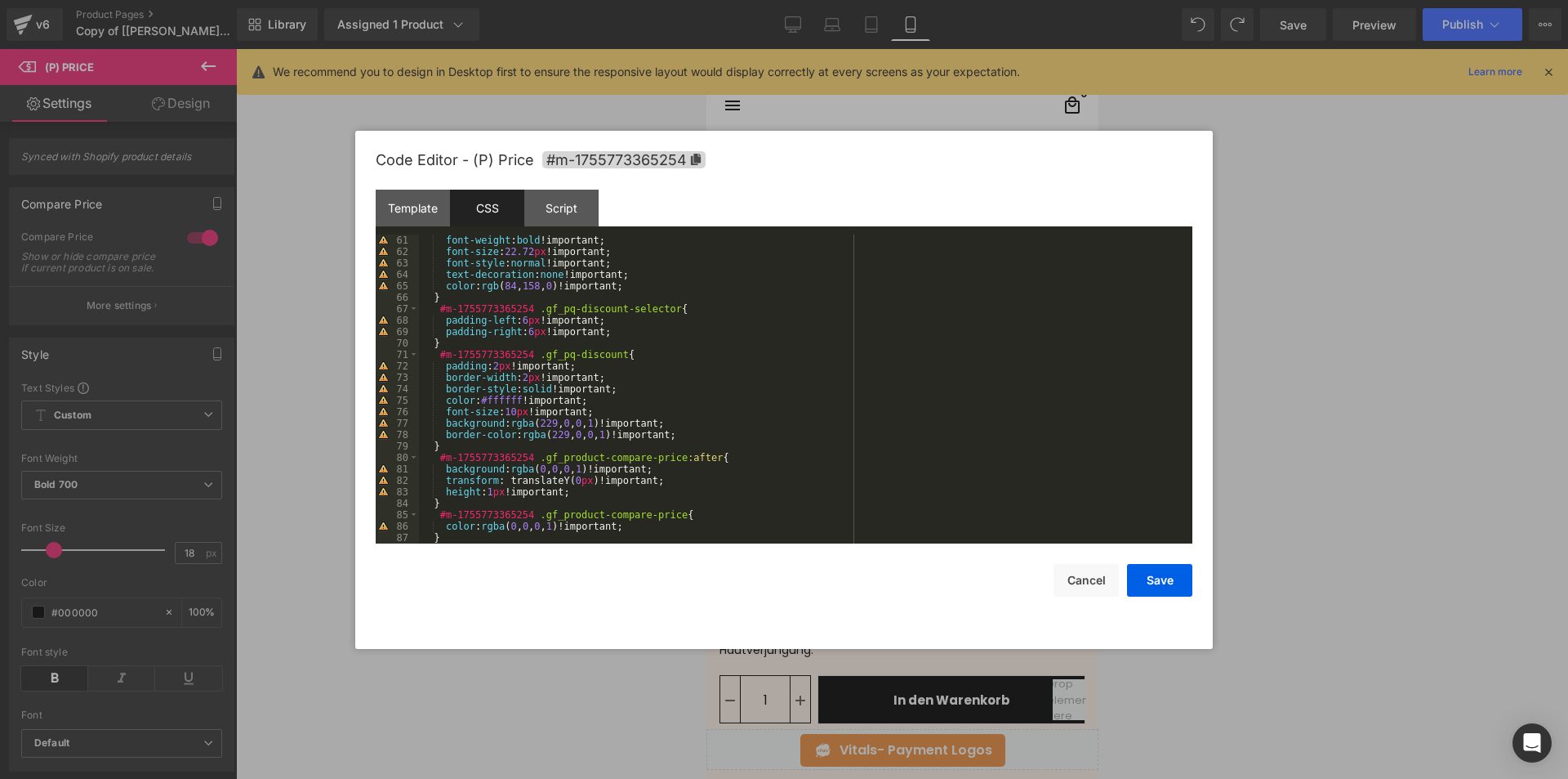
scroll to position [883, 0]
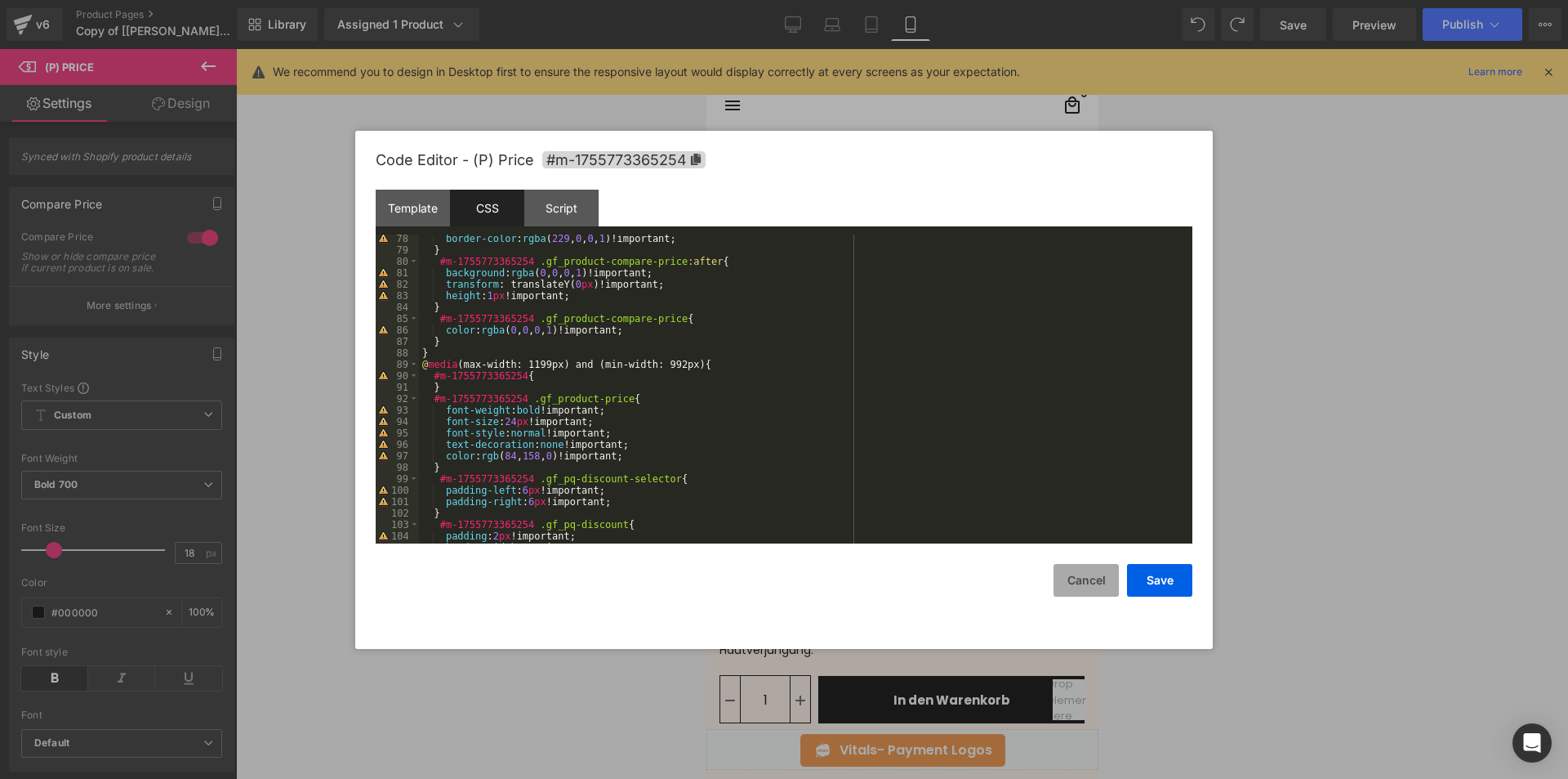
click at [1099, 581] on button "Cancel" at bounding box center [1086, 579] width 66 height 32
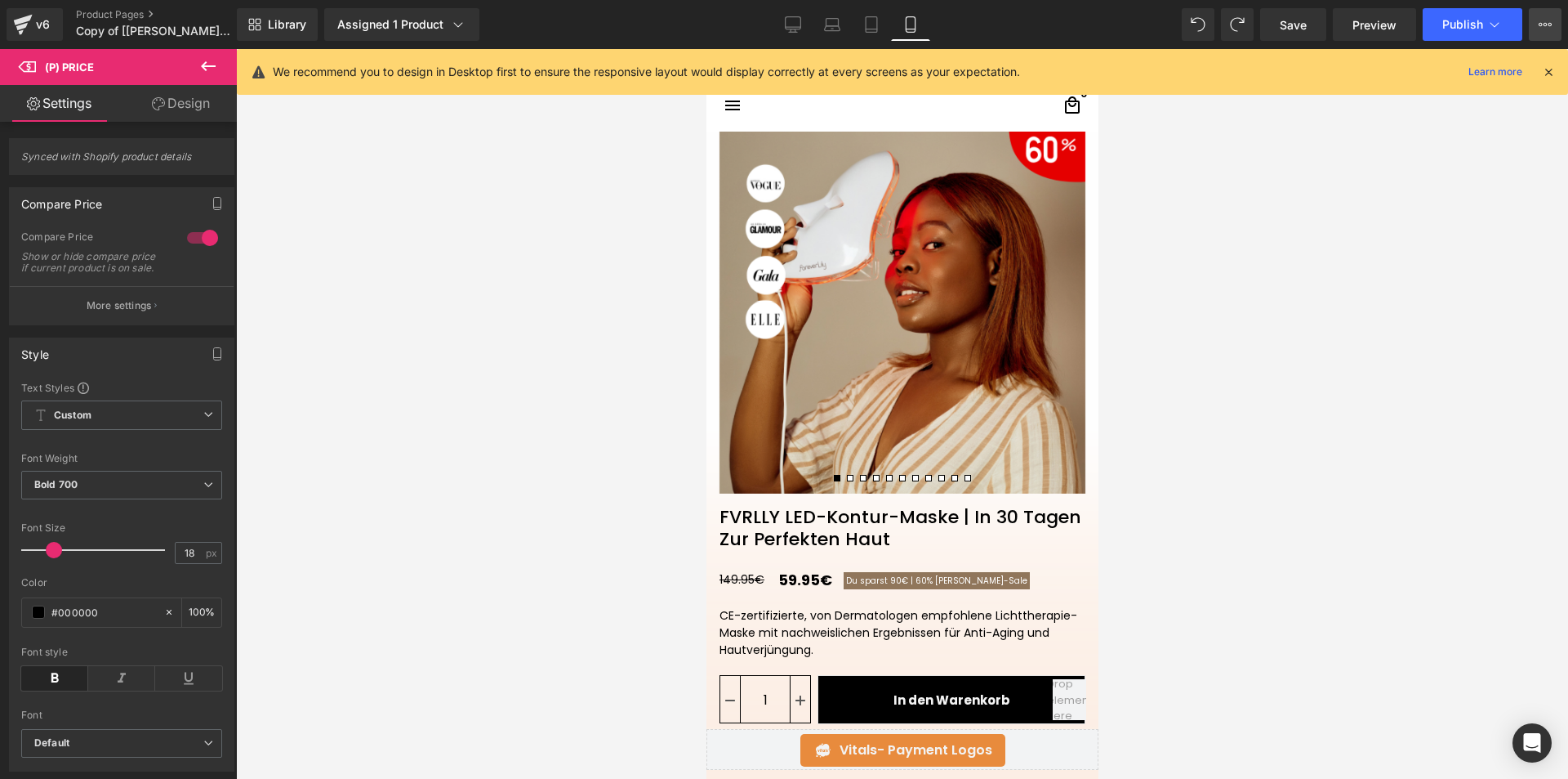
drag, startPoint x: 1538, startPoint y: 17, endPoint x: 1451, endPoint y: 62, distance: 97.9
click at [1538, 18] on button "View Live Page View with current Template Save Template to Library Schedule Pub…" at bounding box center [1545, 24] width 32 height 32
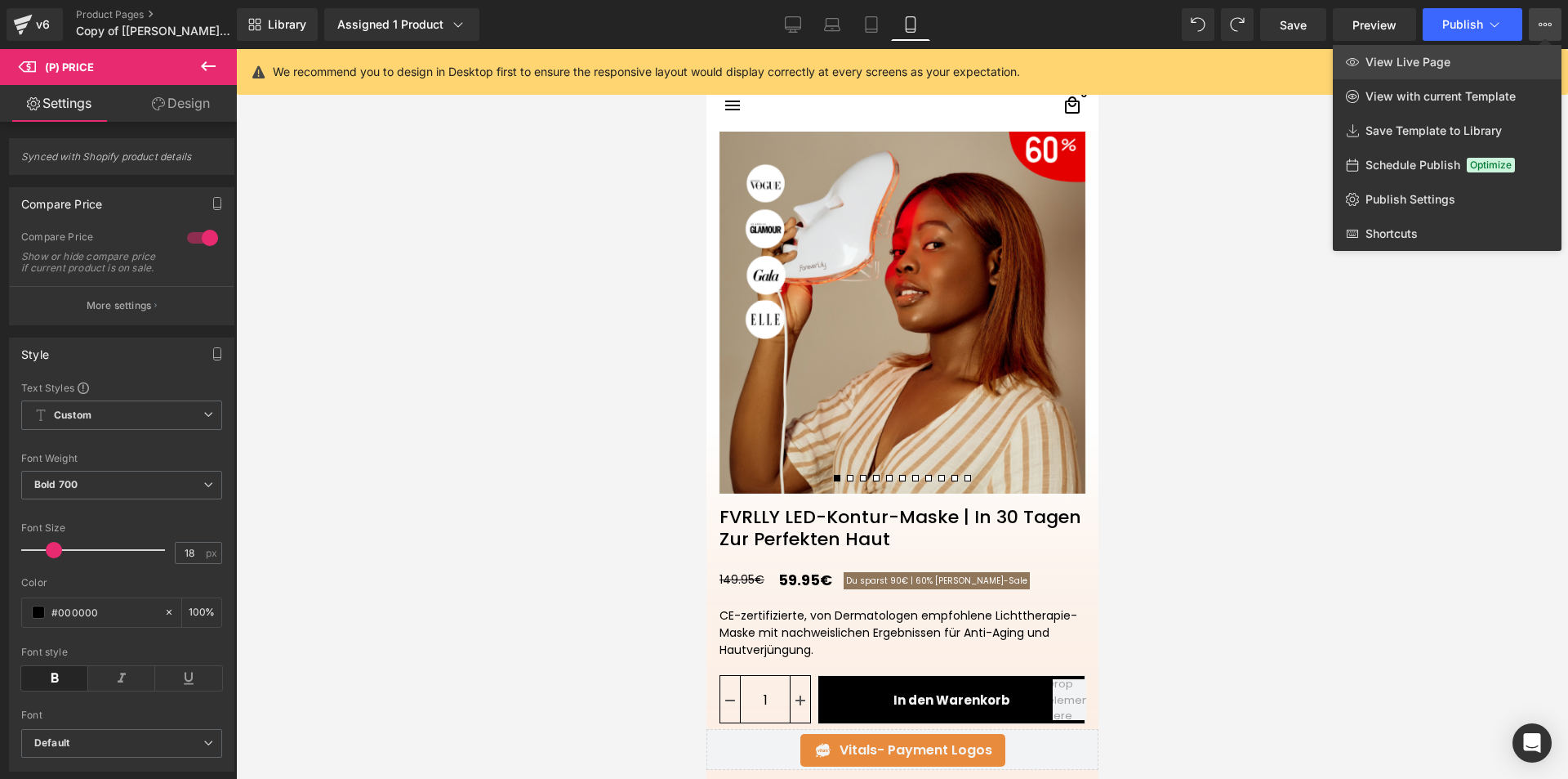
click at [1394, 69] on span "View Live Page" at bounding box center [1408, 62] width 85 height 15
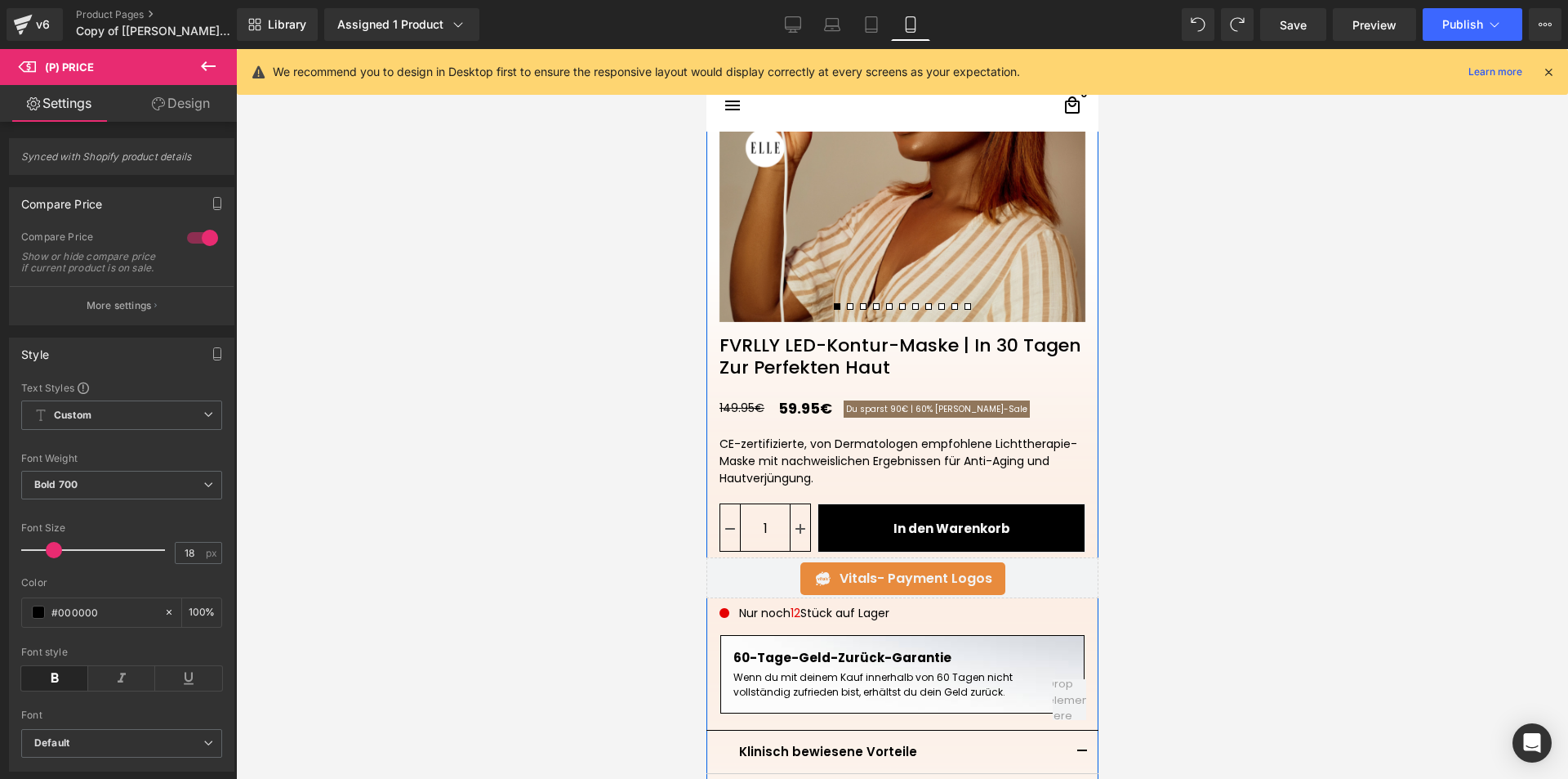
scroll to position [461, 0]
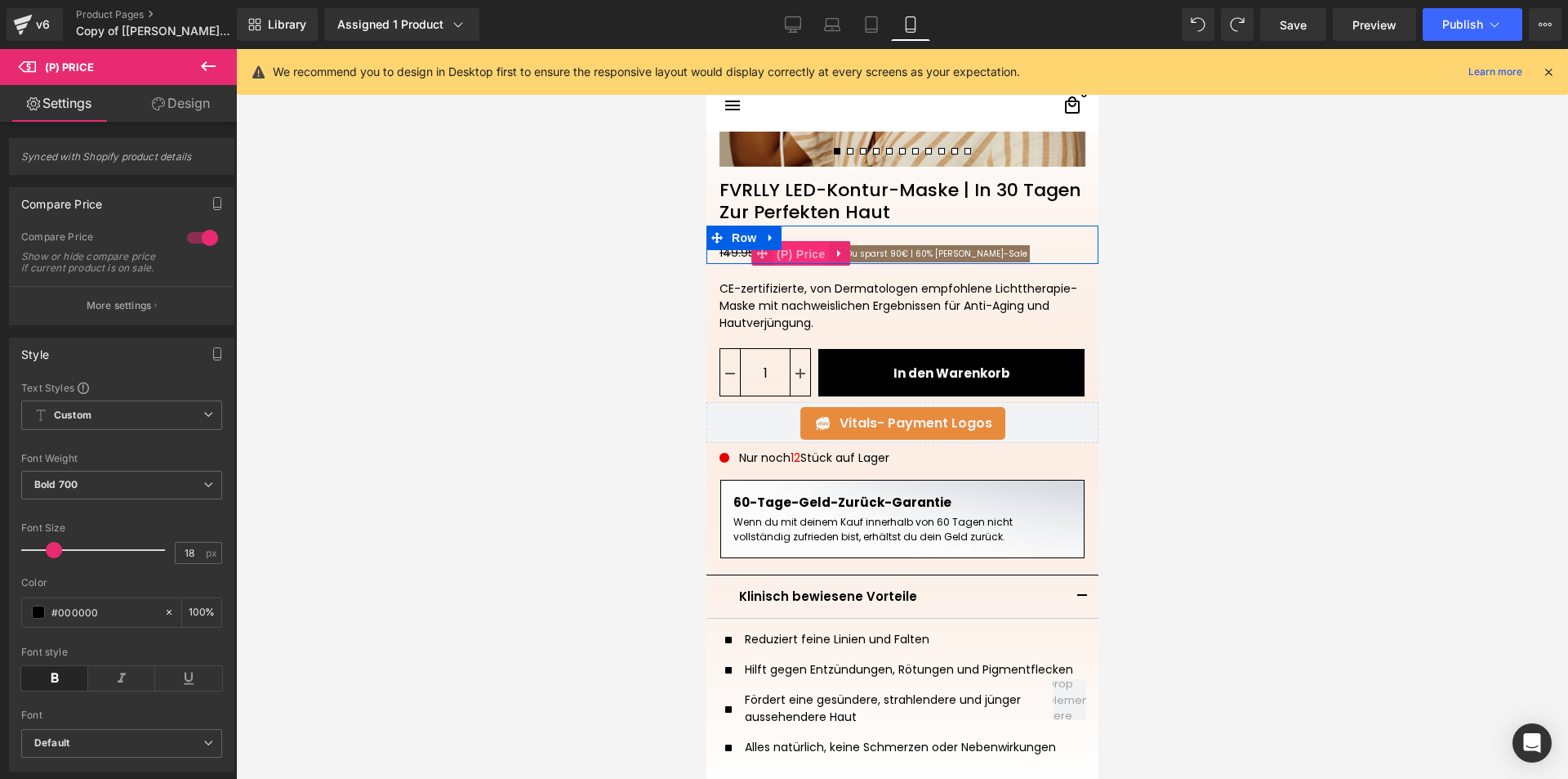
click at [807, 250] on span "(P) Price" at bounding box center [800, 254] width 57 height 24
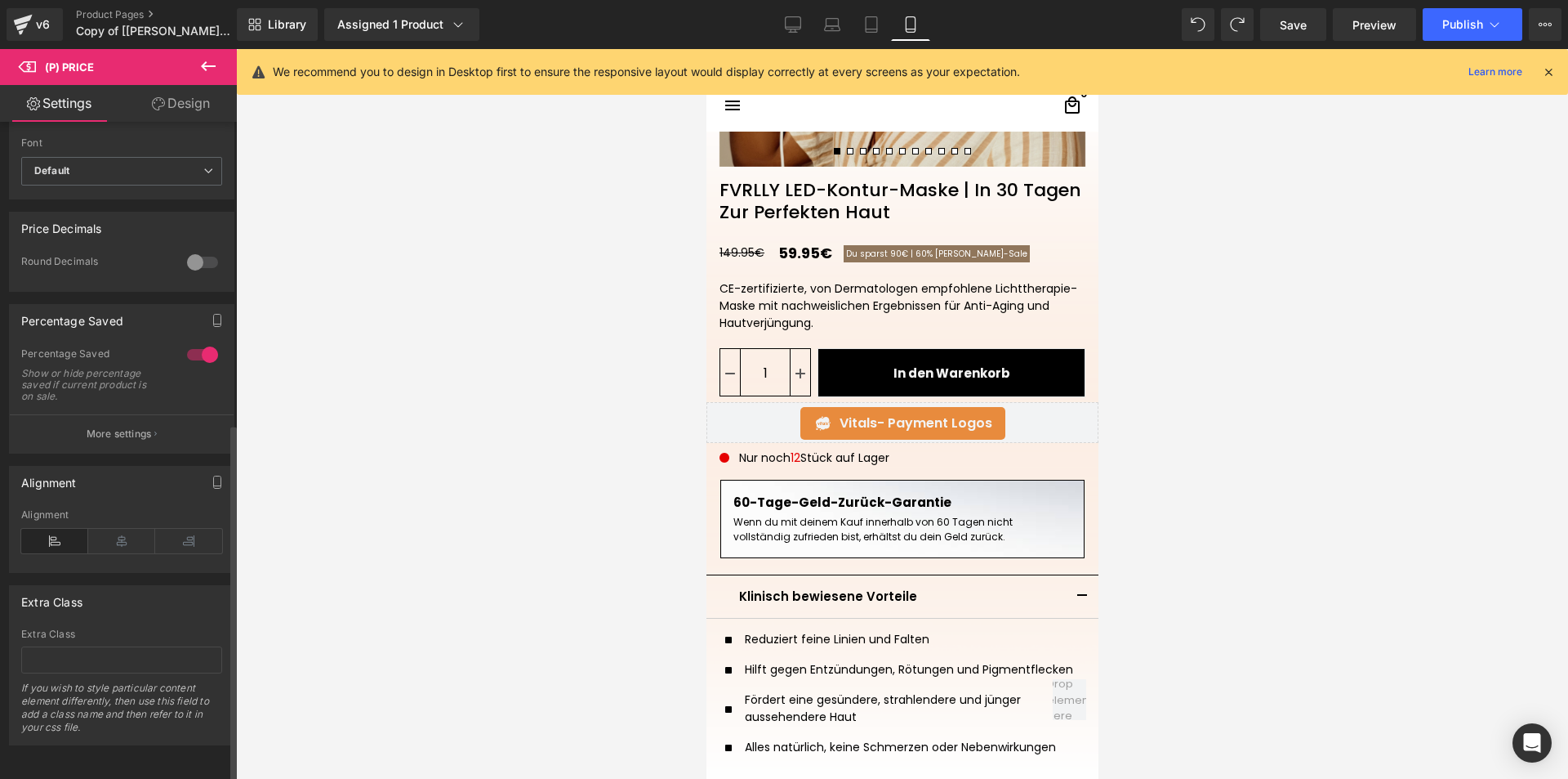
scroll to position [596, 0]
click at [122, 529] on icon at bounding box center [121, 540] width 67 height 24
click at [61, 529] on icon at bounding box center [55, 540] width 67 height 24
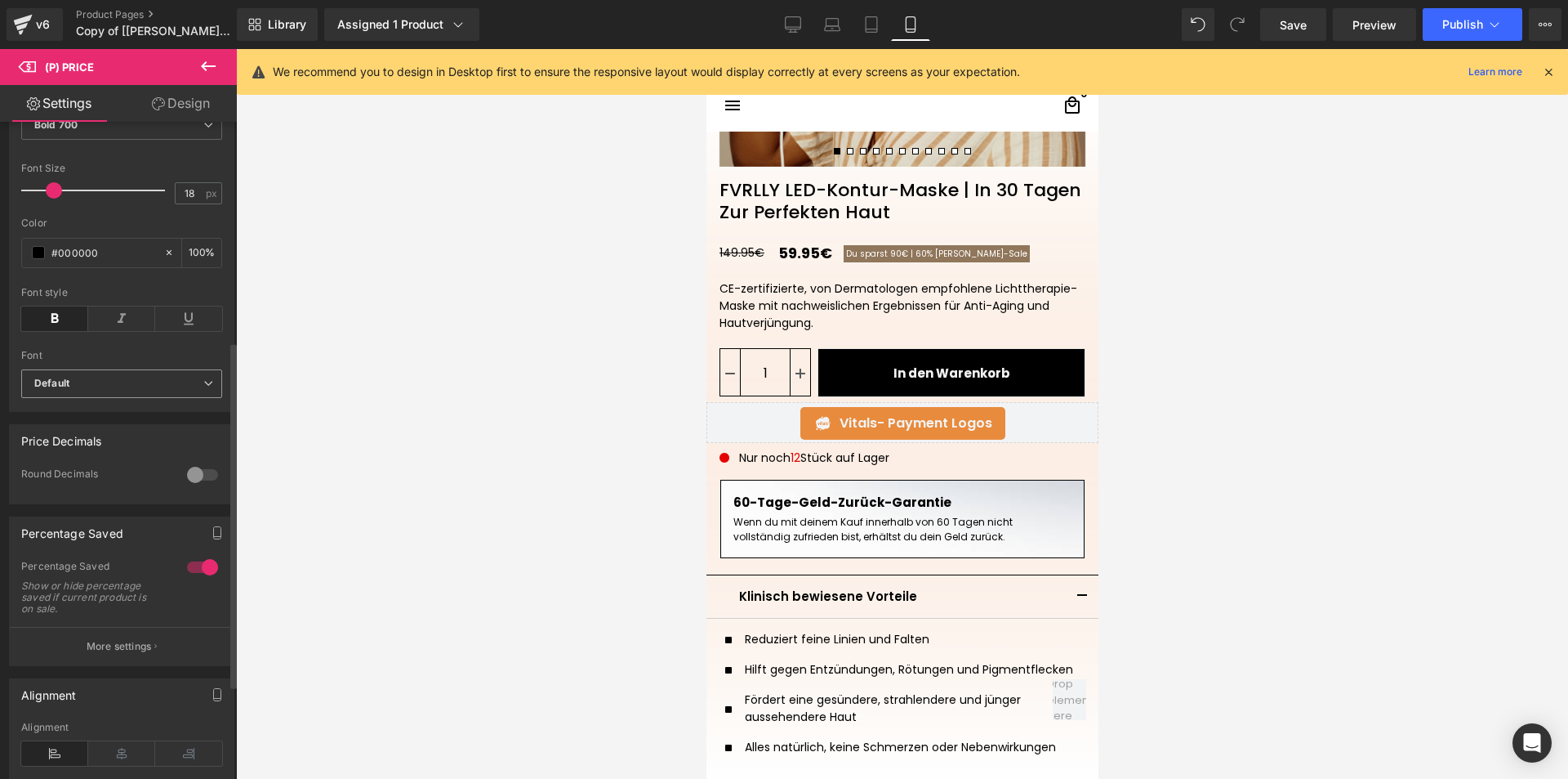
scroll to position [351, 0]
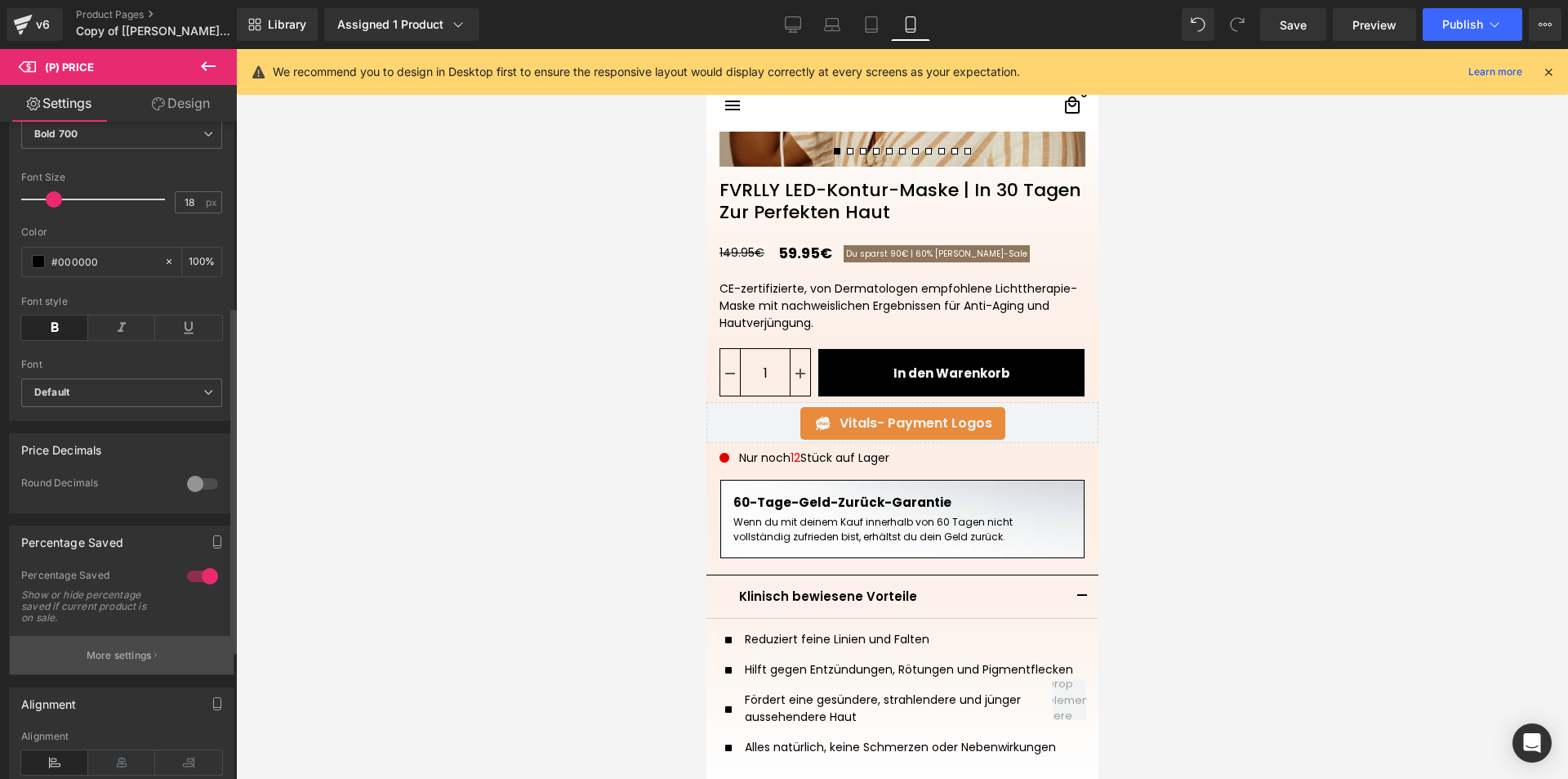
click at [132, 663] on p "More settings" at bounding box center [119, 655] width 66 height 15
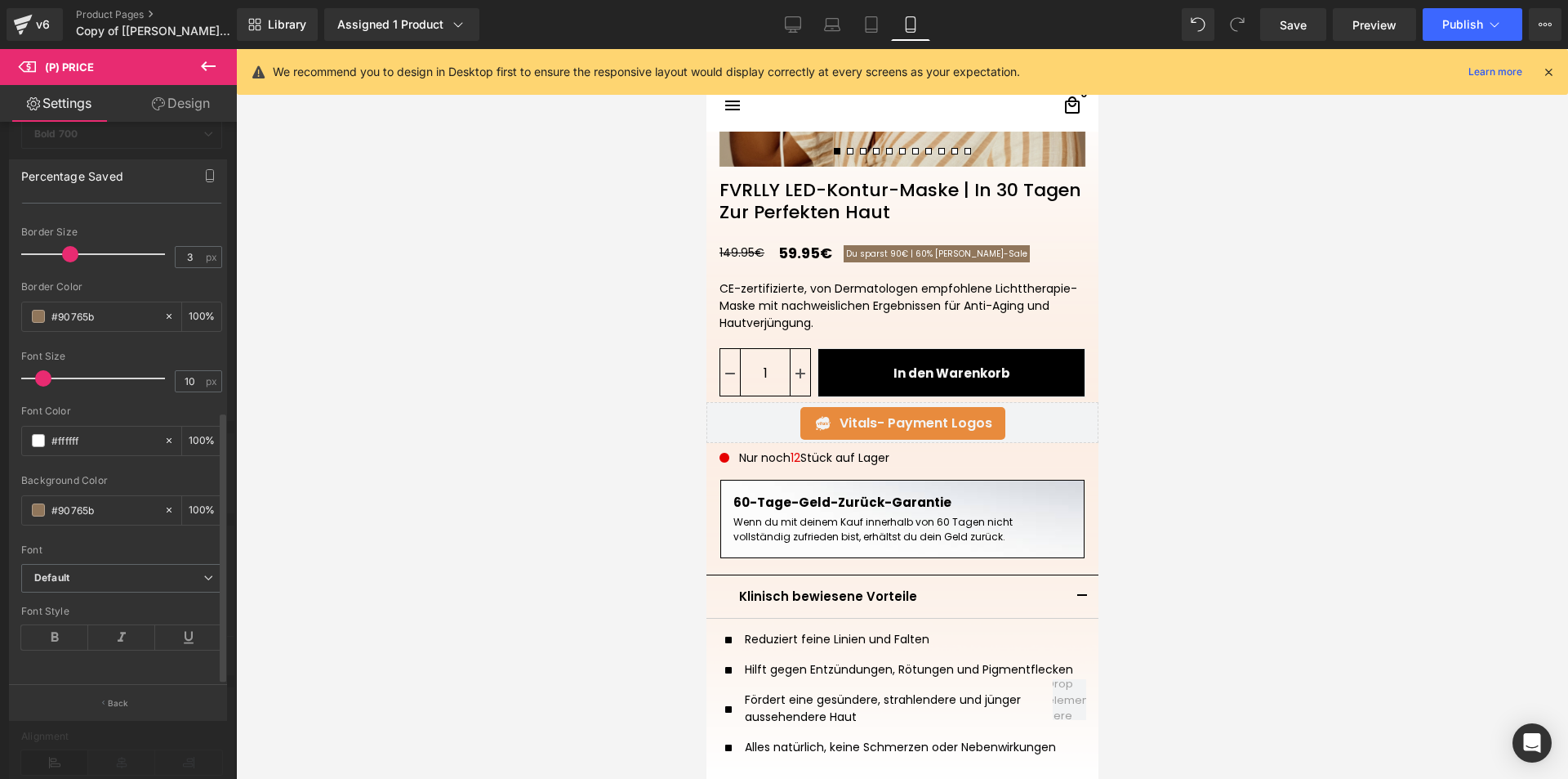
scroll to position [0, 0]
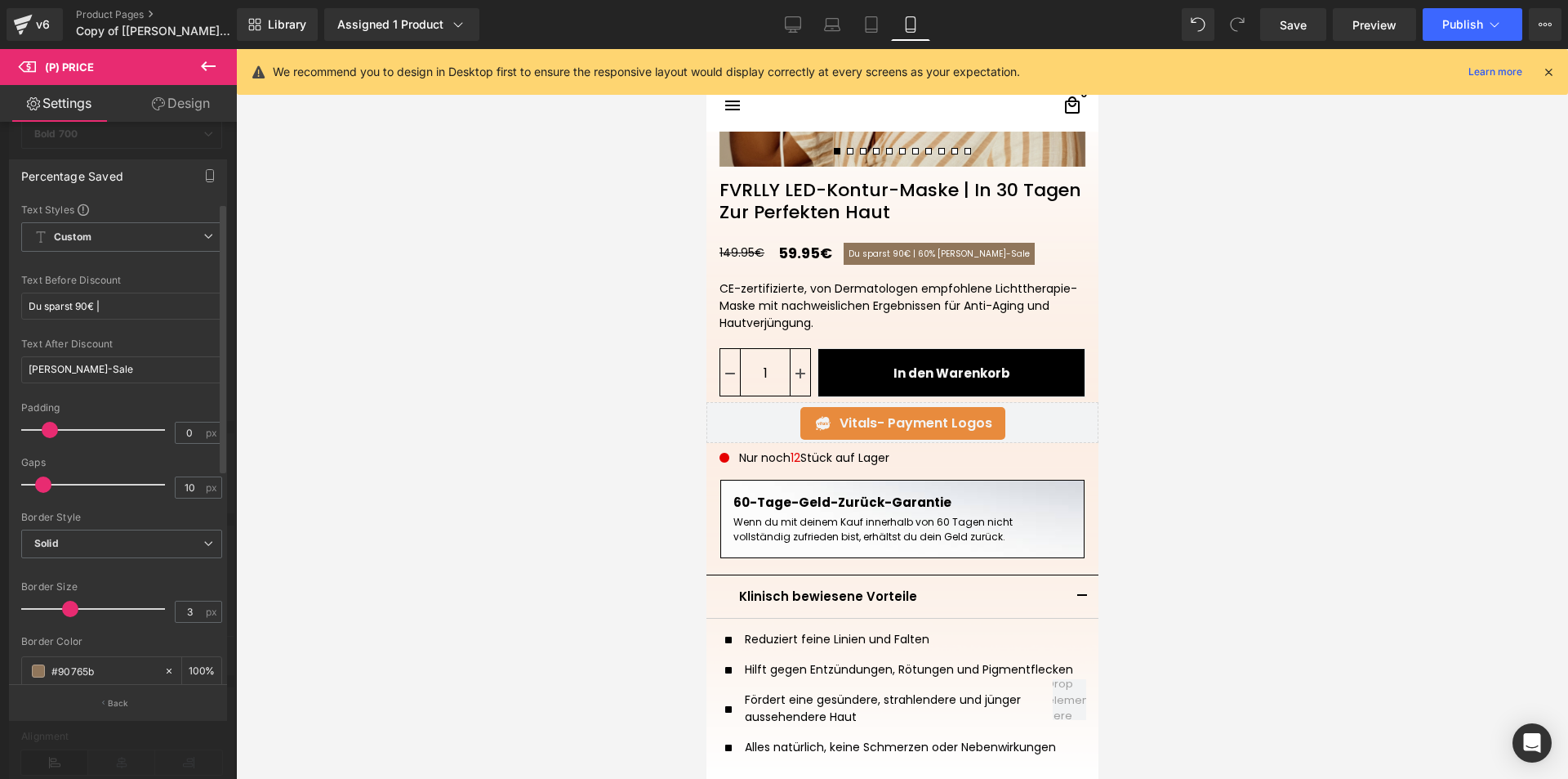
drag, startPoint x: 28, startPoint y: 430, endPoint x: 45, endPoint y: 428, distance: 17.1
click at [45, 428] on span at bounding box center [50, 430] width 17 height 17
click at [37, 24] on div "v6" at bounding box center [42, 25] width 21 height 22
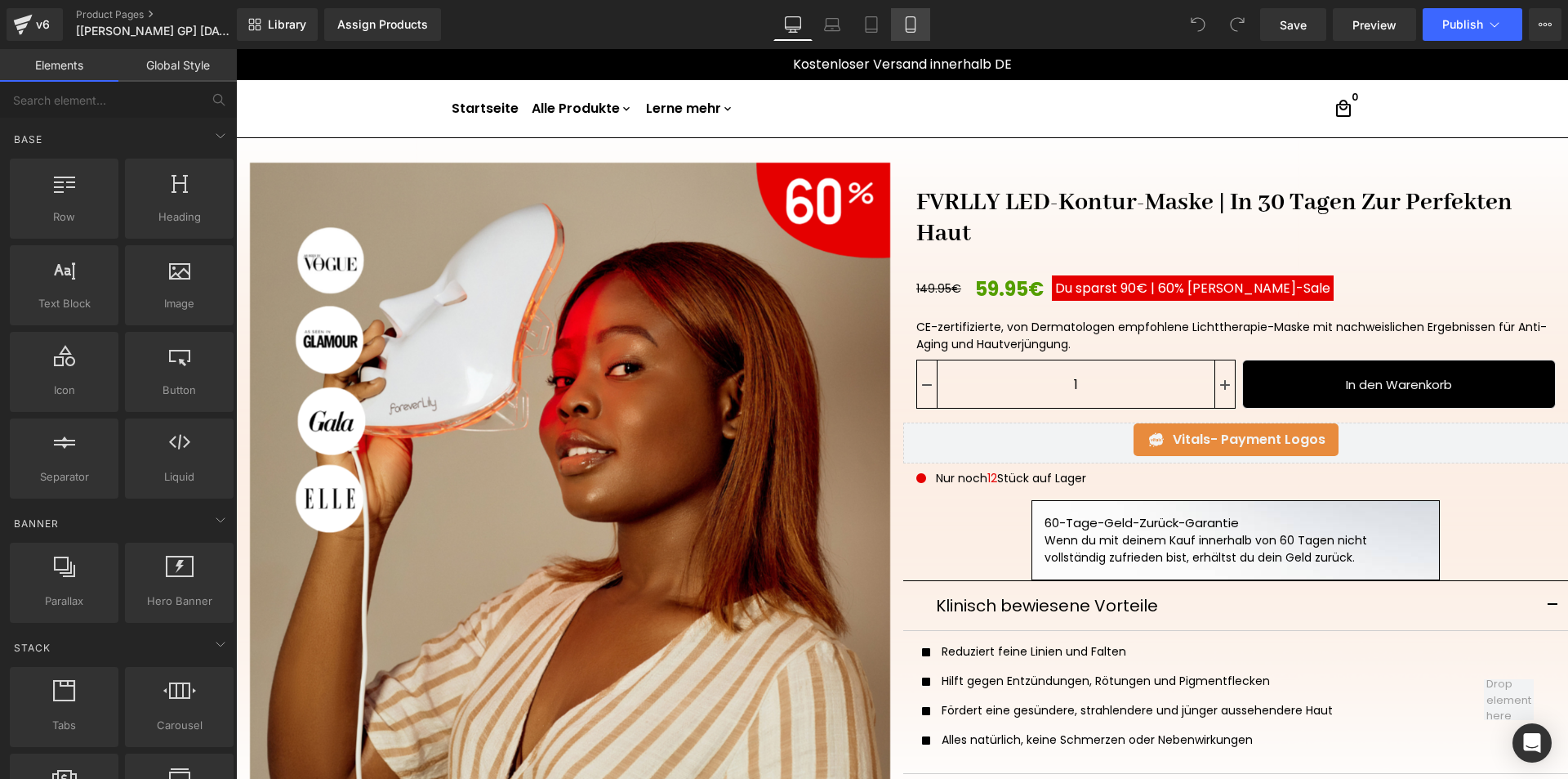
click at [897, 27] on link "Mobile" at bounding box center [910, 24] width 39 height 32
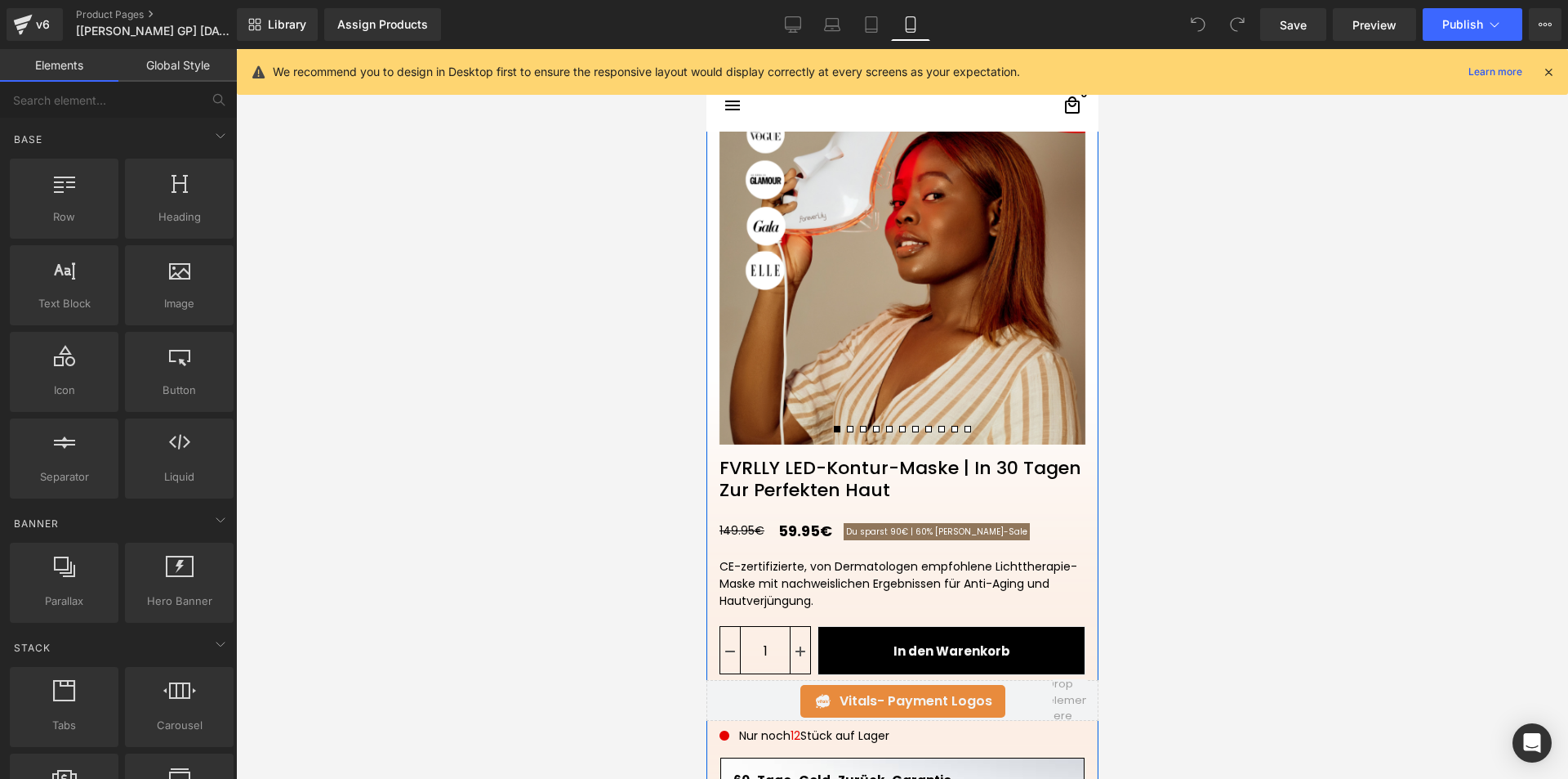
scroll to position [327, 0]
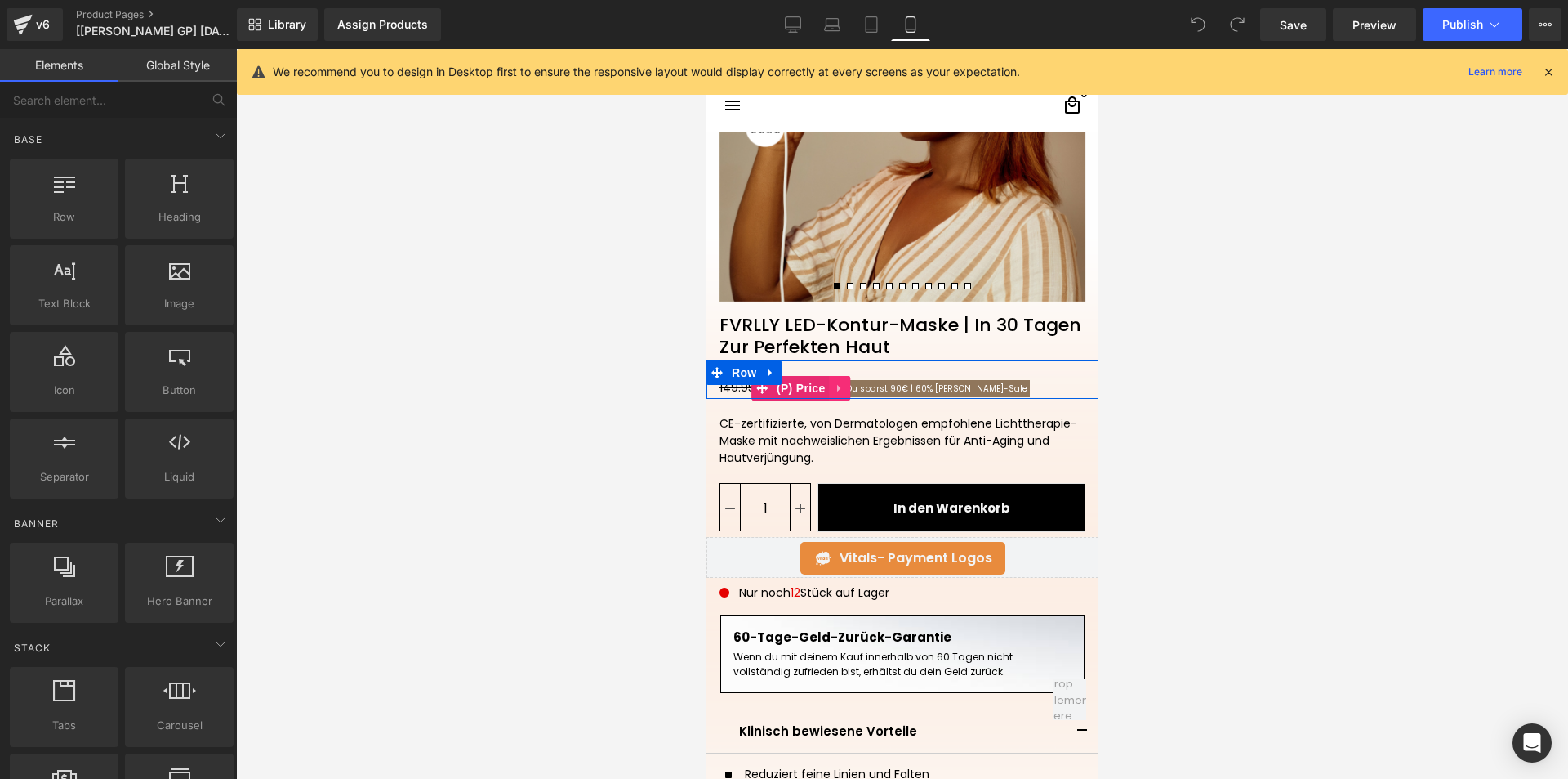
click at [834, 382] on icon at bounding box center [840, 387] width 12 height 12
click at [756, 387] on link "(P) Price" at bounding box center [758, 387] width 78 height 24
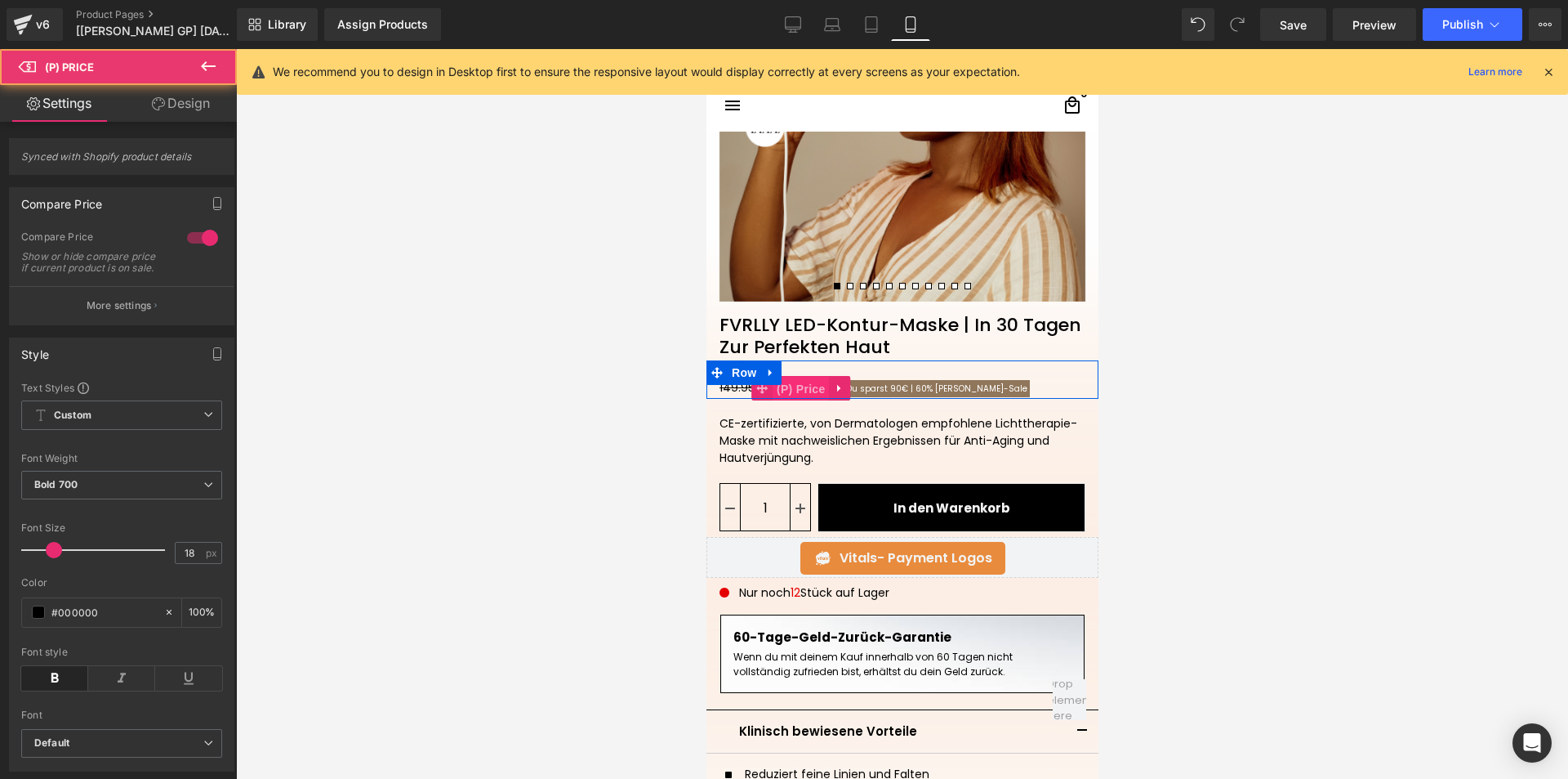
click at [780, 390] on span "(P) Price" at bounding box center [800, 388] width 57 height 24
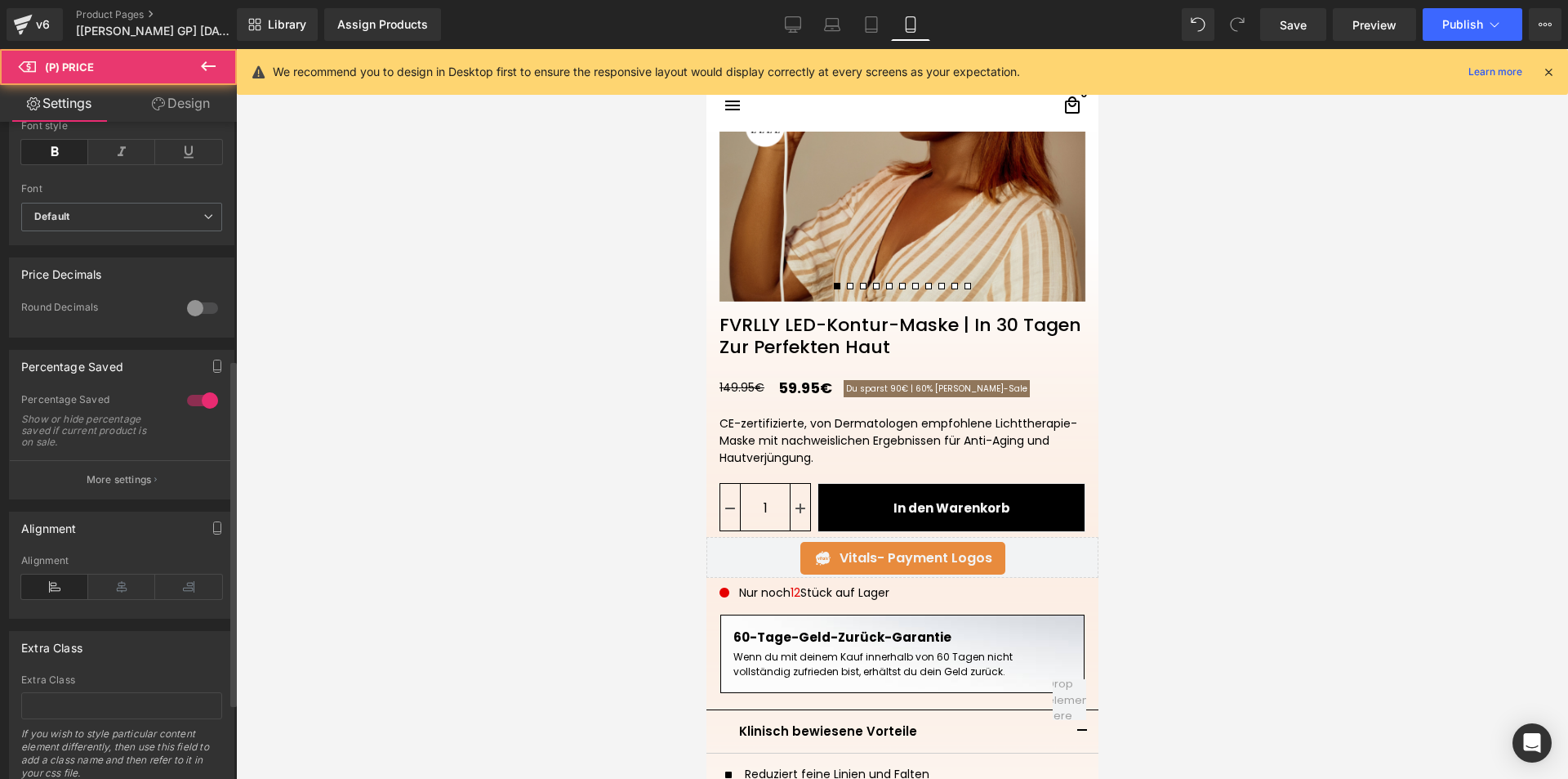
scroll to position [596, 0]
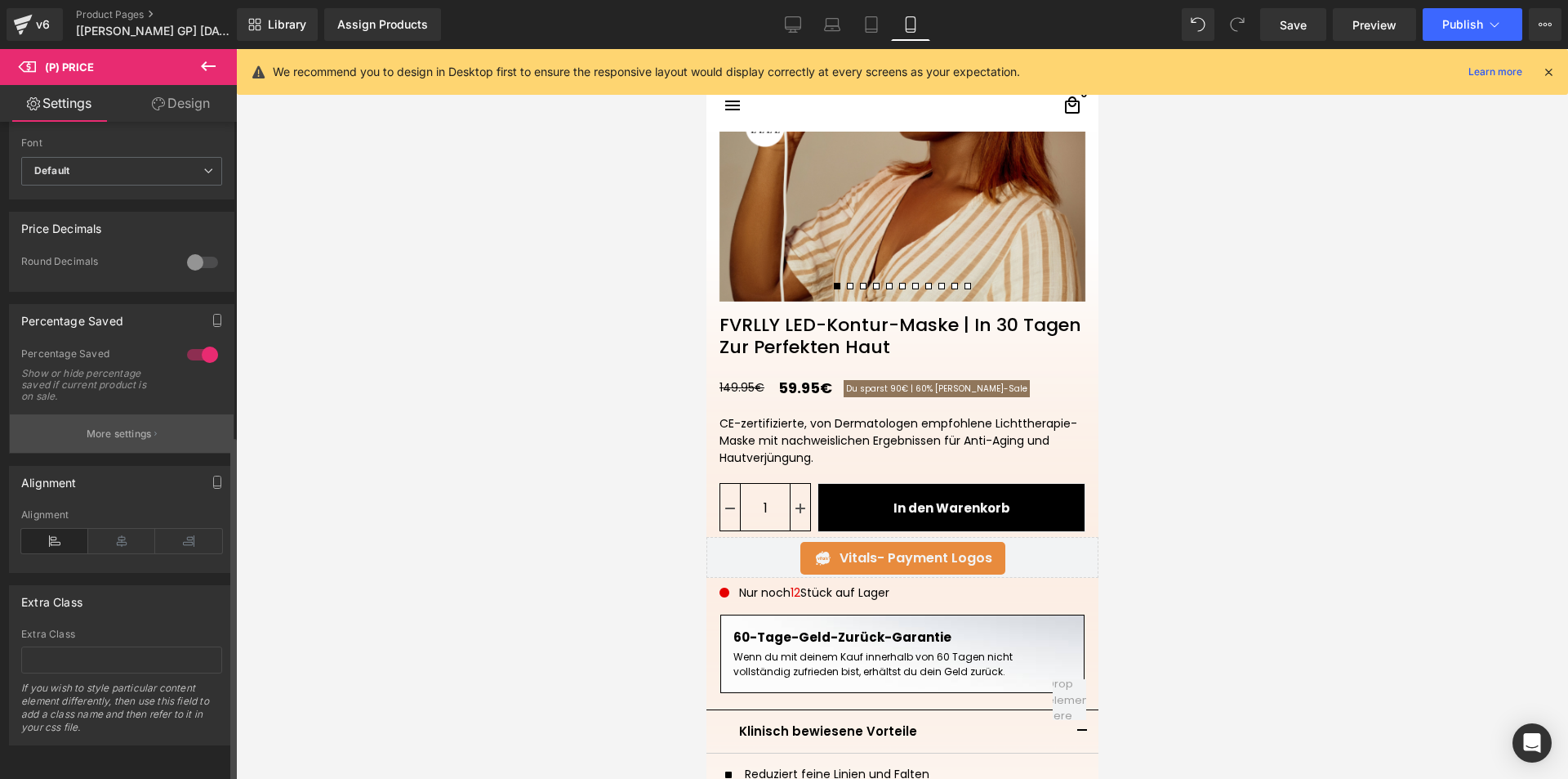
click at [106, 426] on p "More settings" at bounding box center [119, 434] width 66 height 15
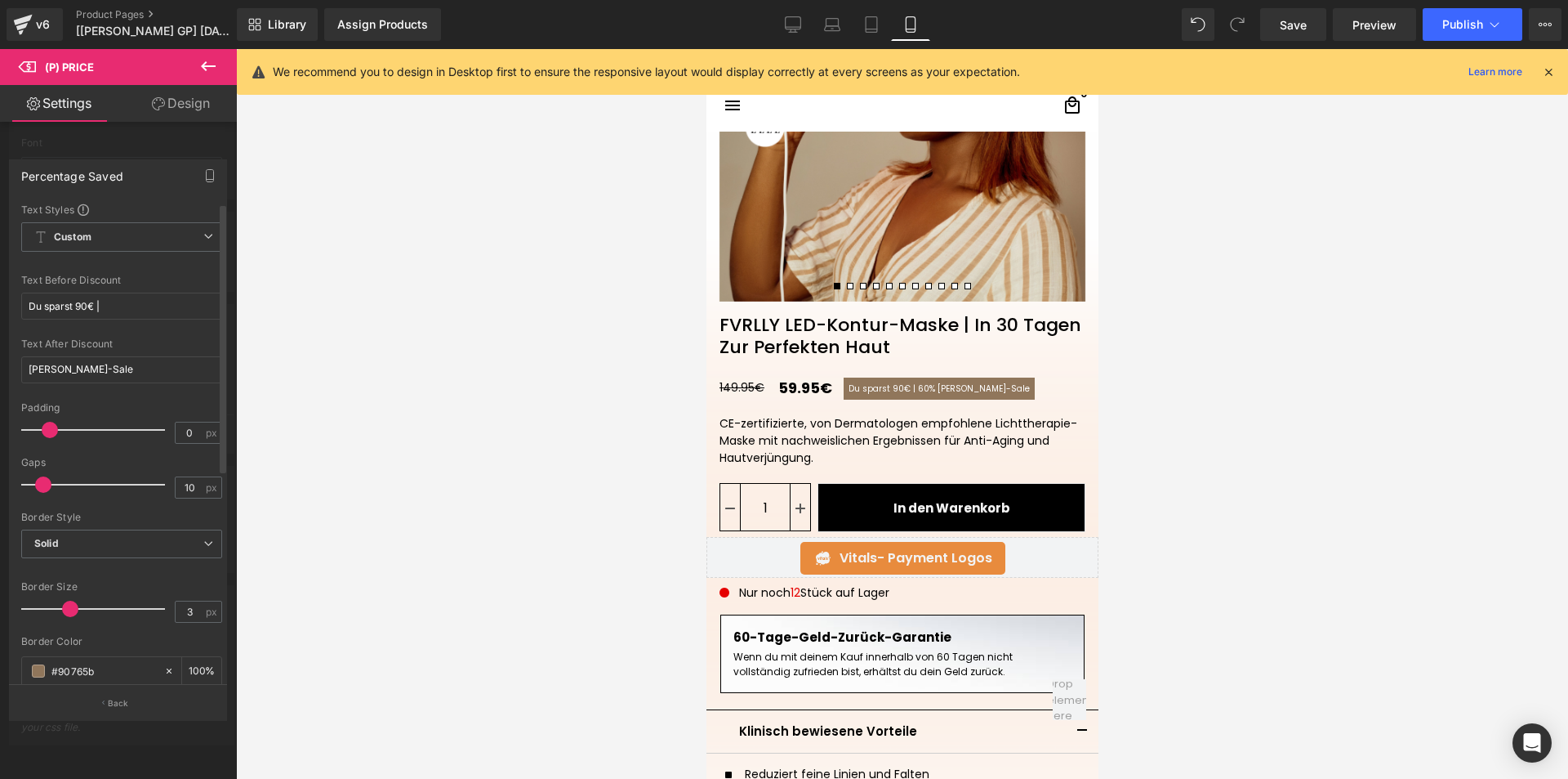
drag, startPoint x: 32, startPoint y: 428, endPoint x: 47, endPoint y: 425, distance: 15.3
click at [47, 425] on span at bounding box center [50, 430] width 17 height 17
click at [1281, 21] on span "Save" at bounding box center [1293, 25] width 27 height 17
click at [1362, 17] on span "Preview" at bounding box center [1374, 25] width 44 height 17
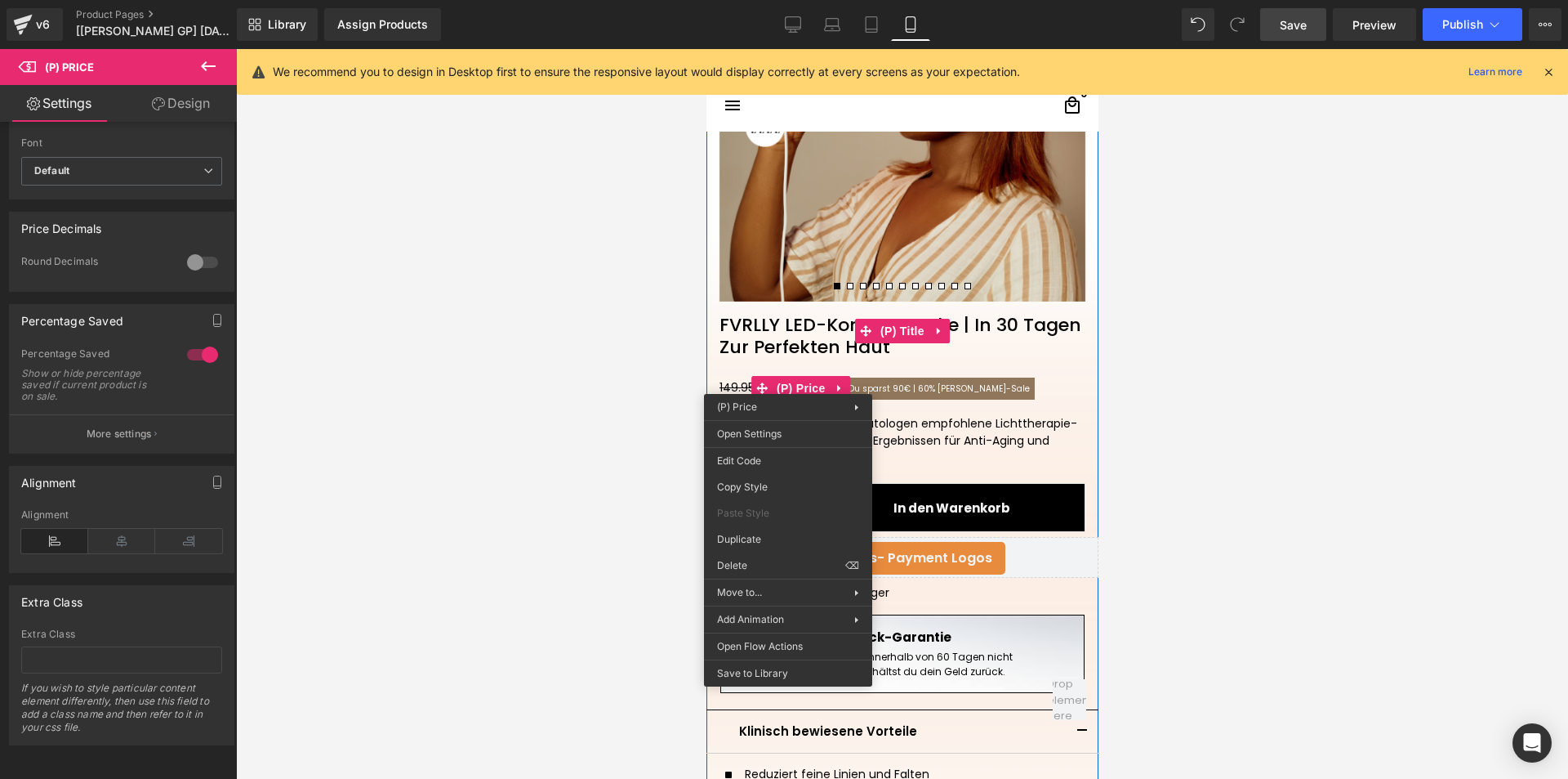
click at [1003, 313] on link "FVRLLY LED-Kontur-Maske | In 30 Tagen Zur Perfekten Haut" at bounding box center [902, 330] width 392 height 57
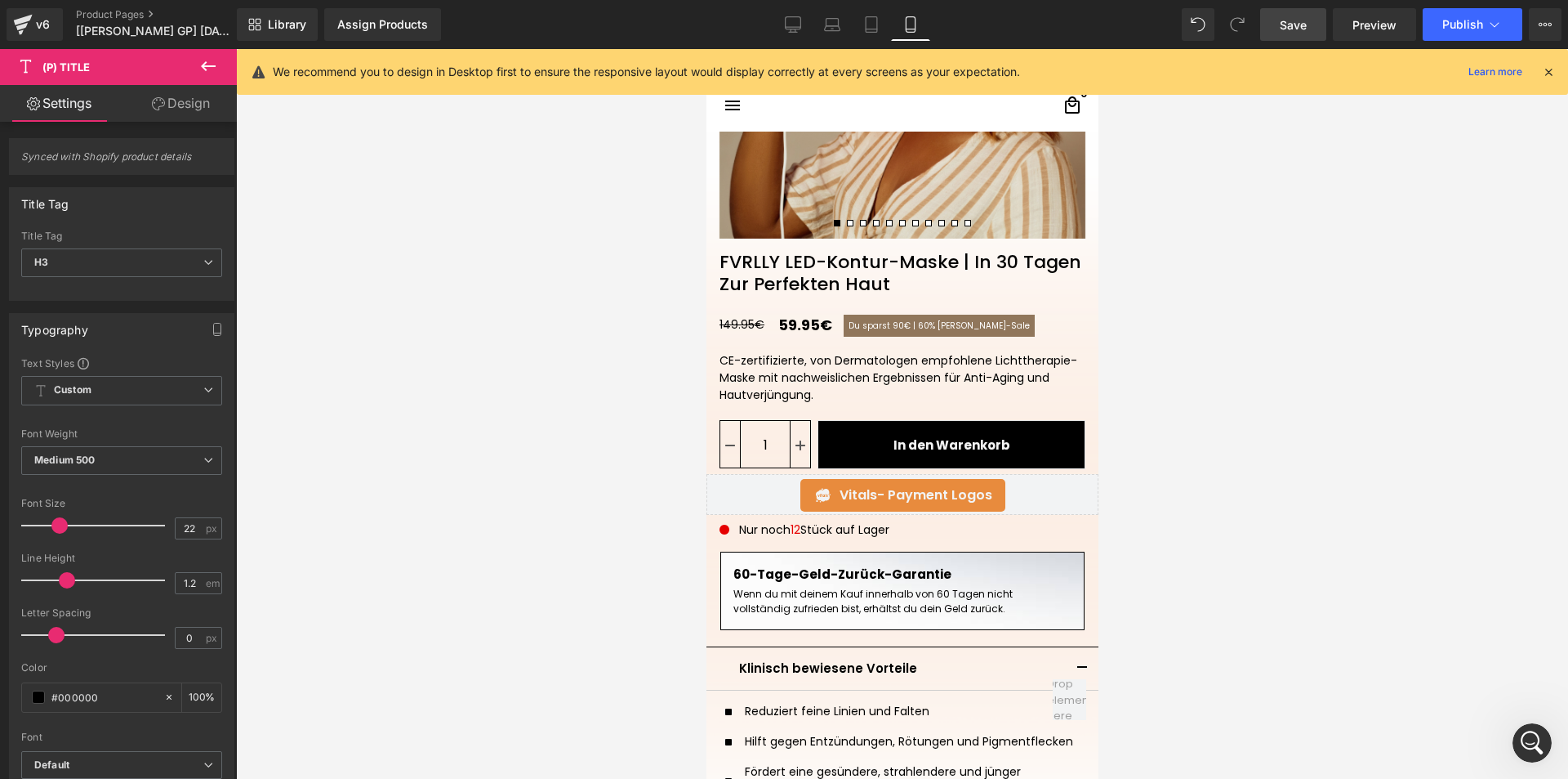
scroll to position [736, 0]
